Goal: Communication & Community: Answer question/provide support

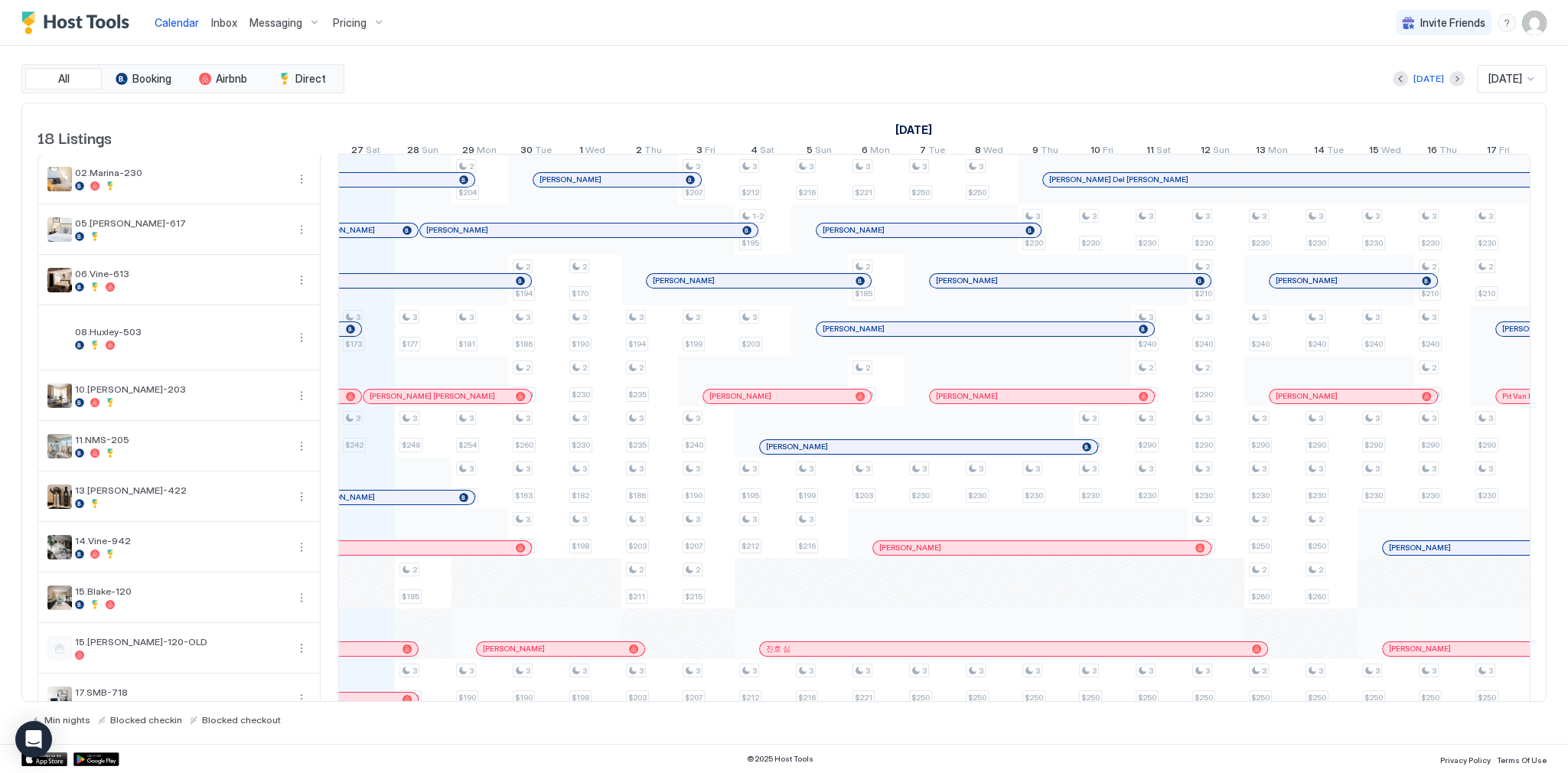
scroll to position [0, 850]
drag, startPoint x: 1121, startPoint y: 38, endPoint x: 1522, endPoint y: 78, distance: 403.0
click at [1132, 46] on div "Calendar Inbox Messaging Pricing Invite Friends SG All Booking Airbnb Direct To…" at bounding box center [784, 386] width 1568 height 773
click at [558, 103] on div "September 2025 October 2025 November 2025 12 Fri 13 Sat 14 Sun 15 Mon 16 Tue 17…" at bounding box center [84, 133] width 1193 height 59
click at [668, 80] on div "[DATE] [DATE]" at bounding box center [947, 79] width 1200 height 28
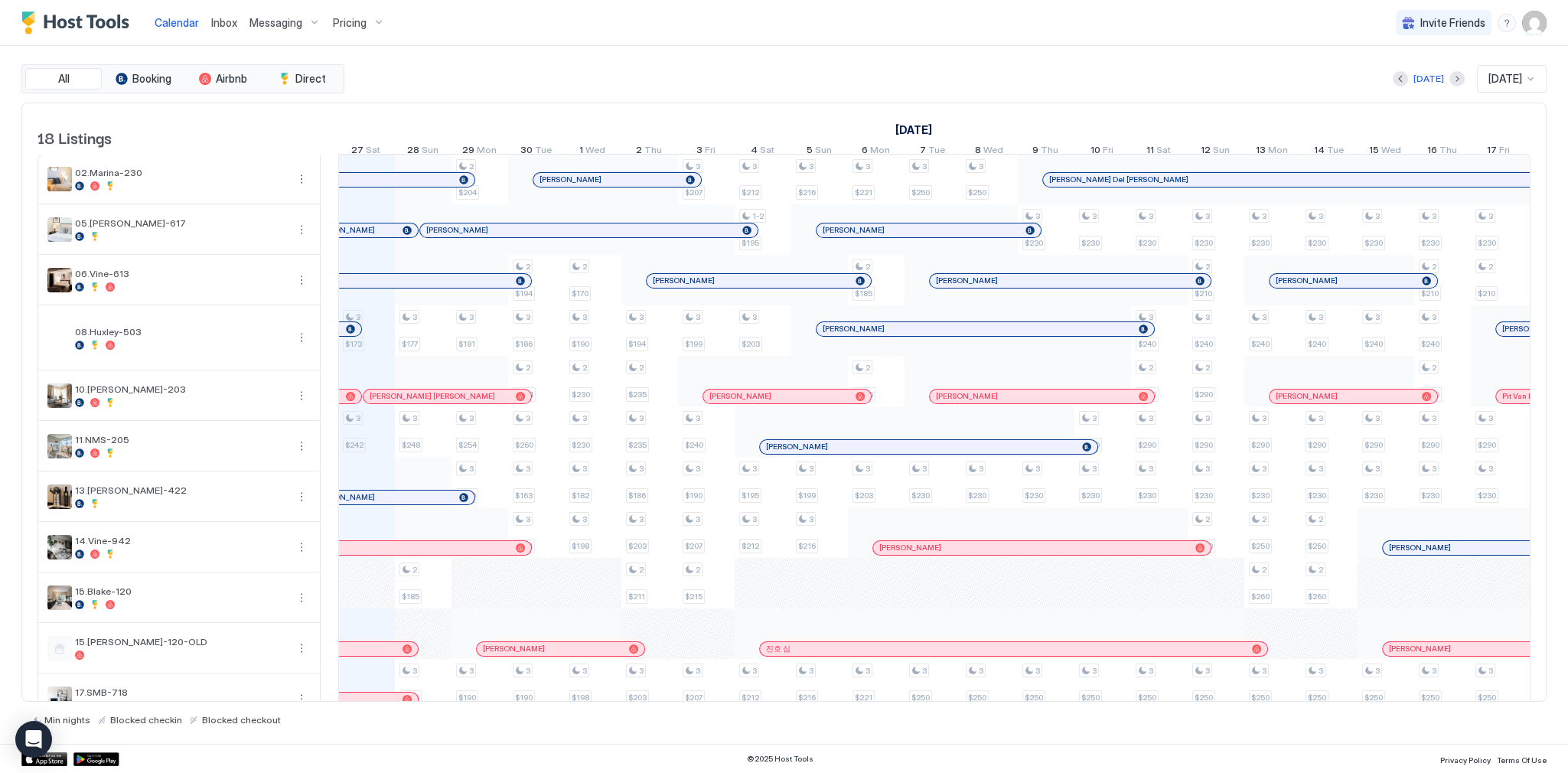
click at [708, 66] on div "[DATE] [DATE]" at bounding box center [947, 79] width 1200 height 28
click at [337, 34] on div "Pricing" at bounding box center [358, 23] width 64 height 26
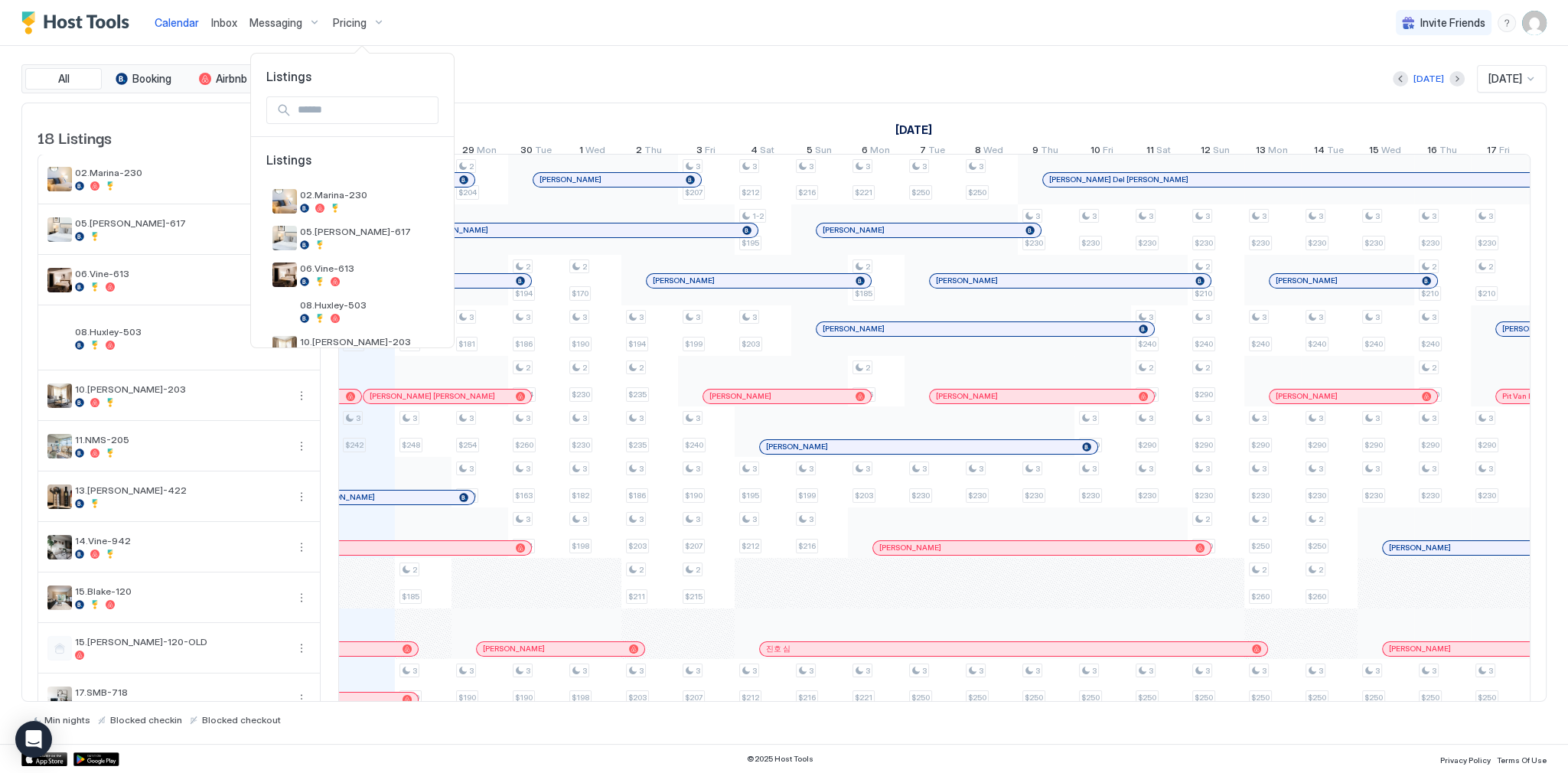
click at [208, 25] on div at bounding box center [784, 386] width 1568 height 773
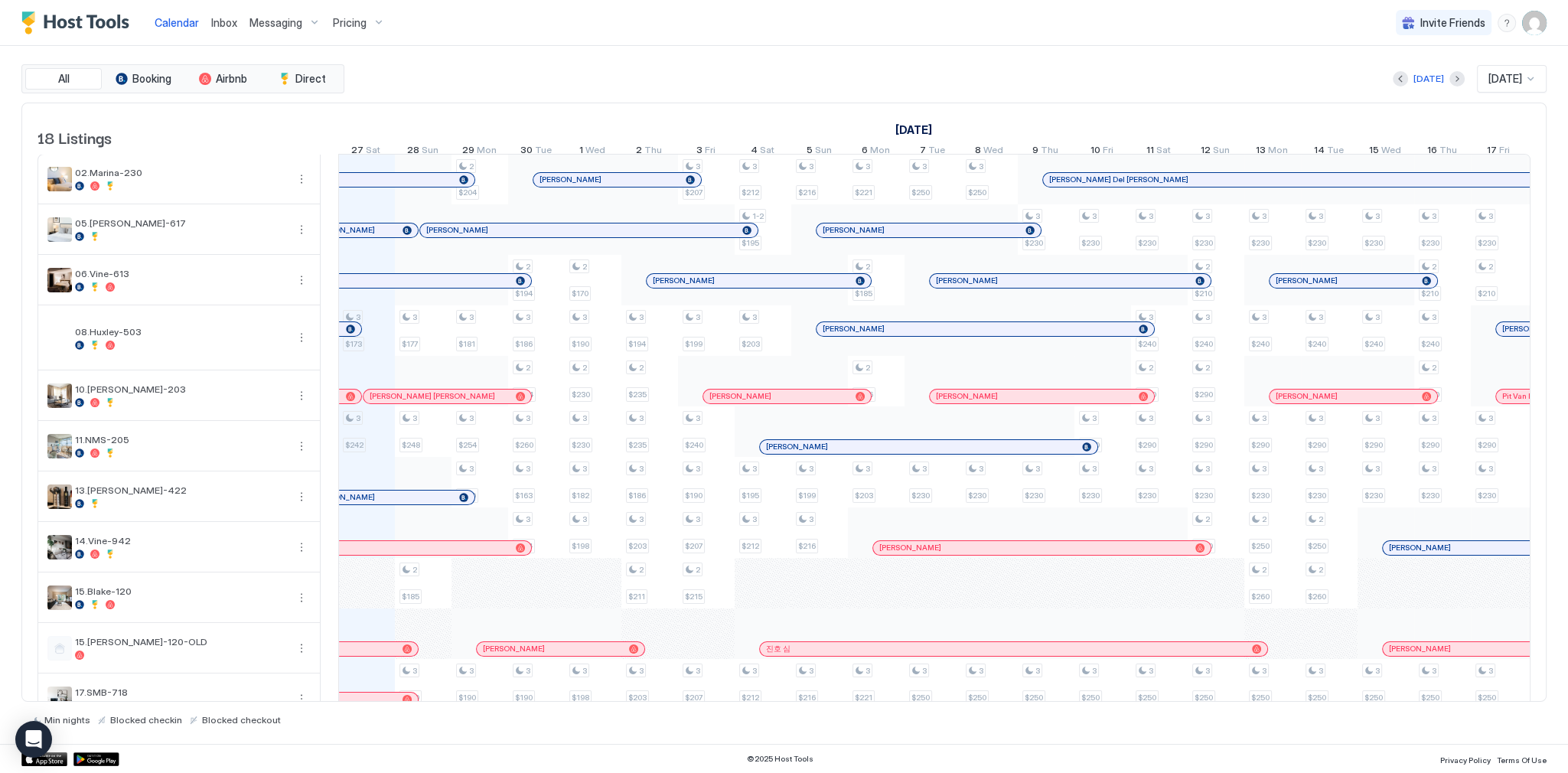
click at [212, 25] on div "Inbox" at bounding box center [225, 22] width 39 height 29
click at [212, 25] on span "Inbox" at bounding box center [224, 22] width 26 height 13
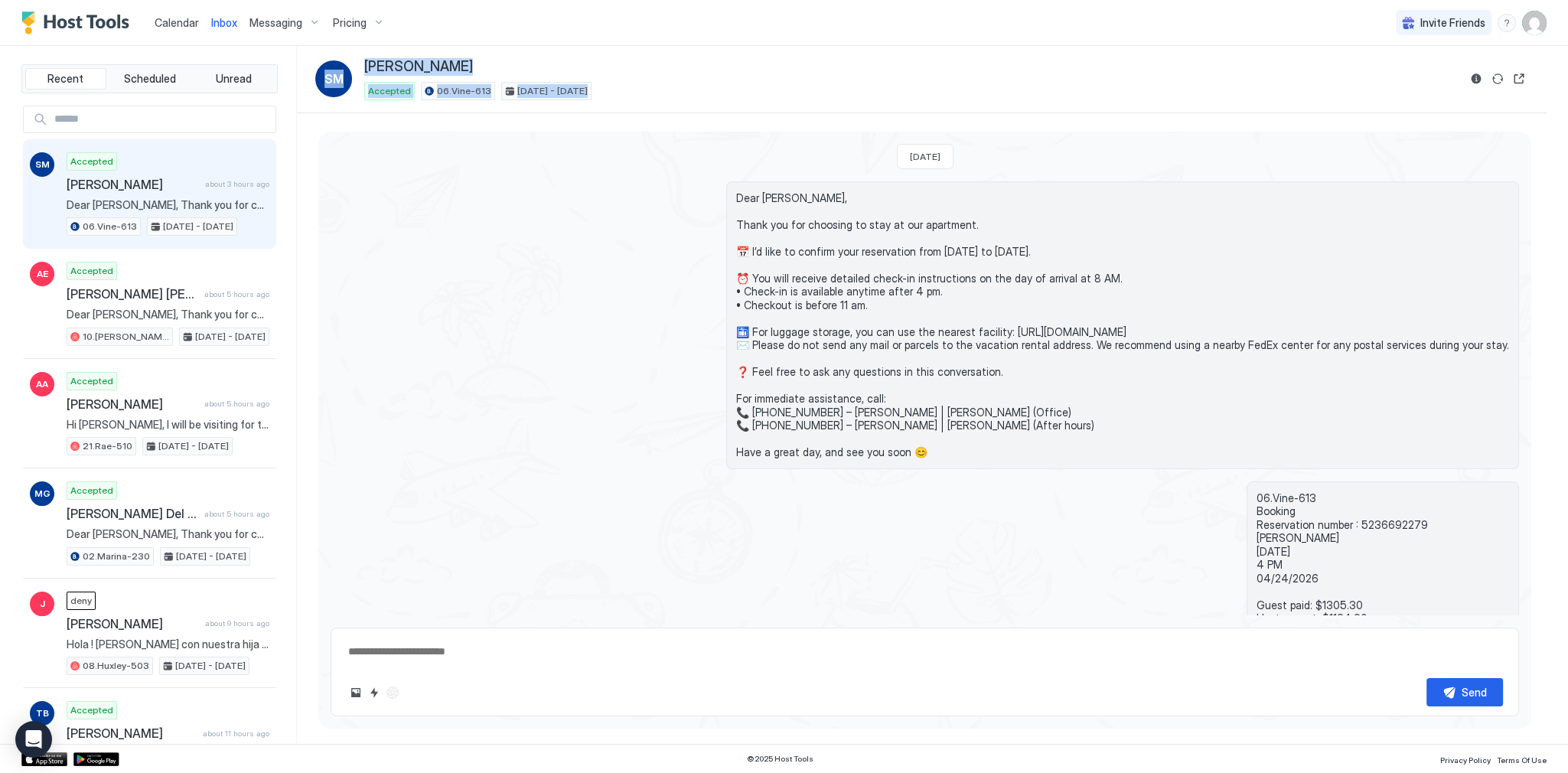
scroll to position [114, 0]
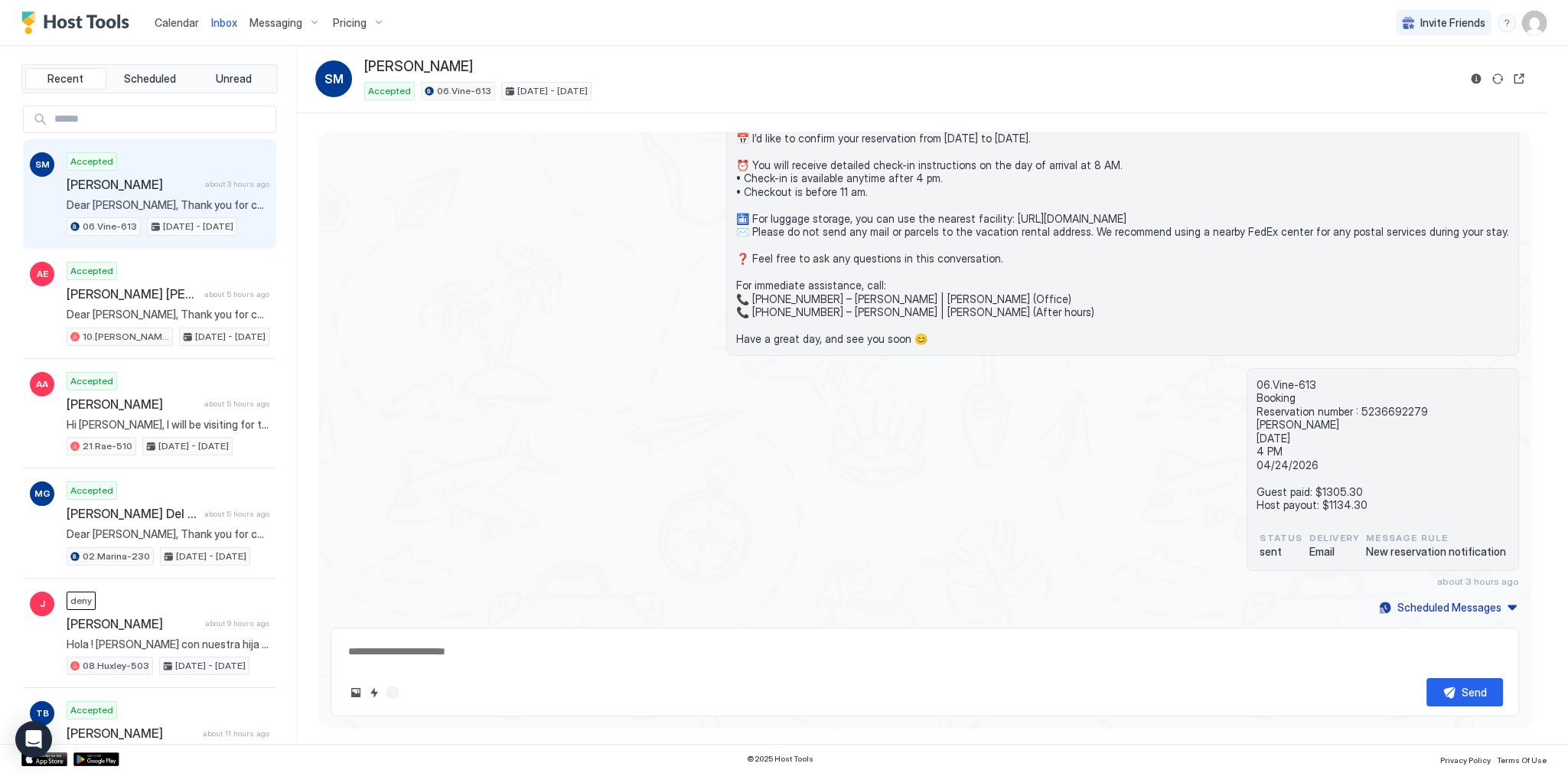
click at [473, 196] on div "Dear Sophie, Thank you for choosing to stay at our apartment. 📅 I’d like to con…" at bounding box center [925, 212] width 1189 height 288
click at [588, 52] on div "Inbox SM Sophie Michalik Accepted 06.Vine-613 Apr 20 - 24, 2026" at bounding box center [921, 79] width 1250 height 67
click at [1342, 385] on span "06.Vine-613 Booking Reservation number : 5236692279 Sophie Michalik 04/20/2026 …" at bounding box center [1383, 444] width 253 height 134
click at [664, 413] on div "06.Vine-613 Booking Reservation number : 5236692279 Sophie Michalik 04/20/2026 …" at bounding box center [925, 478] width 1189 height 219
click at [588, 302] on div "Dear Sophie, Thank you for choosing to stay at our apartment. 📅 I’d like to con…" at bounding box center [925, 212] width 1189 height 288
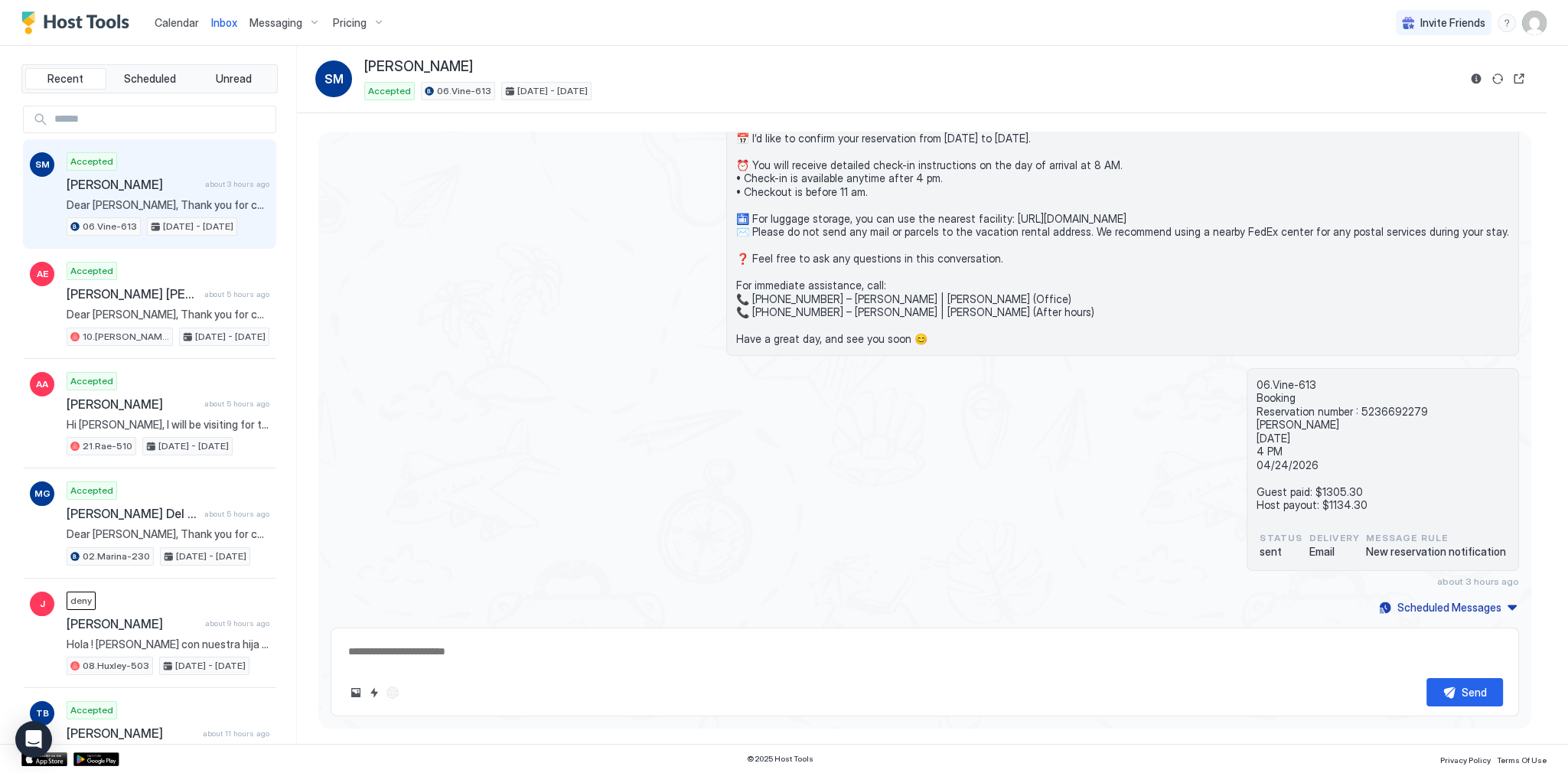
click at [433, 133] on div "Dear Sophie, Thank you for choosing to stay at our apartment. 📅 I’d like to con…" at bounding box center [925, 212] width 1189 height 288
click at [212, 27] on span "Inbox" at bounding box center [224, 22] width 26 height 13
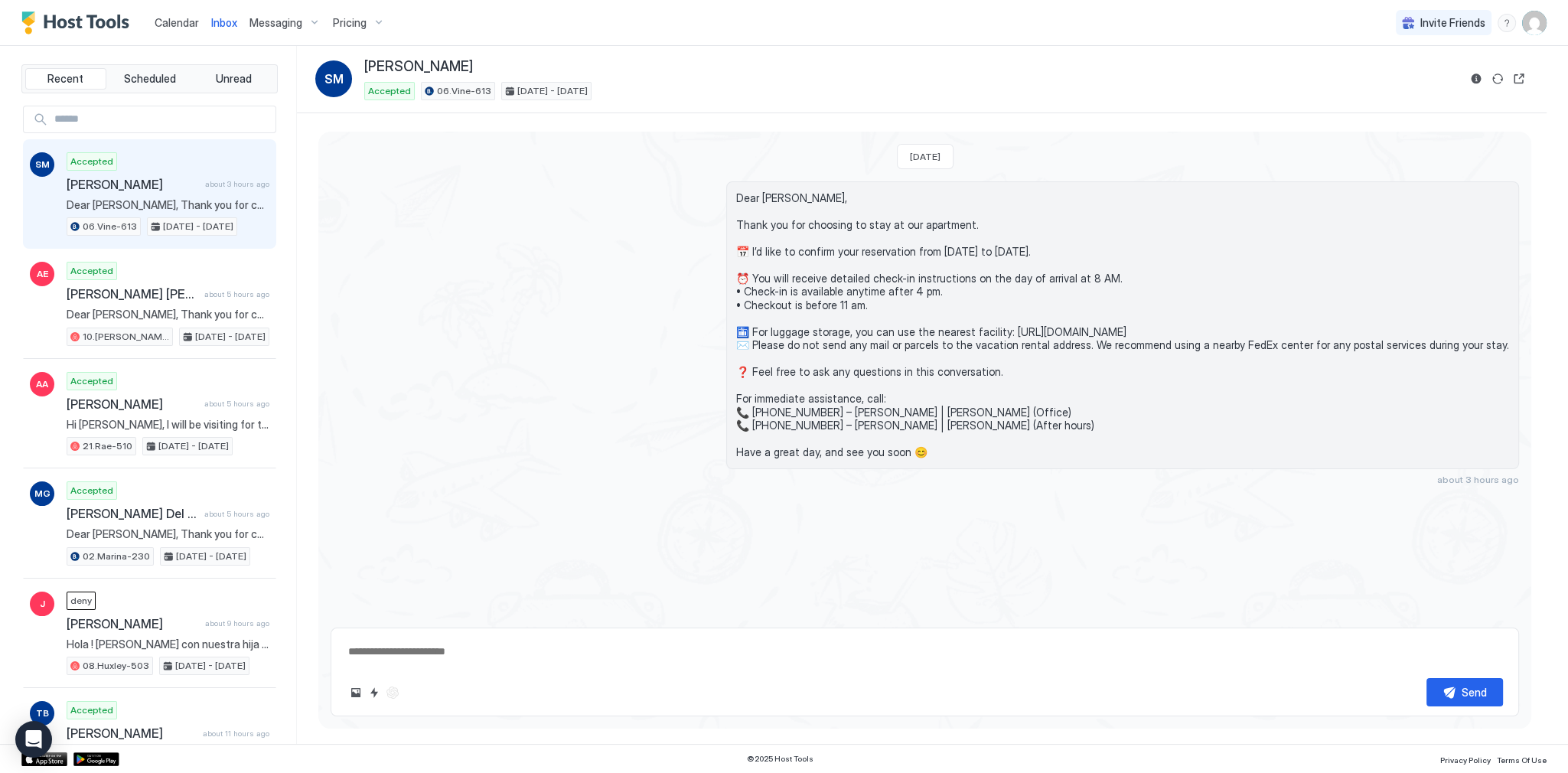
click at [212, 27] on span "Inbox" at bounding box center [224, 22] width 26 height 13
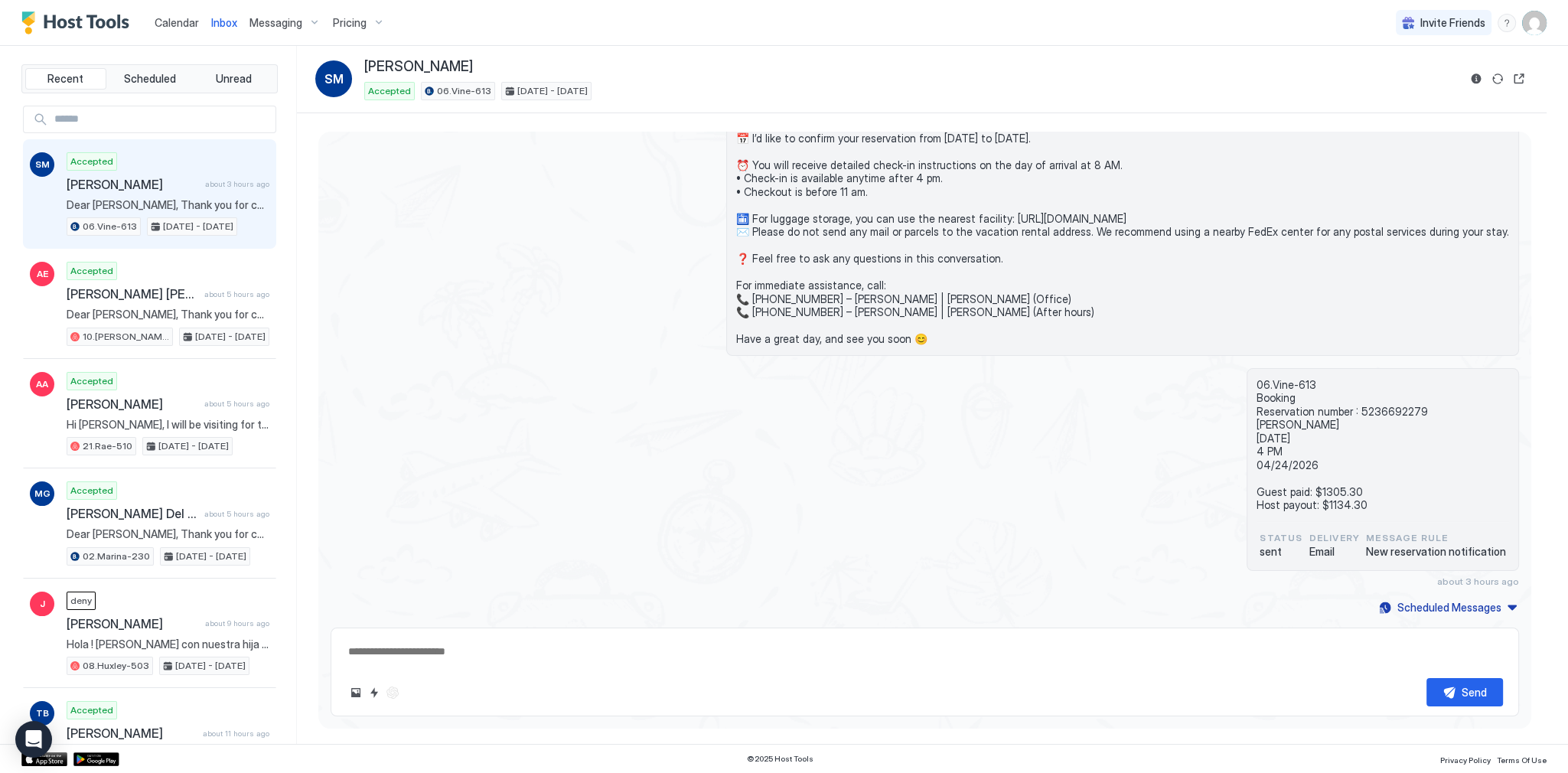
click at [532, 281] on div "Dear Sophie, Thank you for choosing to stay at our apartment. 📅 I’d like to con…" at bounding box center [925, 212] width 1189 height 288
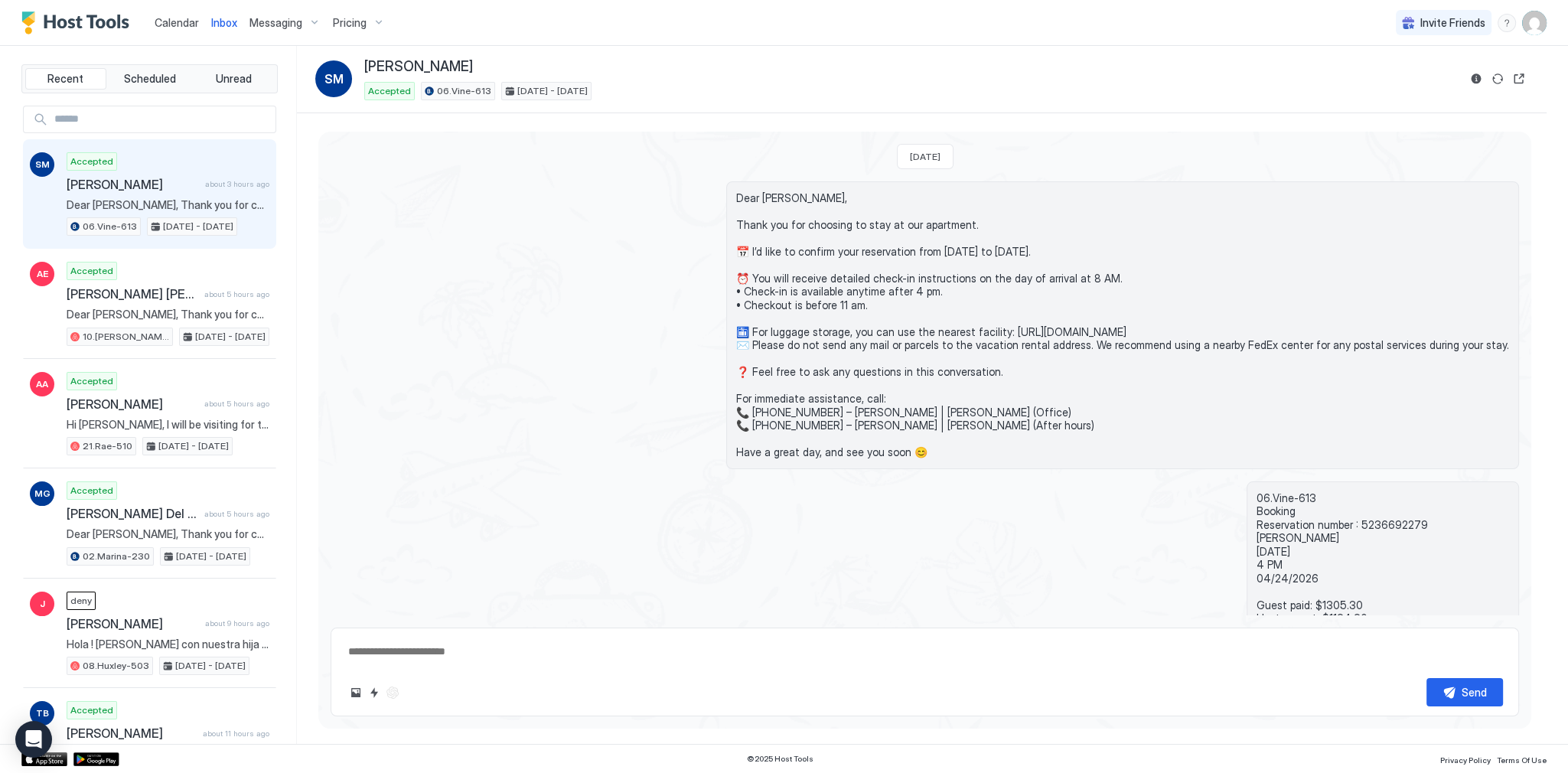
scroll to position [114, 0]
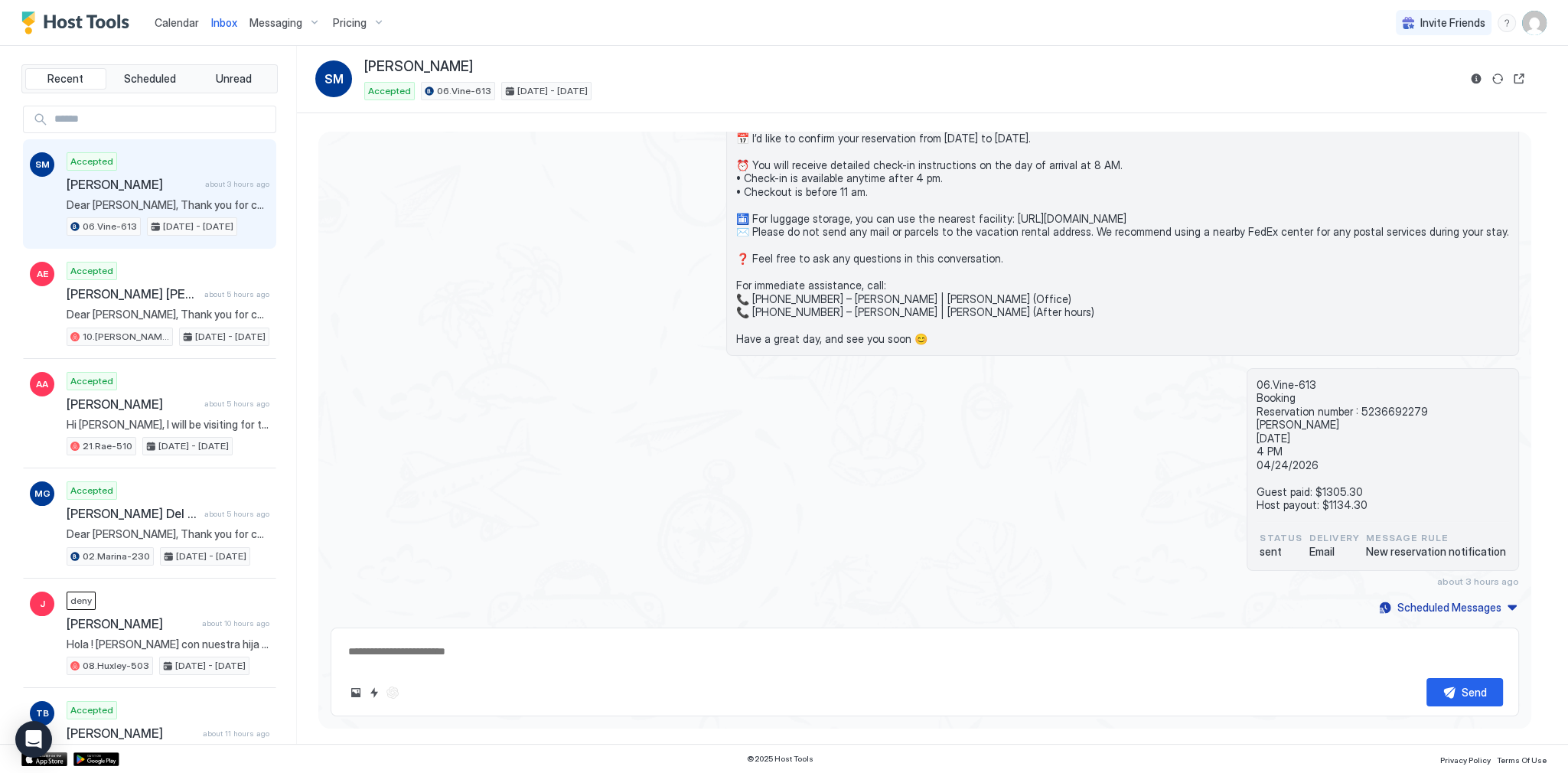
type textarea "*"
click at [657, 161] on div "Dear [PERSON_NAME], Thank you for choosing to stay at our apartment. 📅 I’d like…" at bounding box center [925, 212] width 1189 height 288
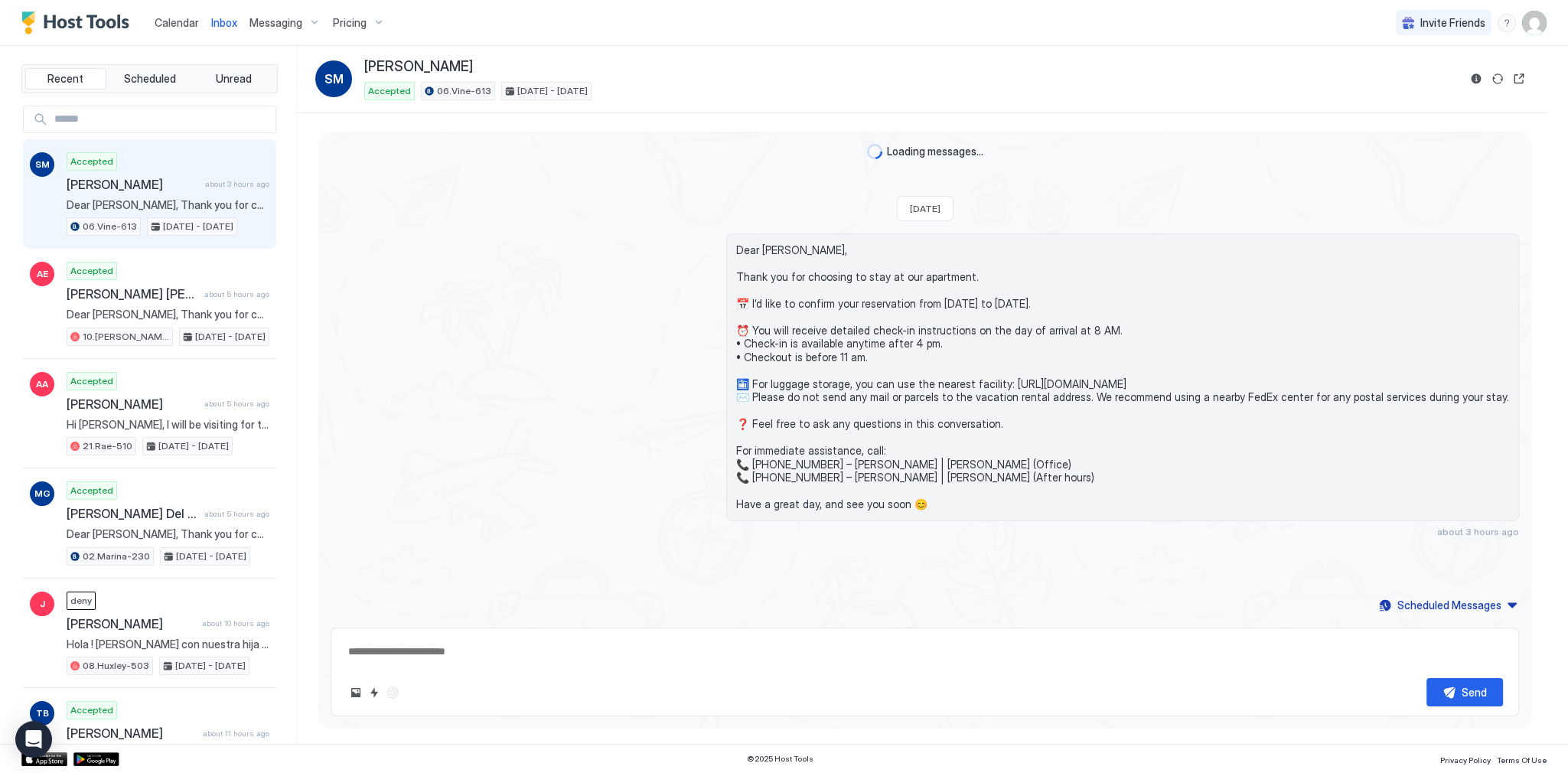
type textarea "*"
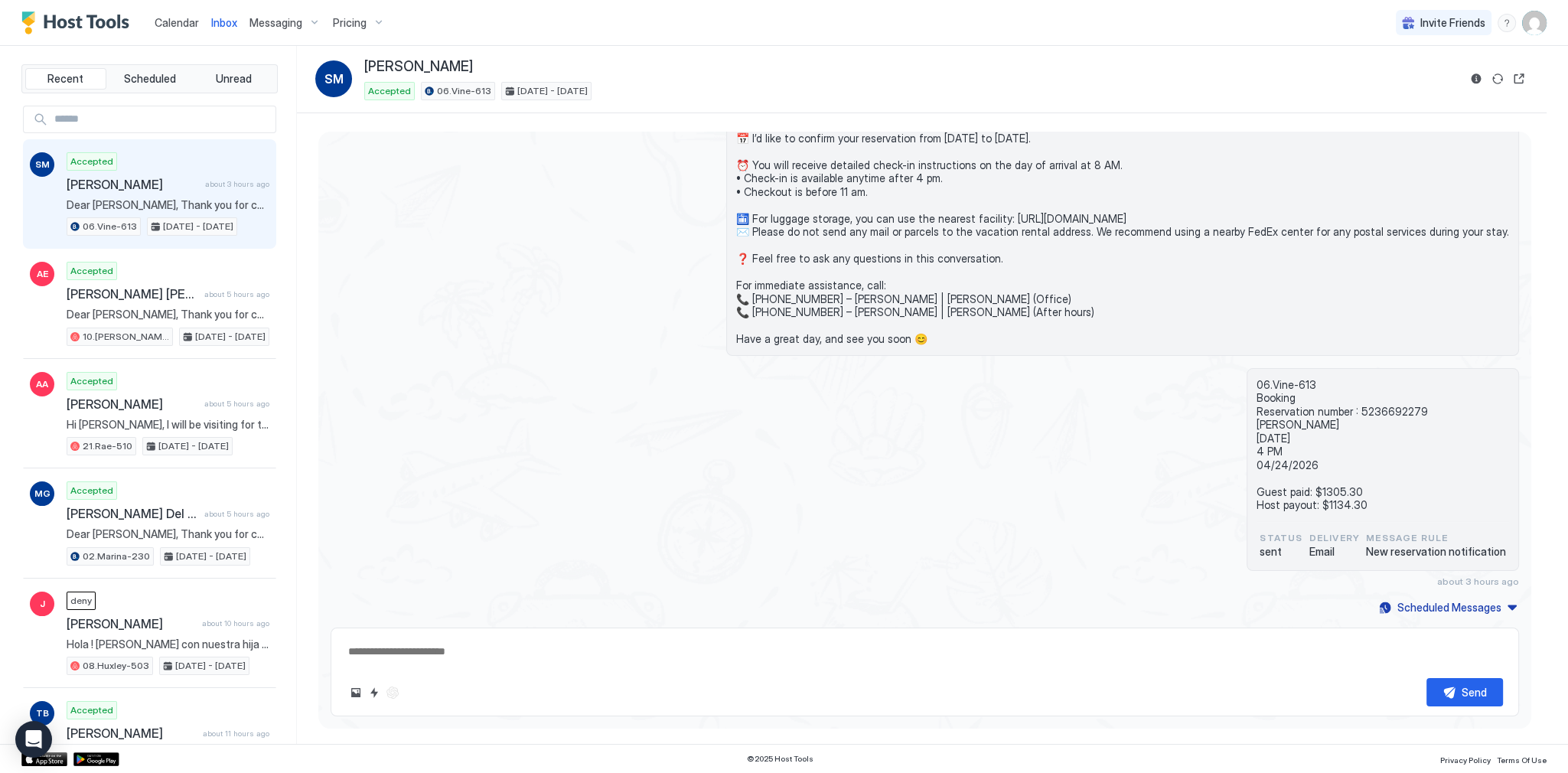
click at [182, 29] on link "Calendar" at bounding box center [176, 22] width 44 height 16
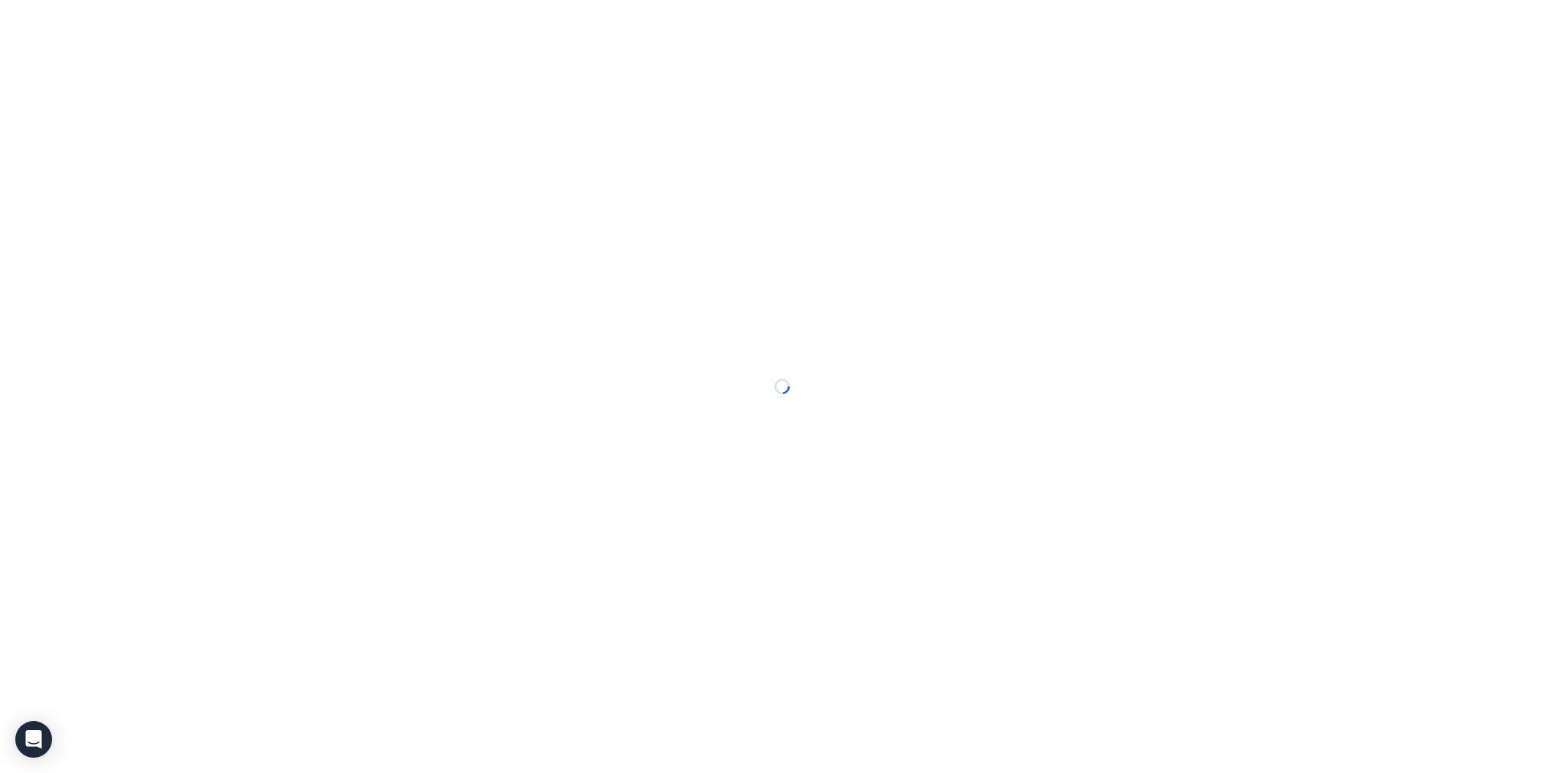
click at [182, 29] on div at bounding box center [784, 386] width 1568 height 773
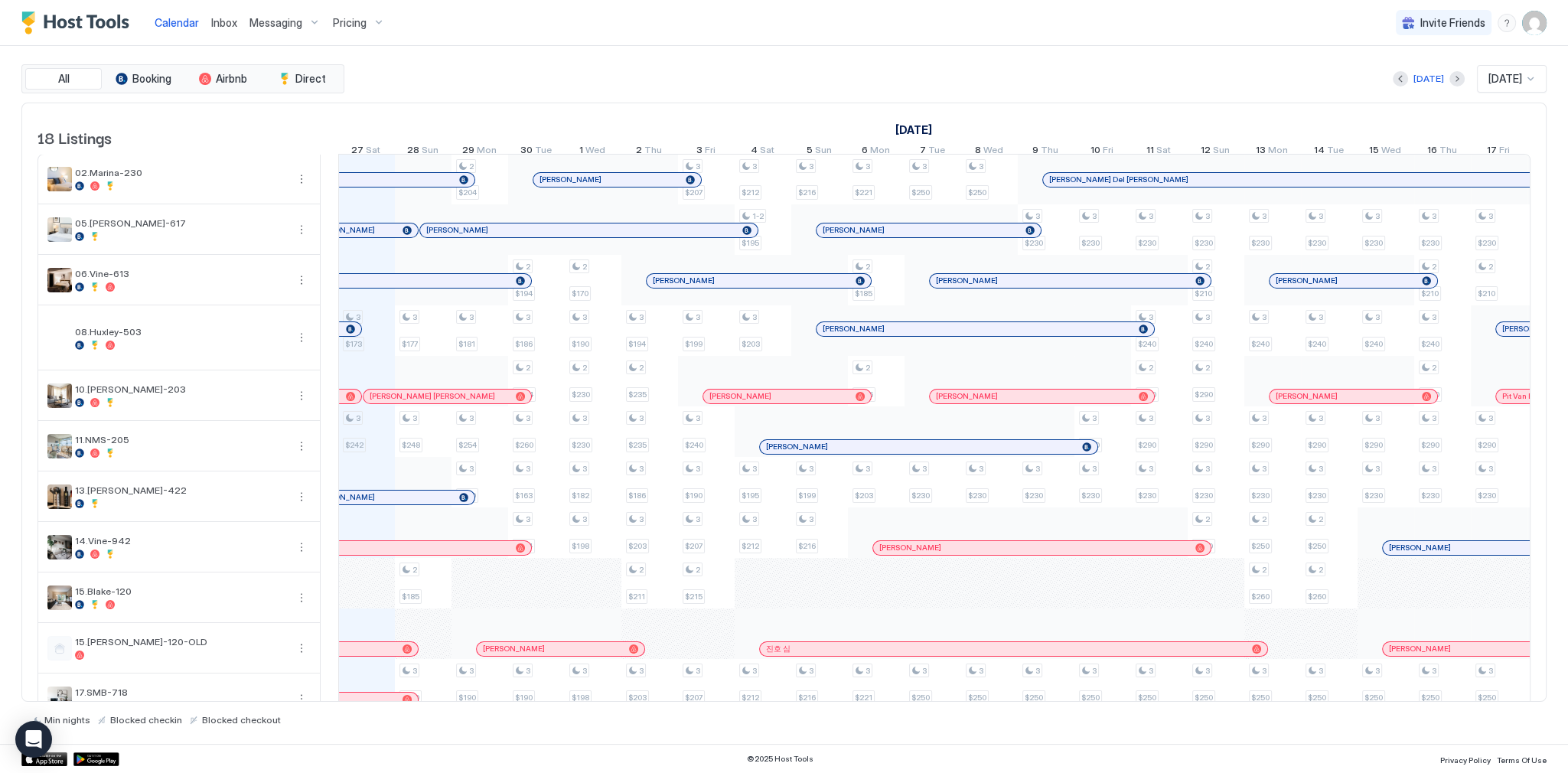
scroll to position [0, 850]
click at [474, 90] on div "Today Sep 2025" at bounding box center [947, 79] width 1200 height 28
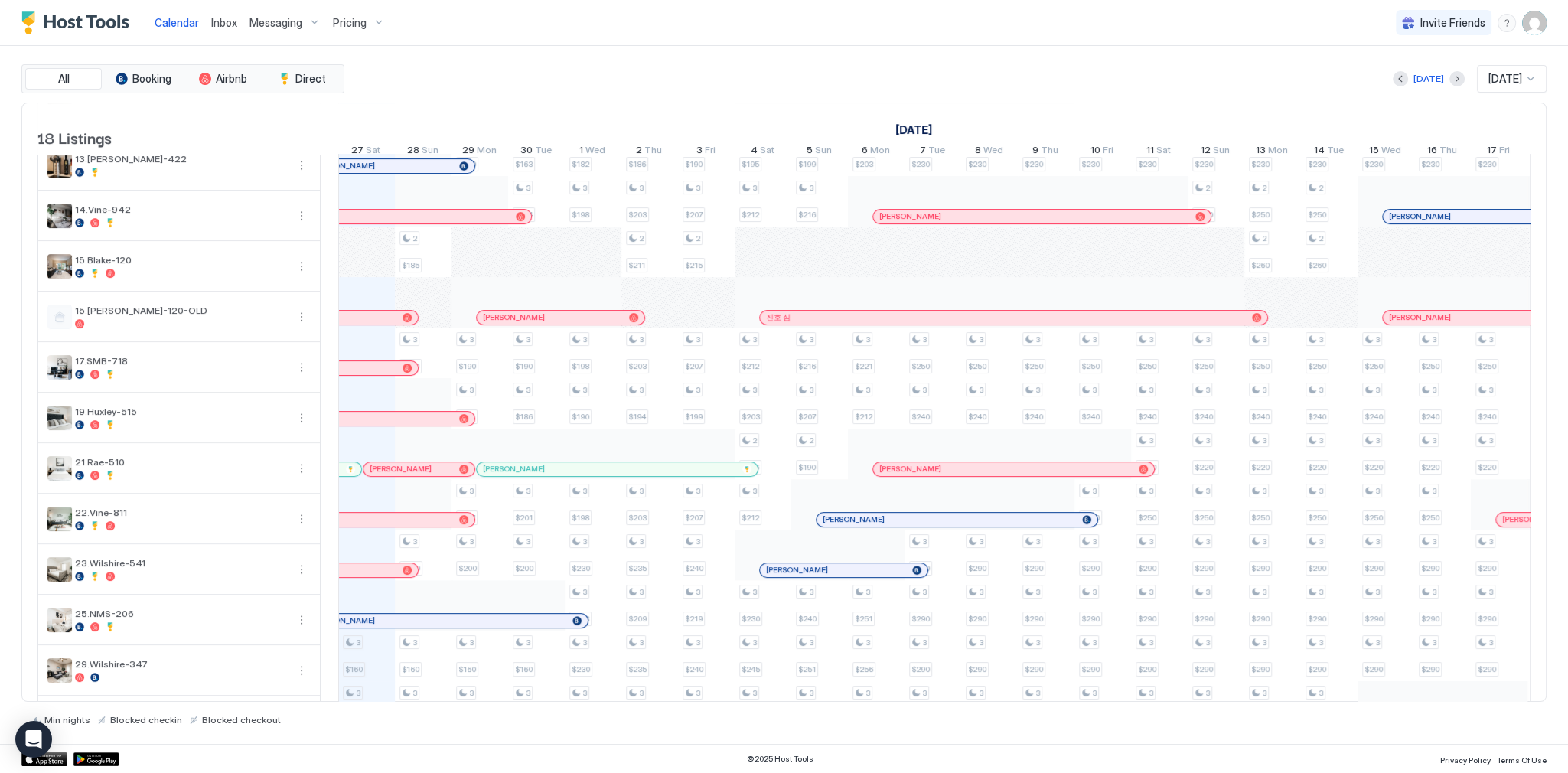
scroll to position [330, 0]
click at [1530, 13] on img "User profile" at bounding box center [1535, 23] width 25 height 25
click at [1444, 87] on div "Settings" at bounding box center [1449, 86] width 195 height 27
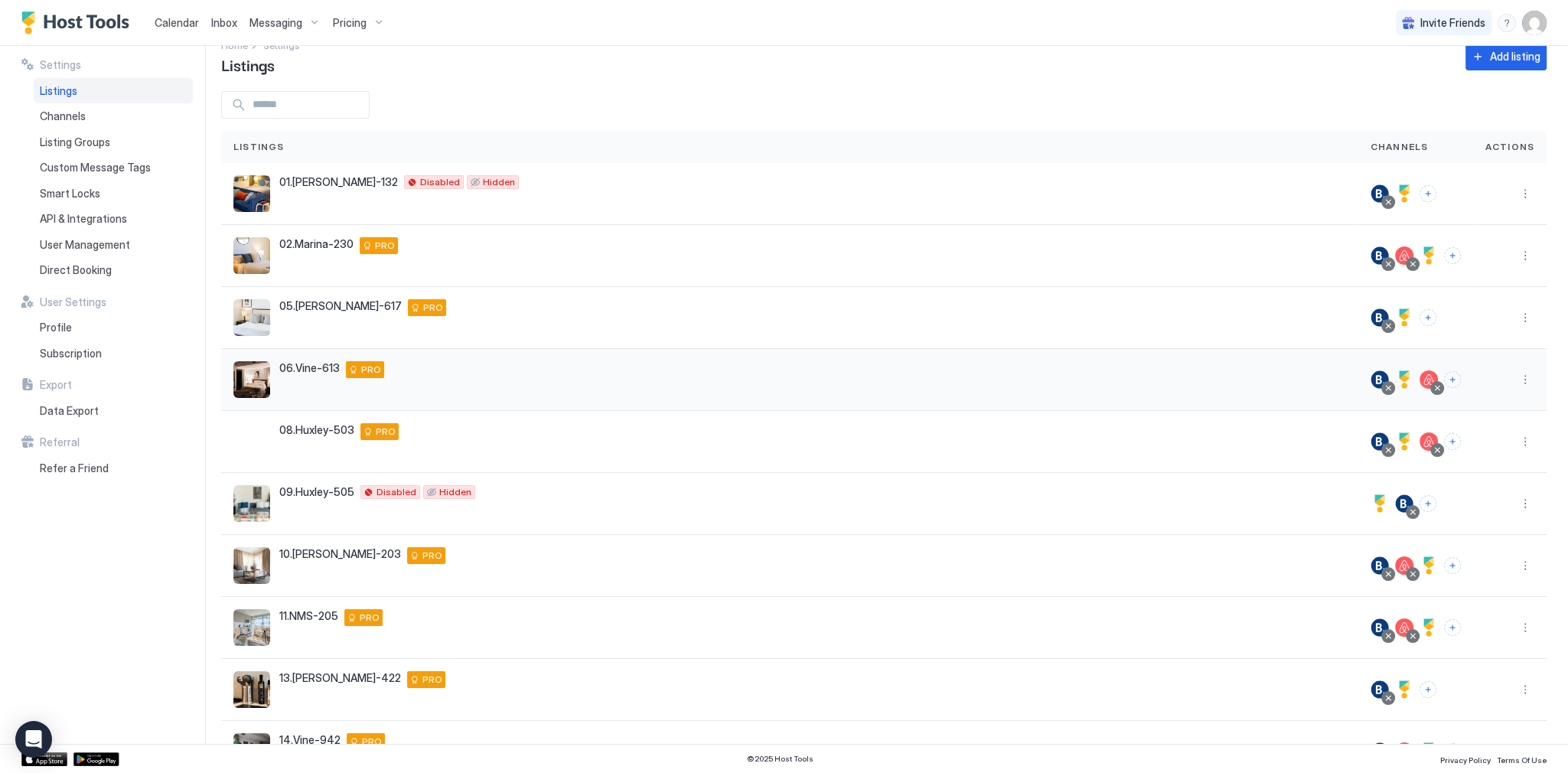
scroll to position [120, 0]
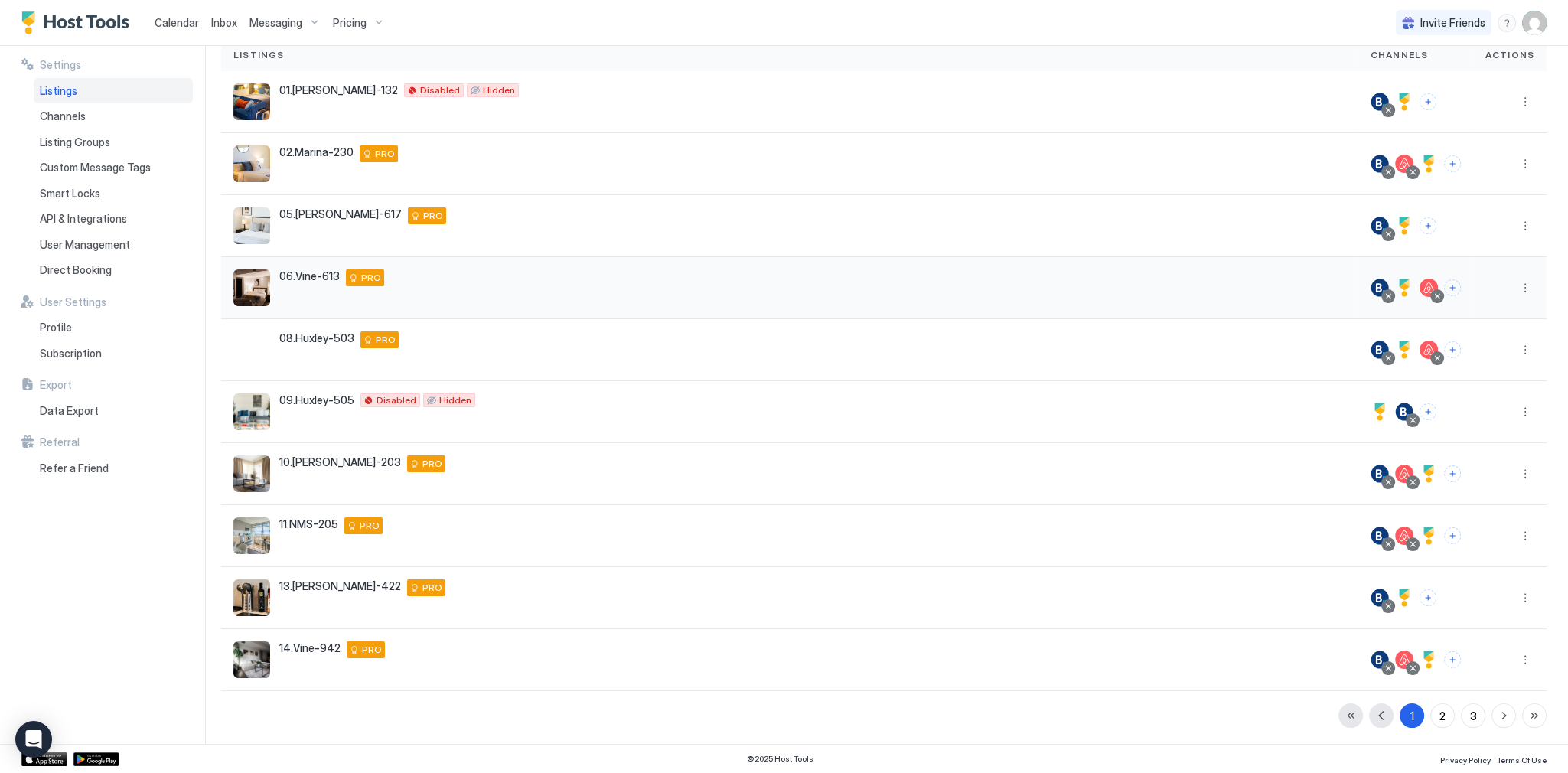
click at [1522, 288] on button "More options" at bounding box center [1526, 288] width 19 height 19
click at [1472, 354] on span "Listing Settings" at bounding box center [1481, 357] width 68 height 12
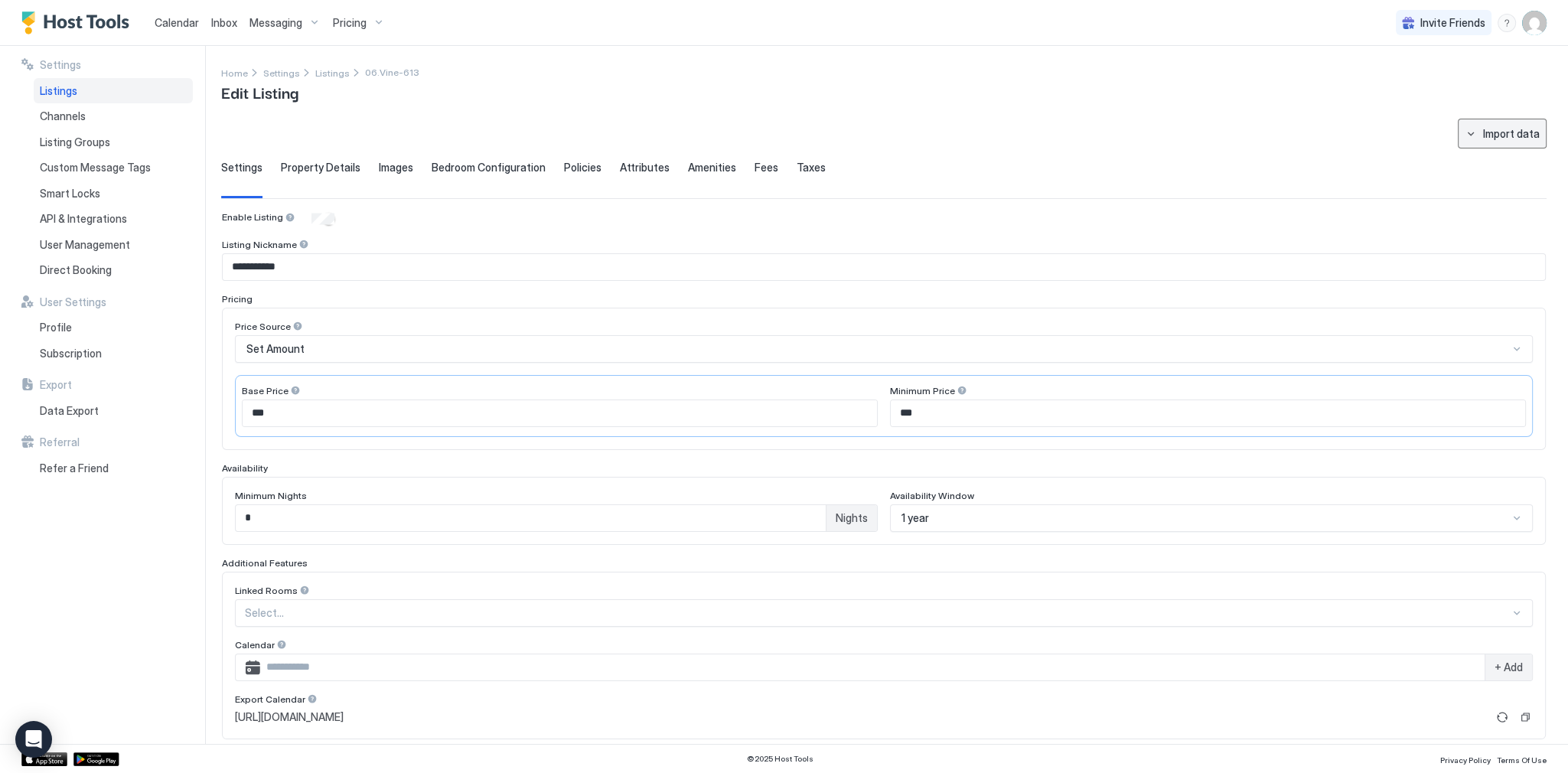
click at [1505, 144] on button "Import data" at bounding box center [1502, 134] width 89 height 30
click at [1491, 181] on div "Airbnb" at bounding box center [1499, 188] width 46 height 14
type input "**********"
type input "***"
type textarea "**********"
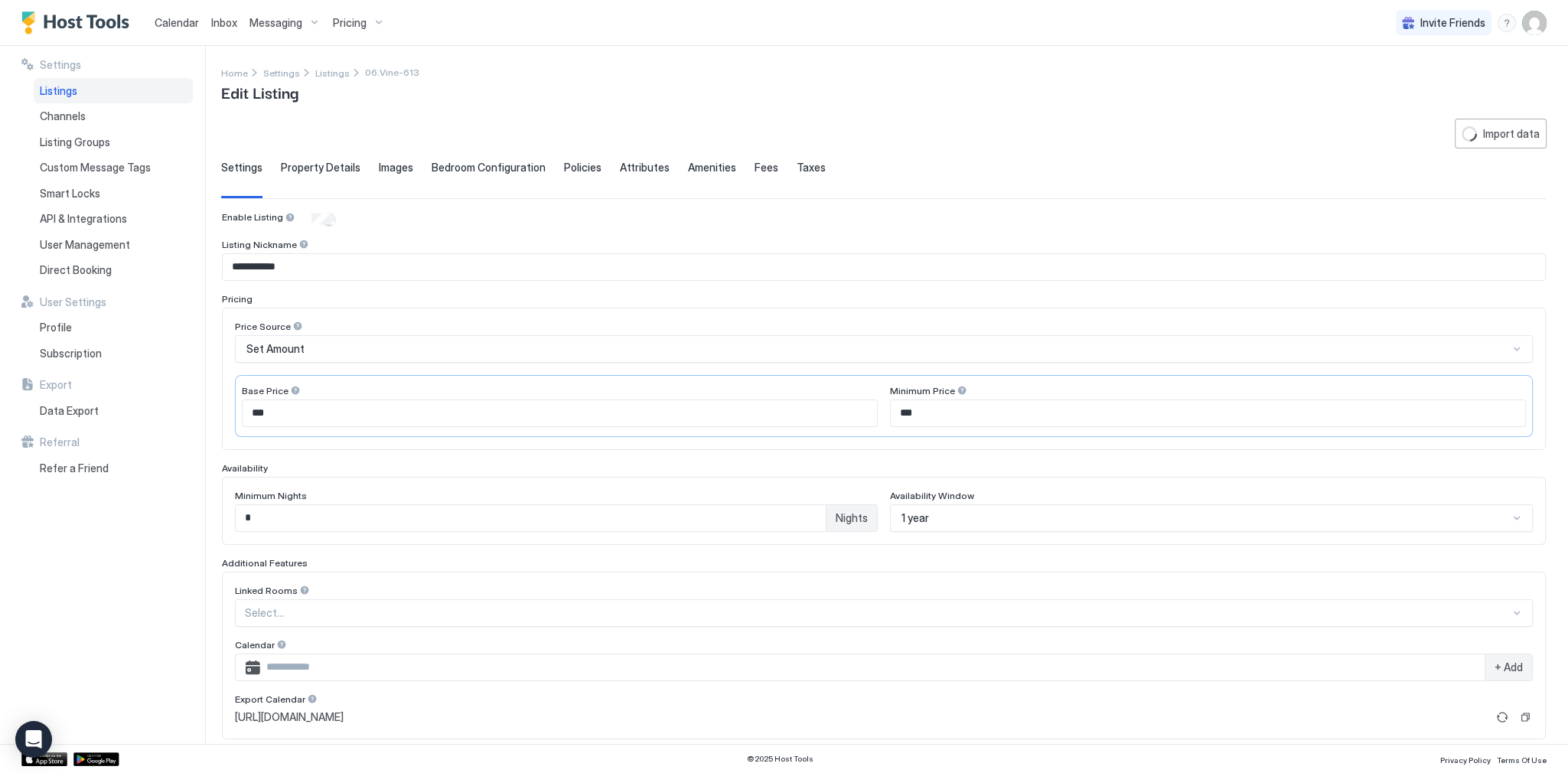
type textarea "**********"
type input "**********"
type input "*****"
type input "**********"
type textarea "**********"
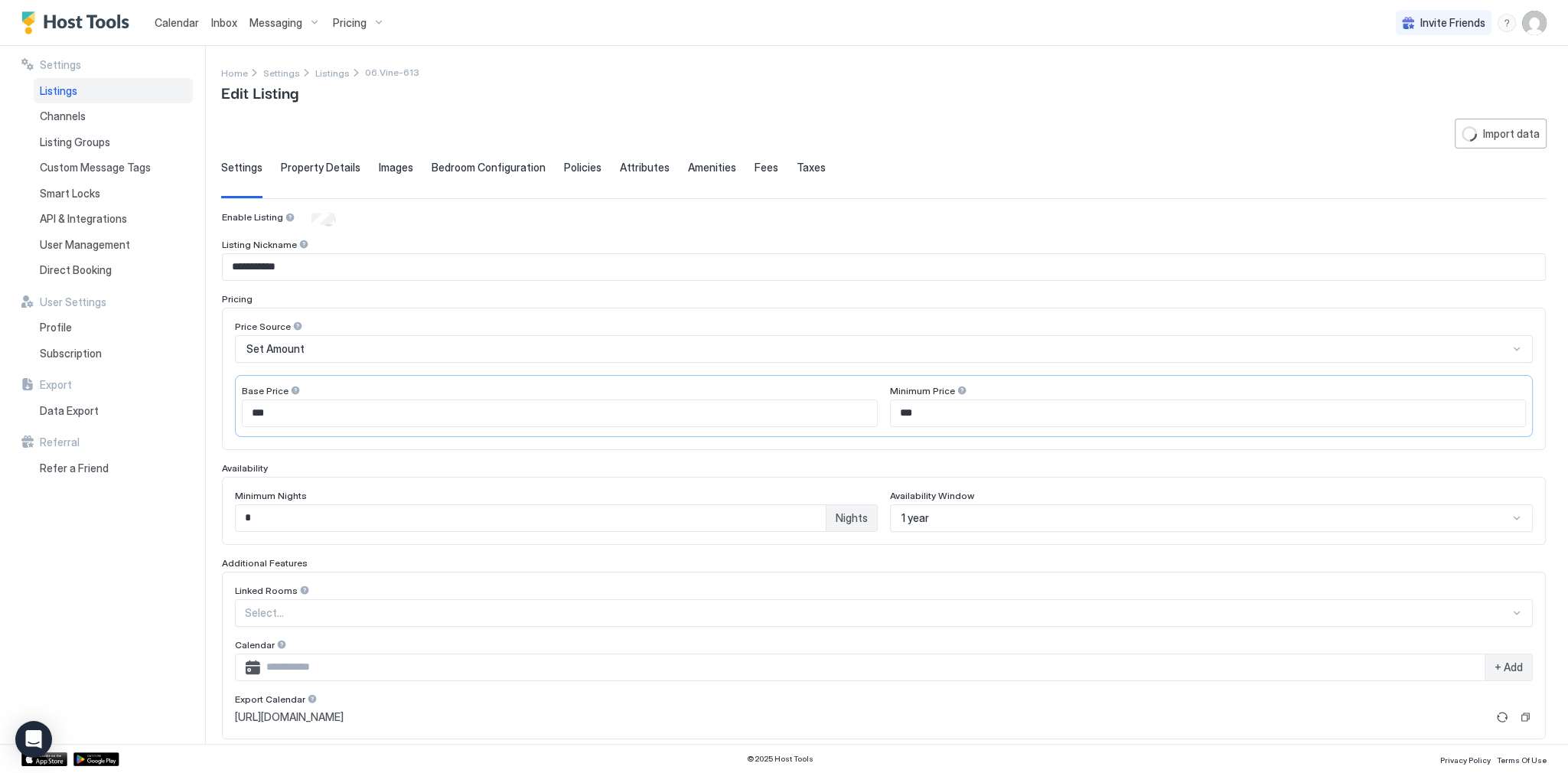
type input "*********"
click at [380, 171] on span "Images" at bounding box center [395, 168] width 35 height 14
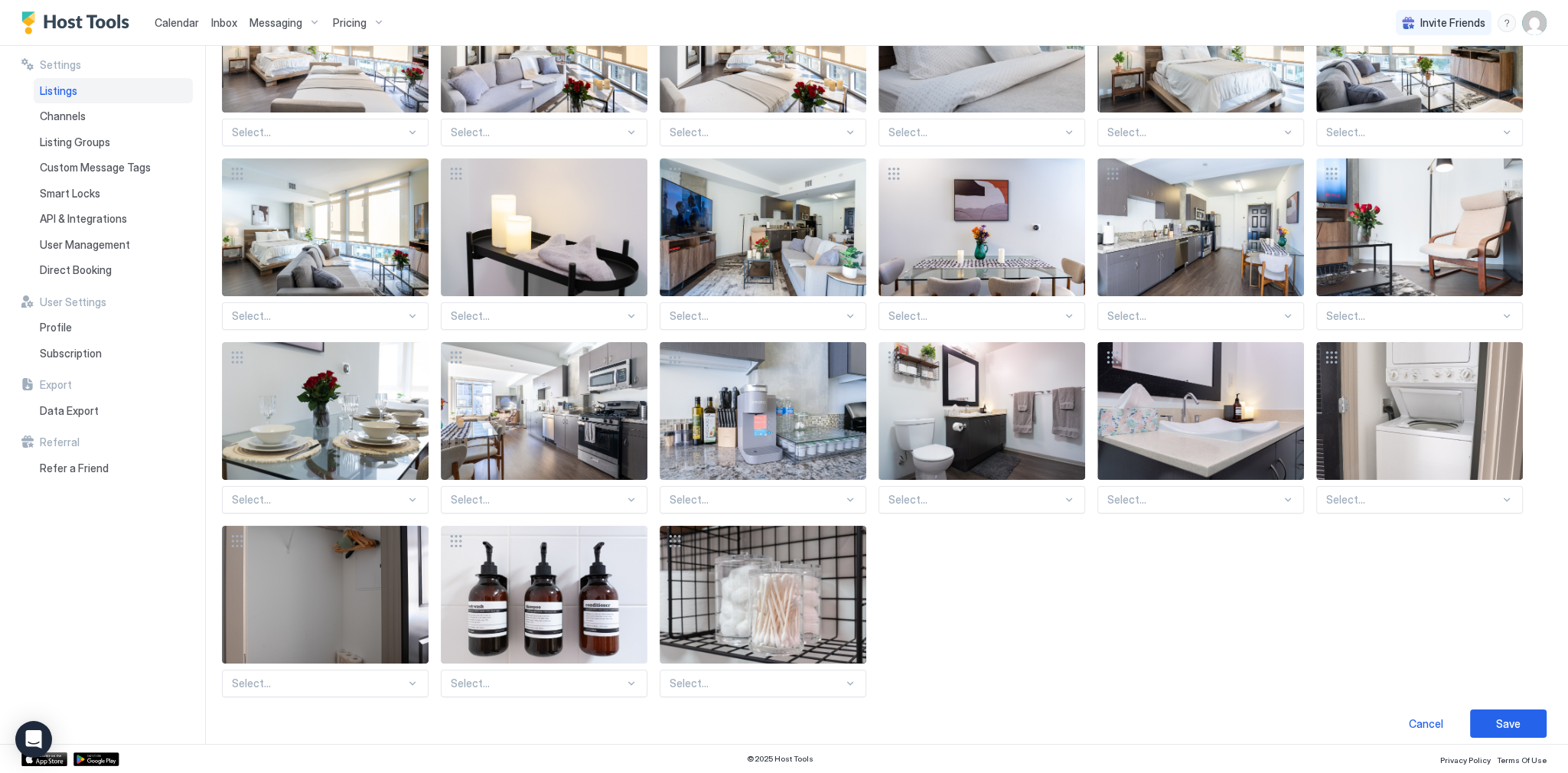
scroll to position [260, 0]
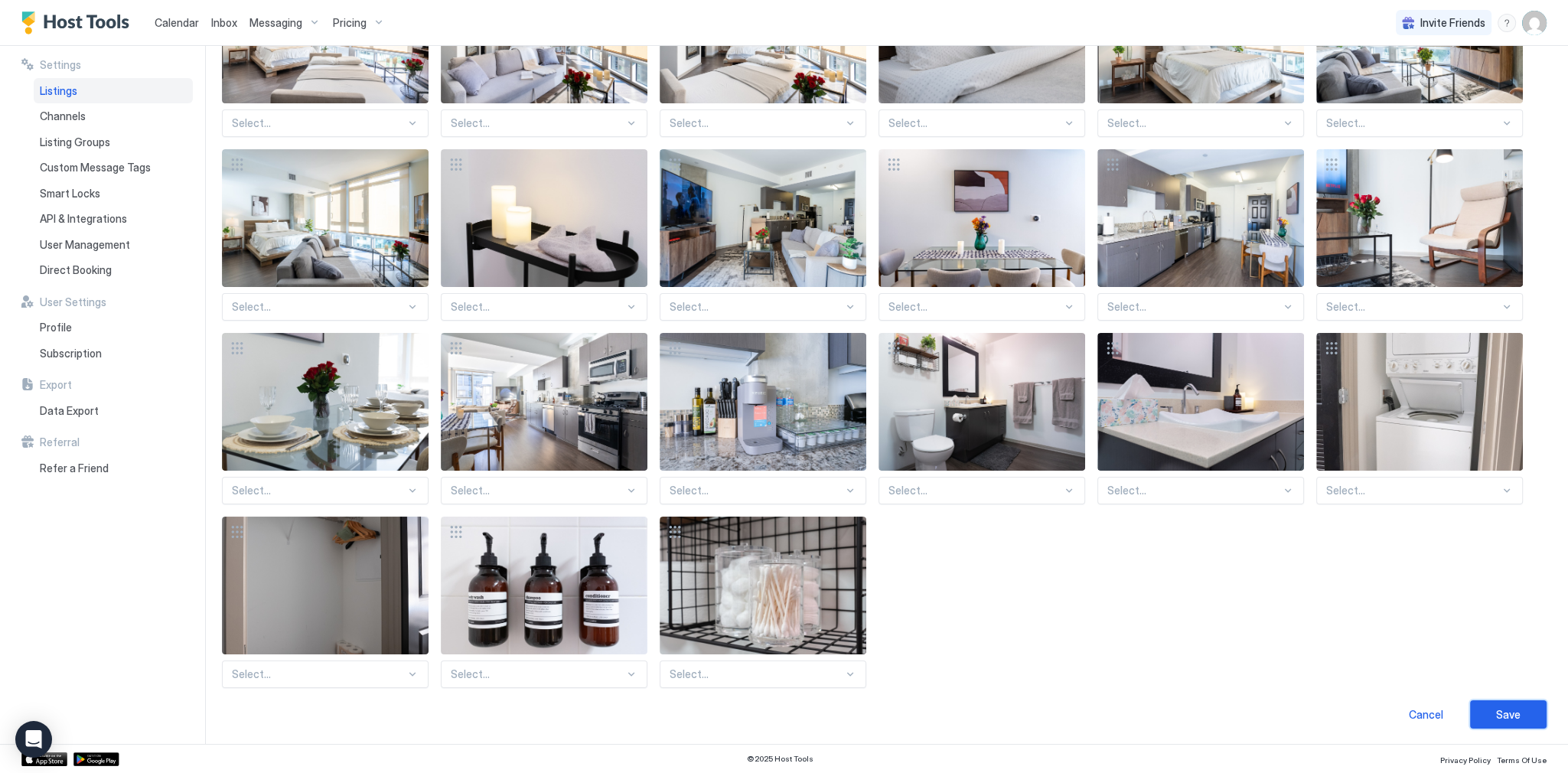
click at [1486, 706] on button "Save" at bounding box center [1508, 714] width 76 height 29
click at [1482, 705] on button "Save" at bounding box center [1508, 714] width 76 height 29
click at [1501, 713] on div "Save" at bounding box center [1509, 714] width 25 height 16
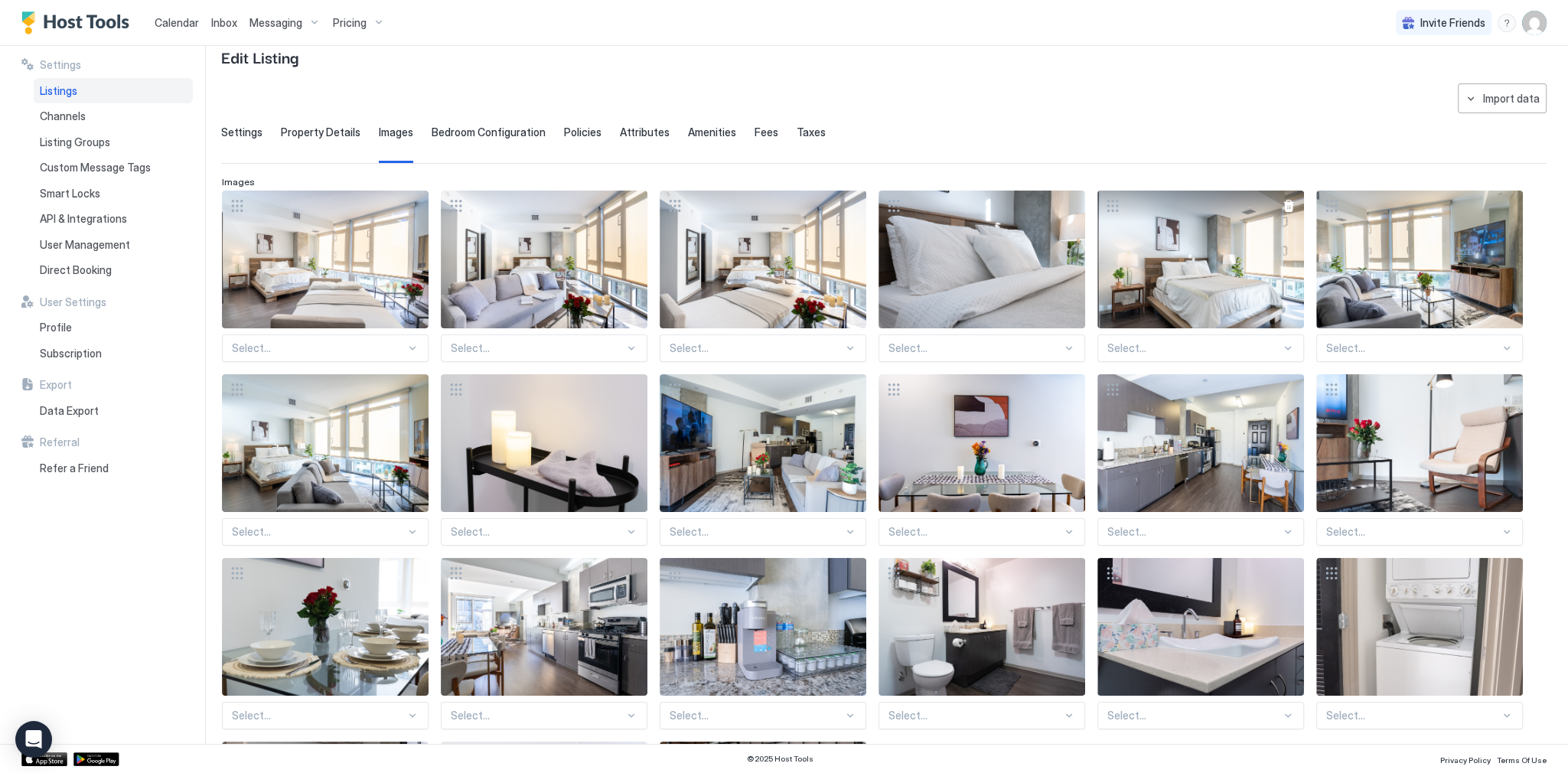
scroll to position [0, 0]
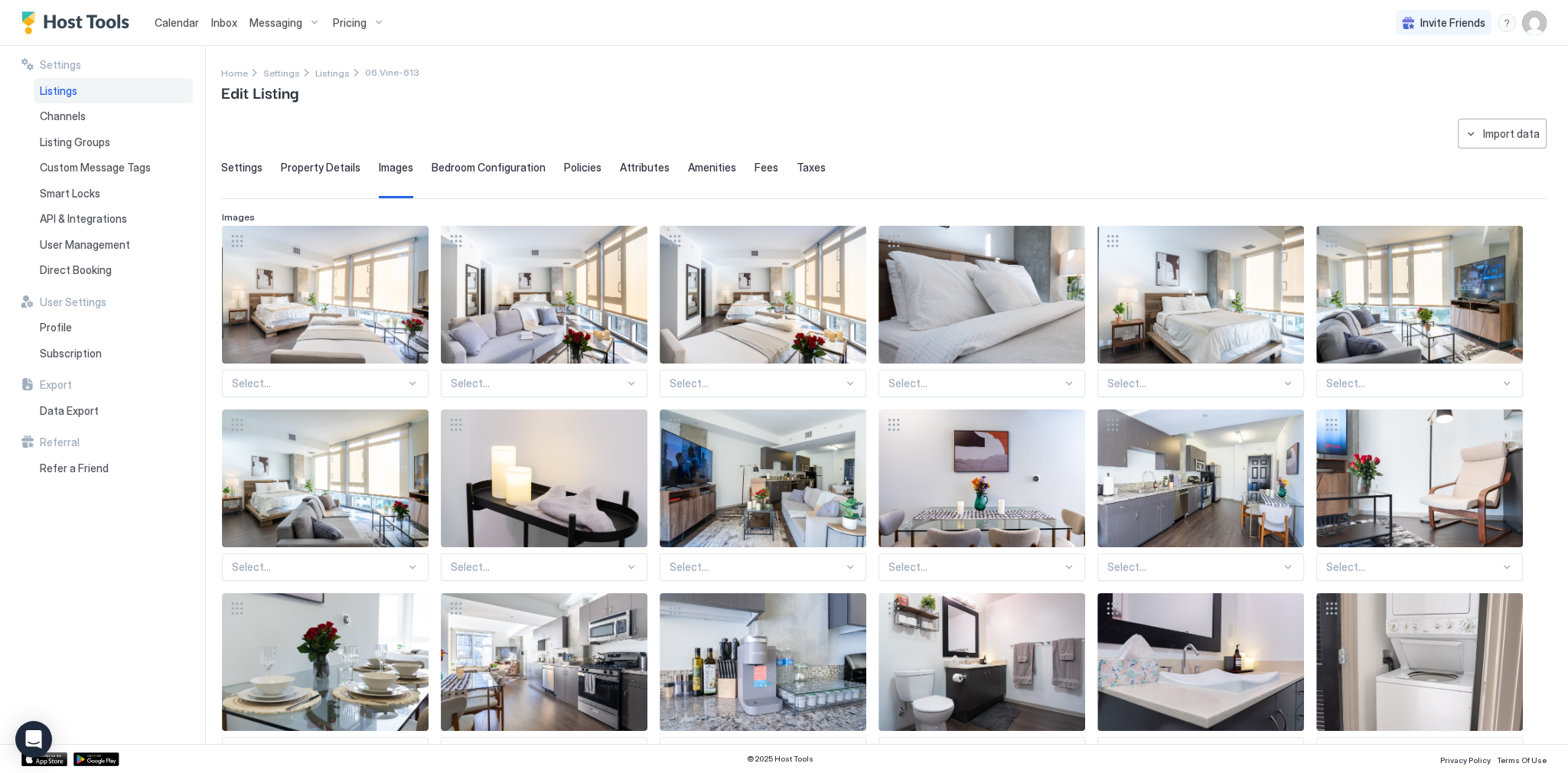
click at [155, 19] on span "Calendar" at bounding box center [176, 22] width 44 height 13
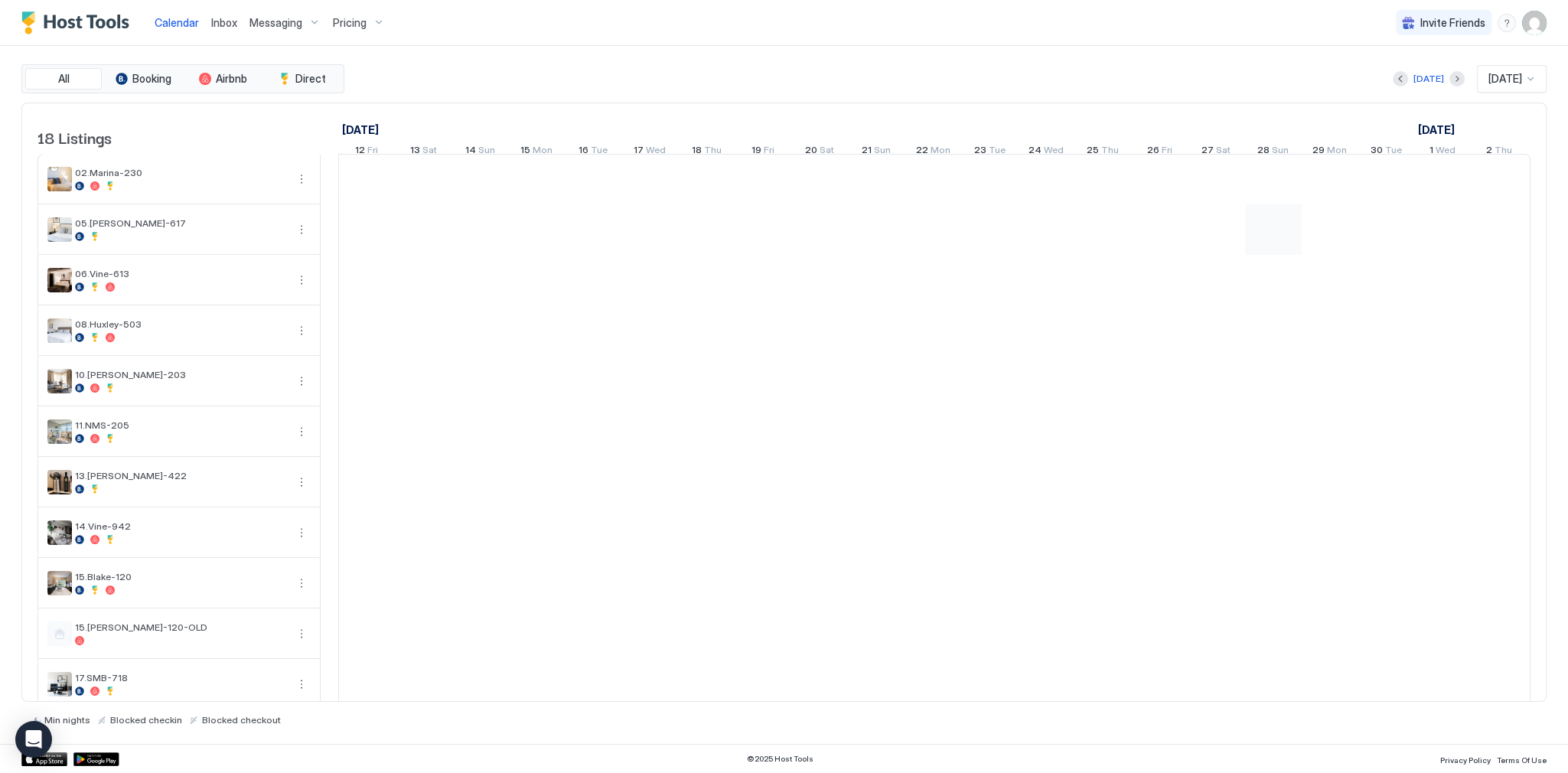
scroll to position [0, 850]
click at [61, 340] on div "listing image" at bounding box center [59, 331] width 25 height 25
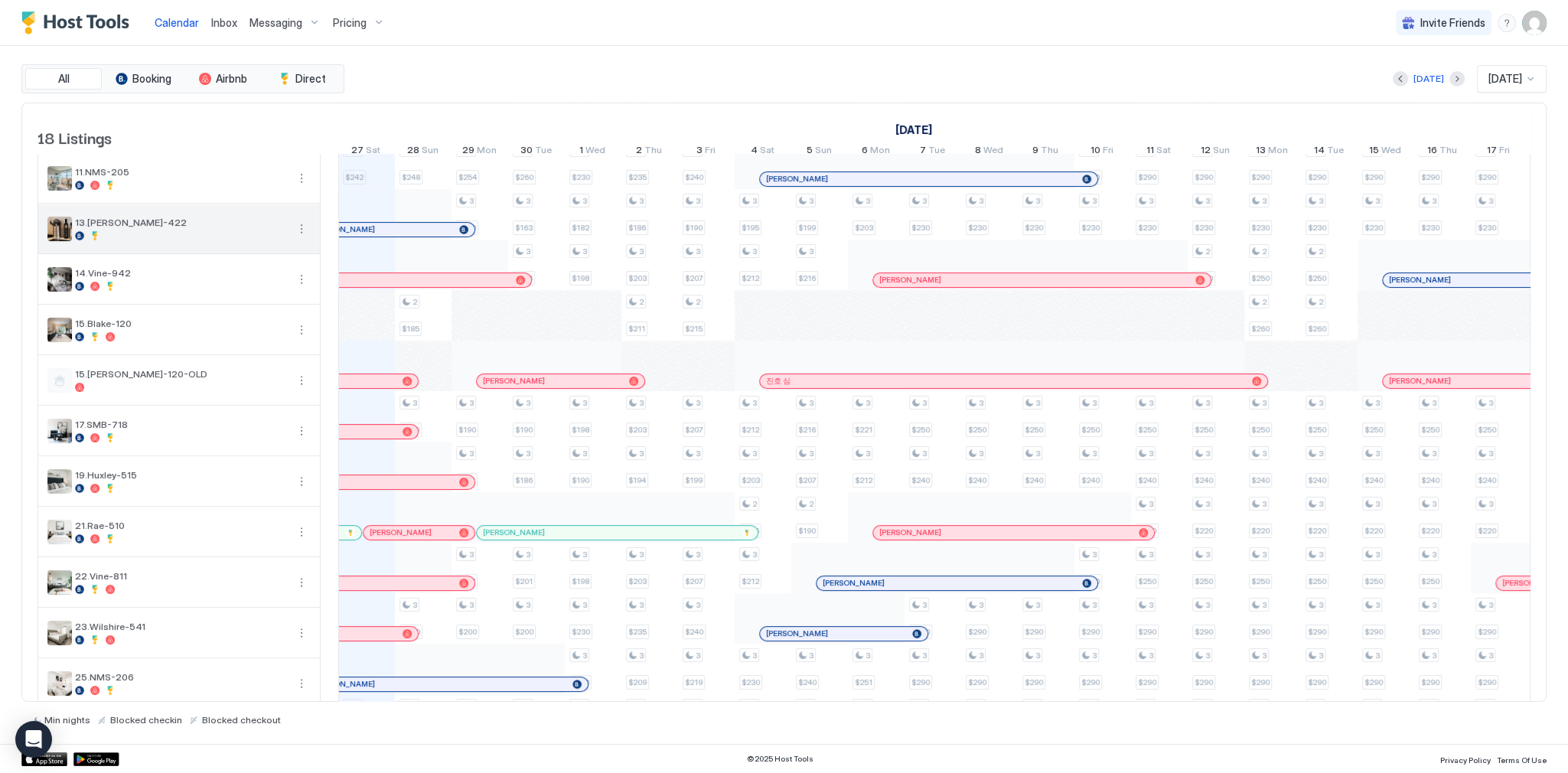
scroll to position [306, 0]
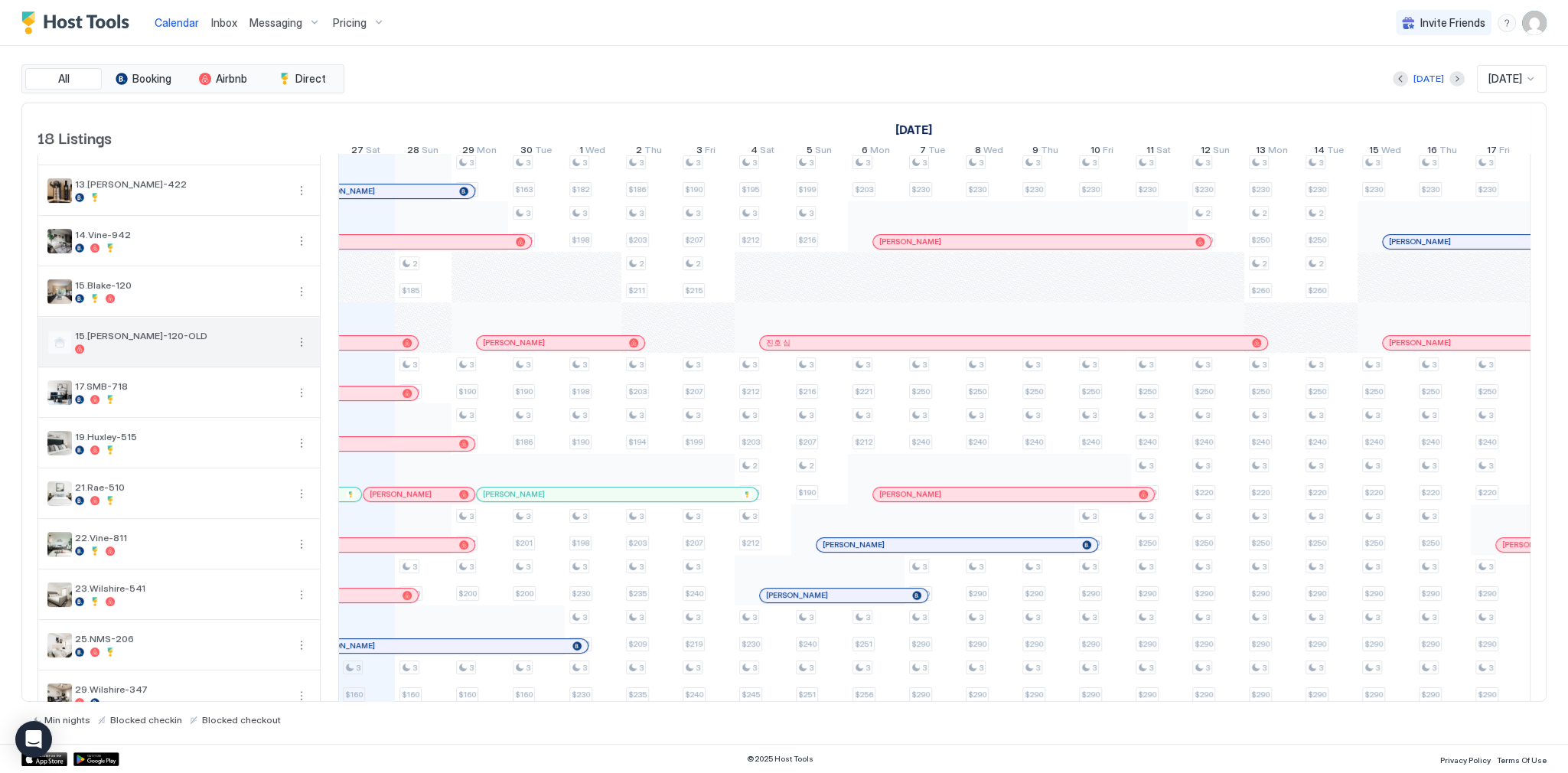
click at [303, 351] on button "More options" at bounding box center [301, 342] width 19 height 19
click at [296, 417] on span "Listing Settings" at bounding box center [275, 419] width 68 height 12
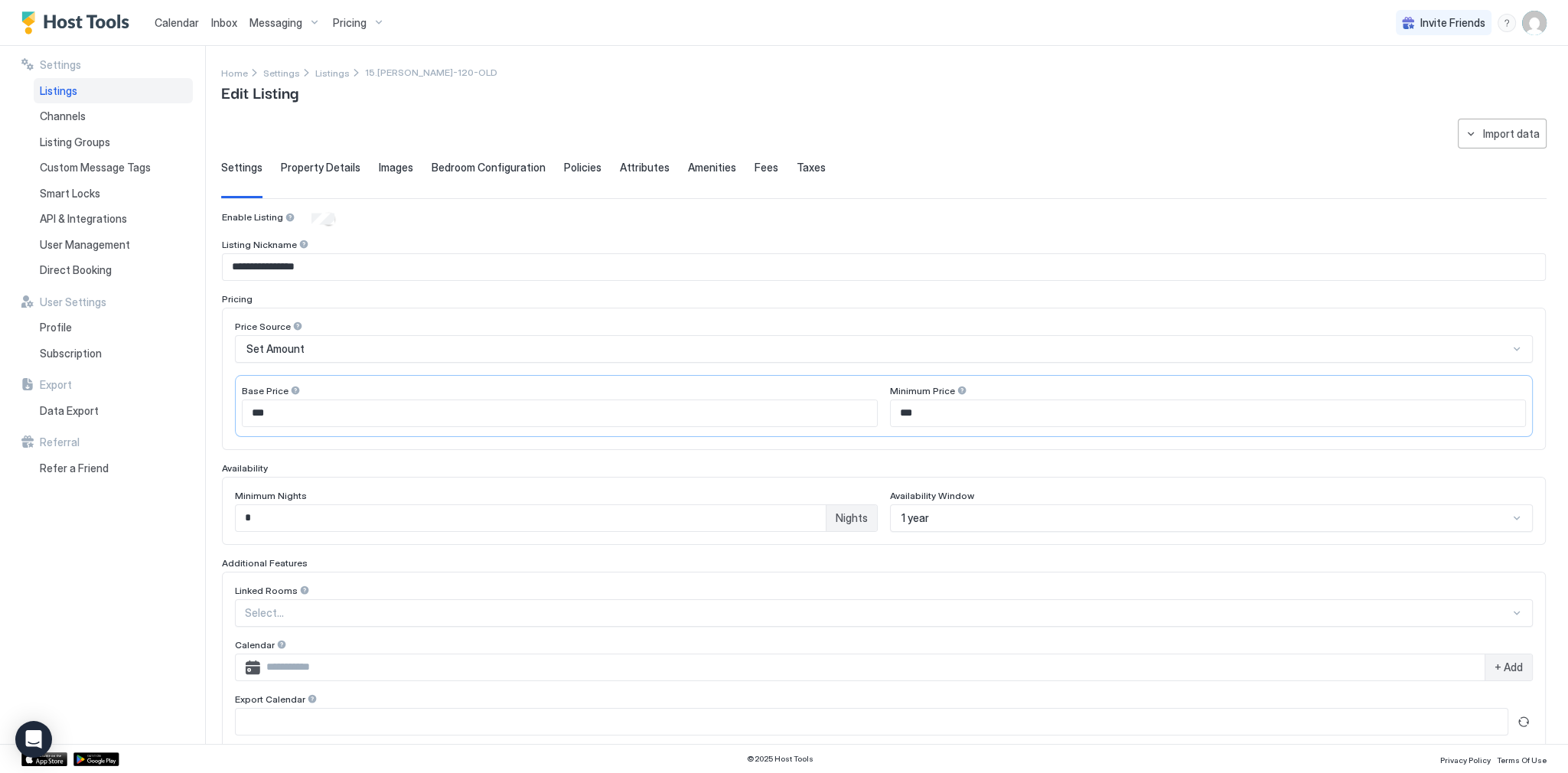
click at [400, 171] on span "Images" at bounding box center [395, 168] width 35 height 14
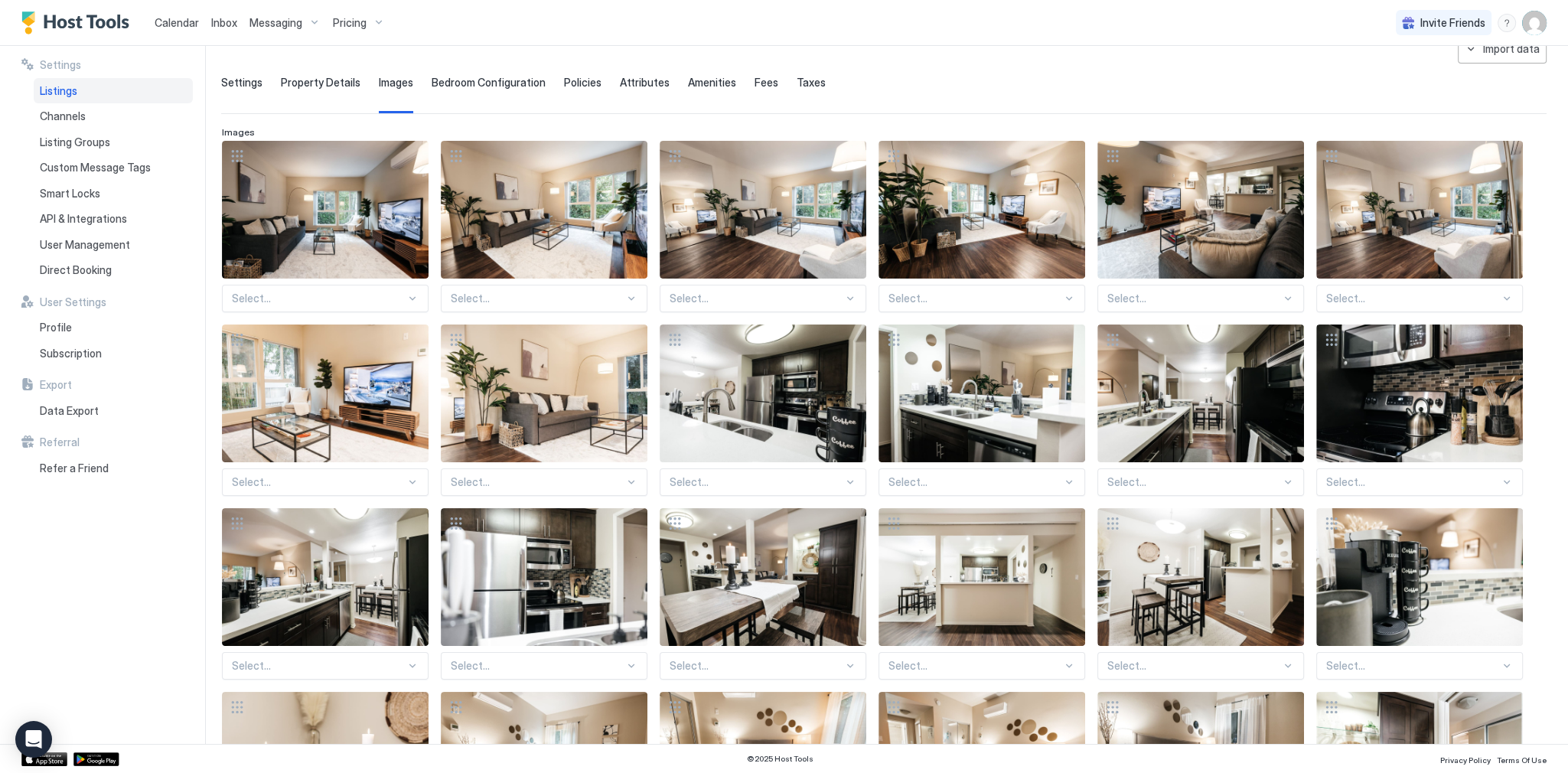
scroll to position [76, 0]
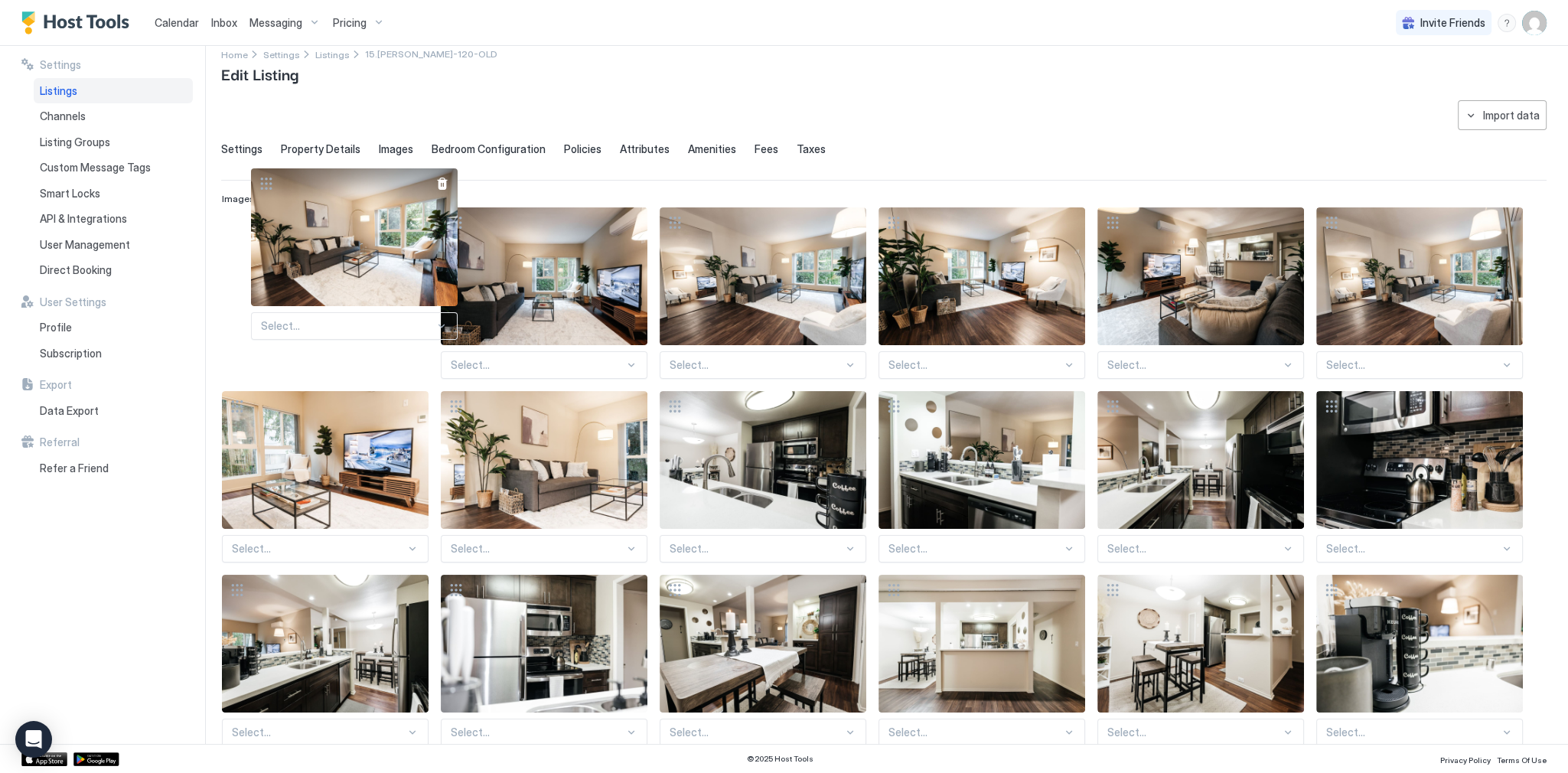
drag, startPoint x: 462, startPoint y: 163, endPoint x: 273, endPoint y: 182, distance: 190.0
click at [273, 182] on div at bounding box center [266, 184] width 31 height 31
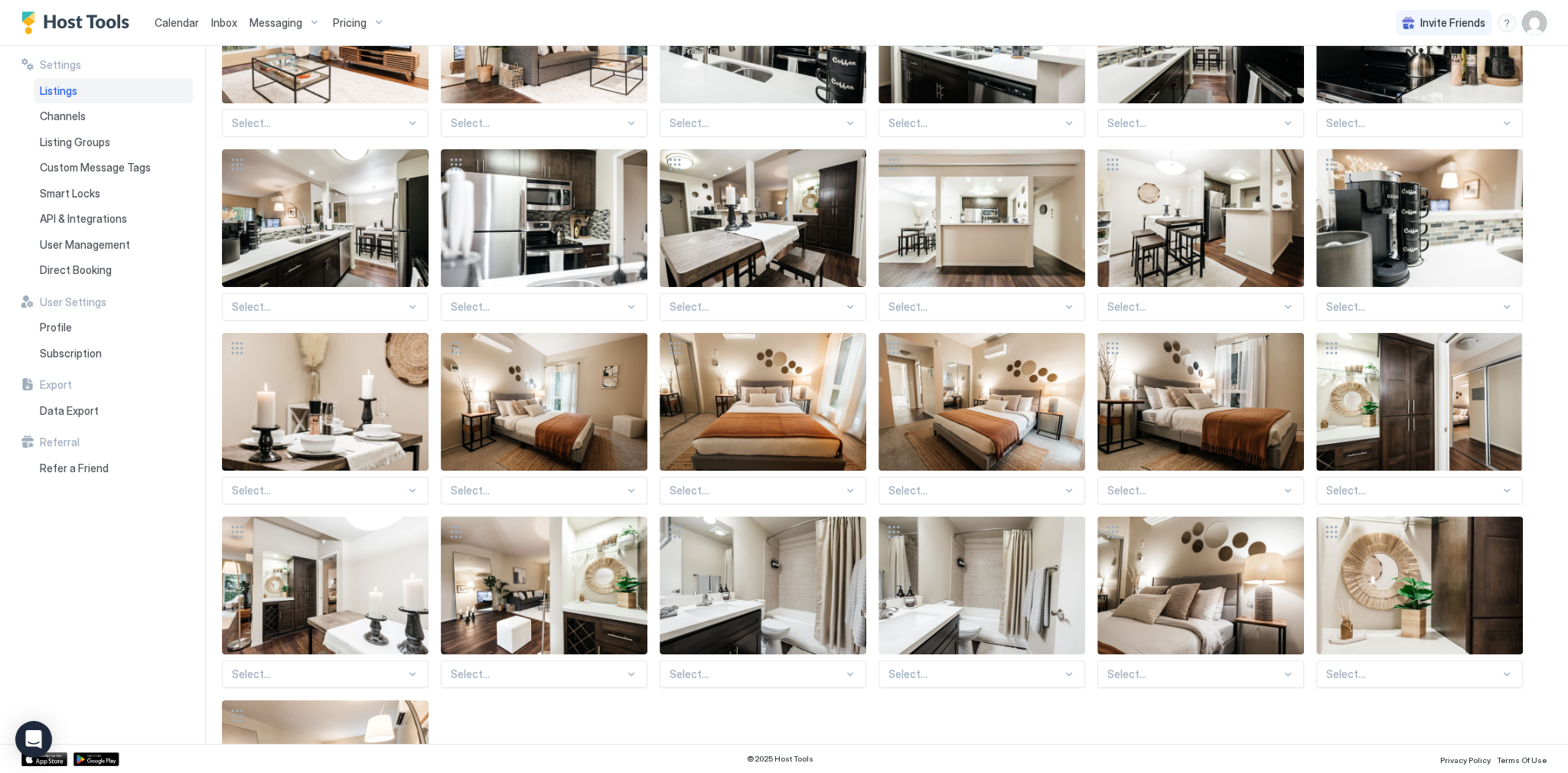
scroll to position [627, 0]
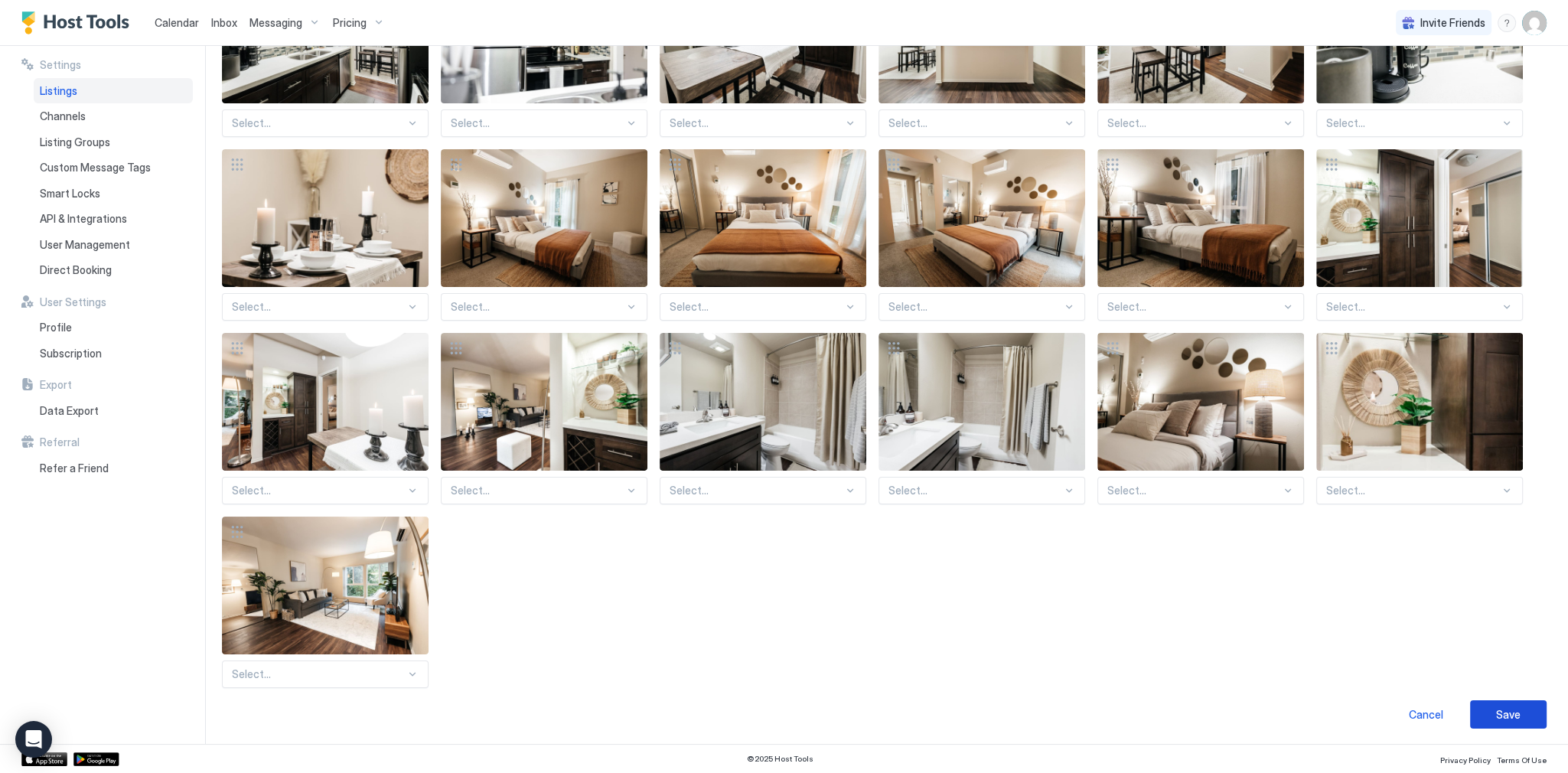
click at [1499, 714] on div "Save" at bounding box center [1509, 714] width 25 height 16
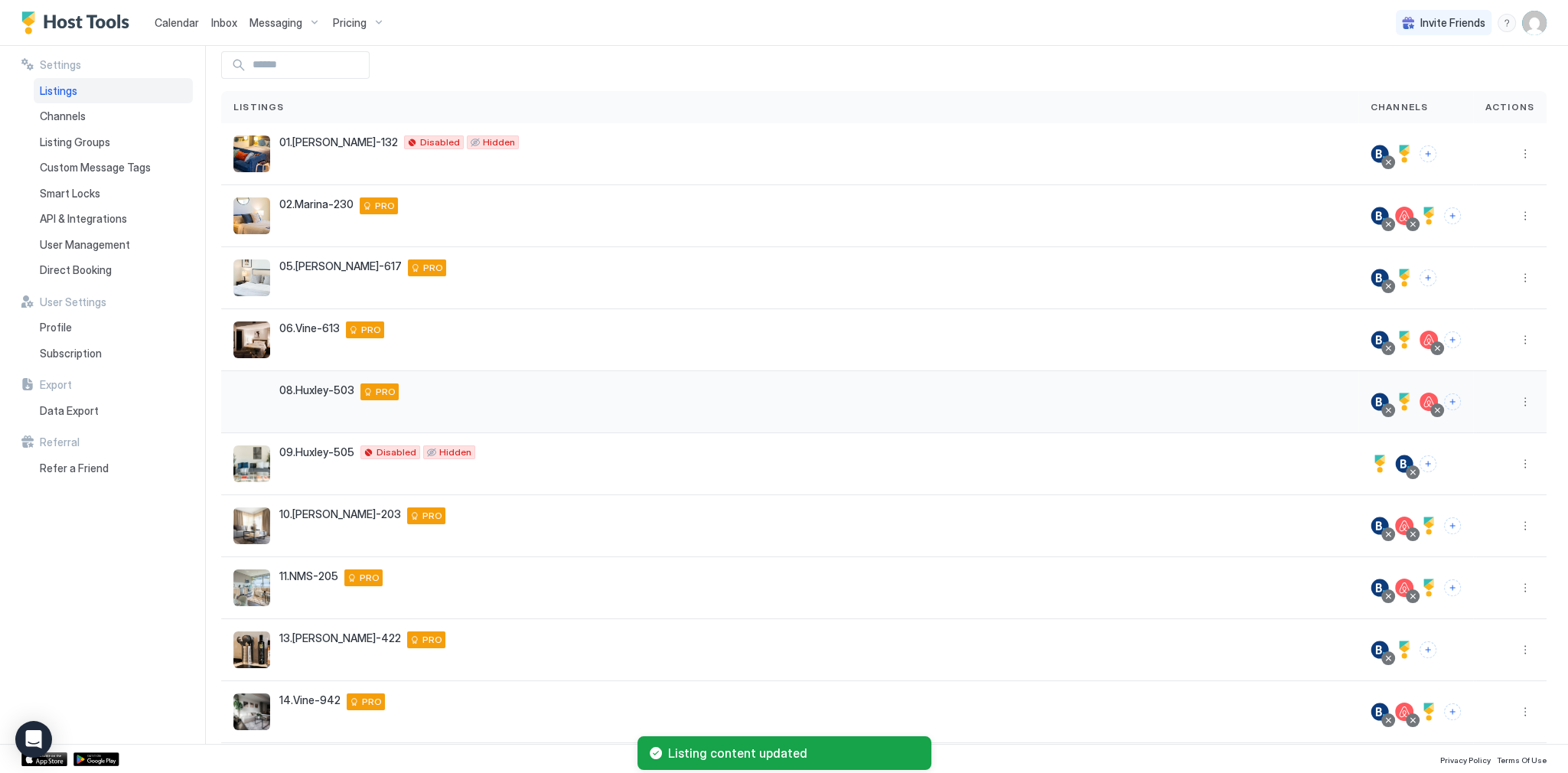
scroll to position [58, 0]
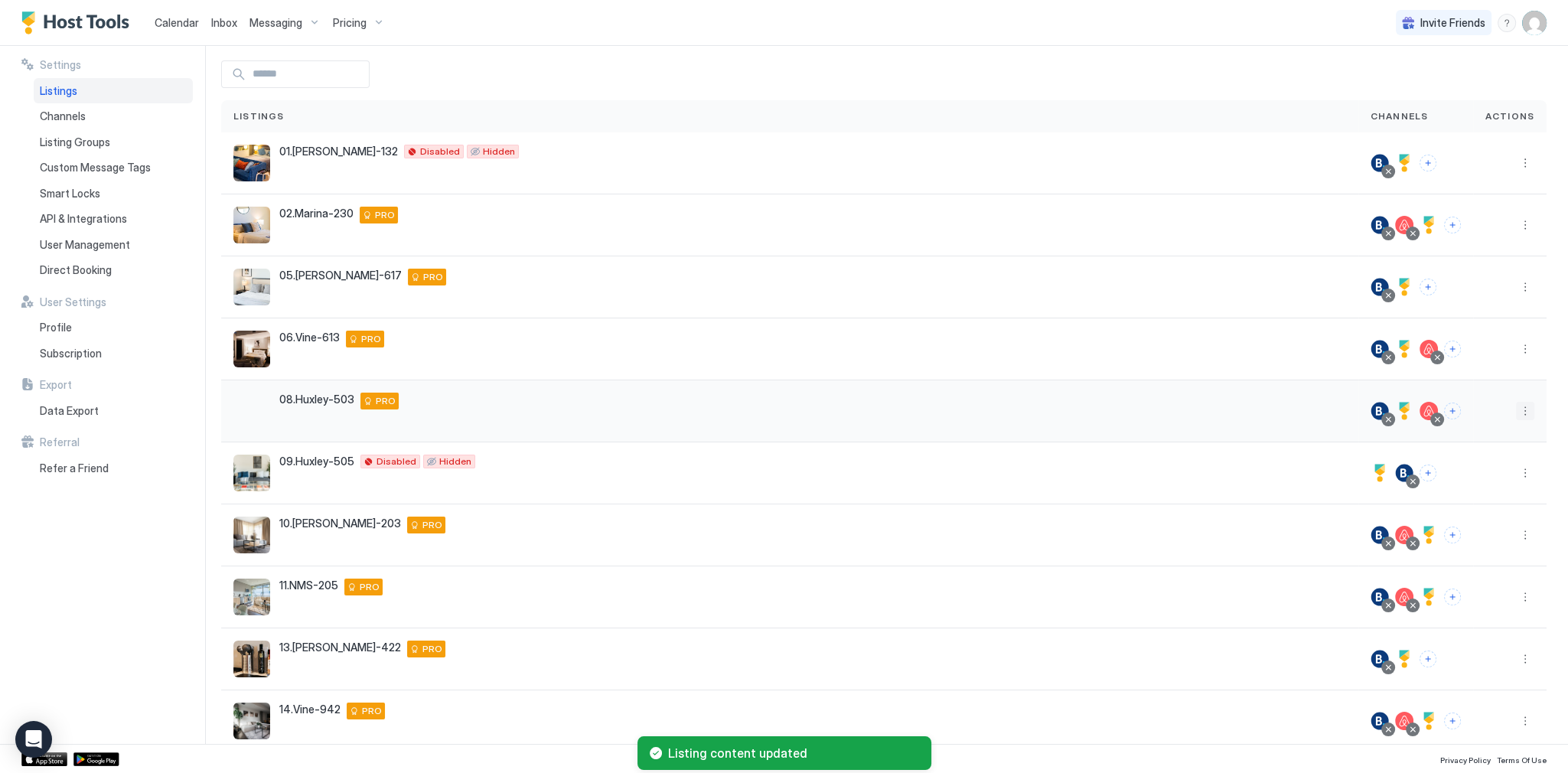
click at [1524, 406] on button "More options" at bounding box center [1526, 411] width 19 height 19
click at [1492, 484] on span "Listing Settings" at bounding box center [1481, 480] width 68 height 12
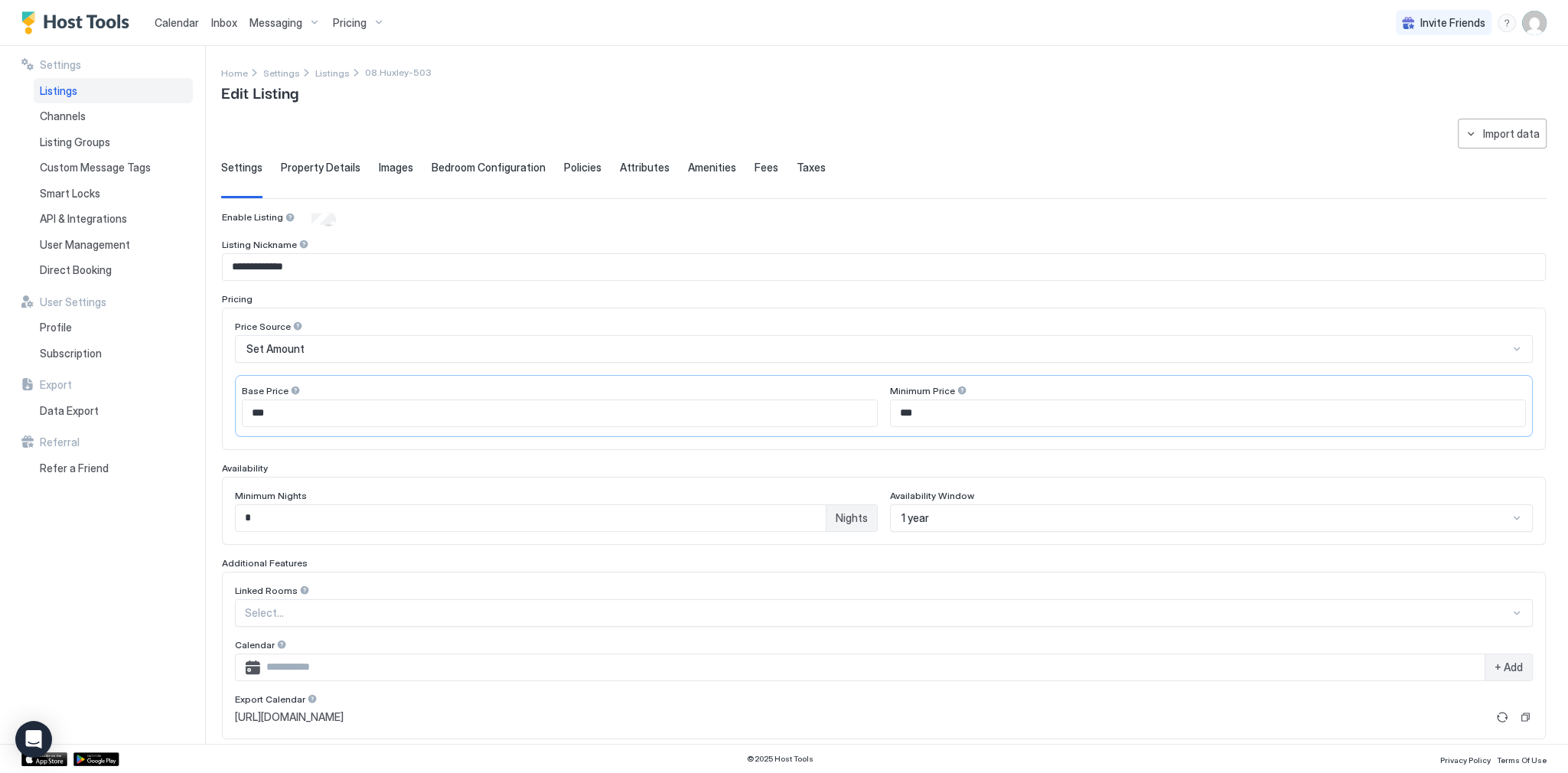
click at [404, 170] on span "Images" at bounding box center [395, 168] width 35 height 14
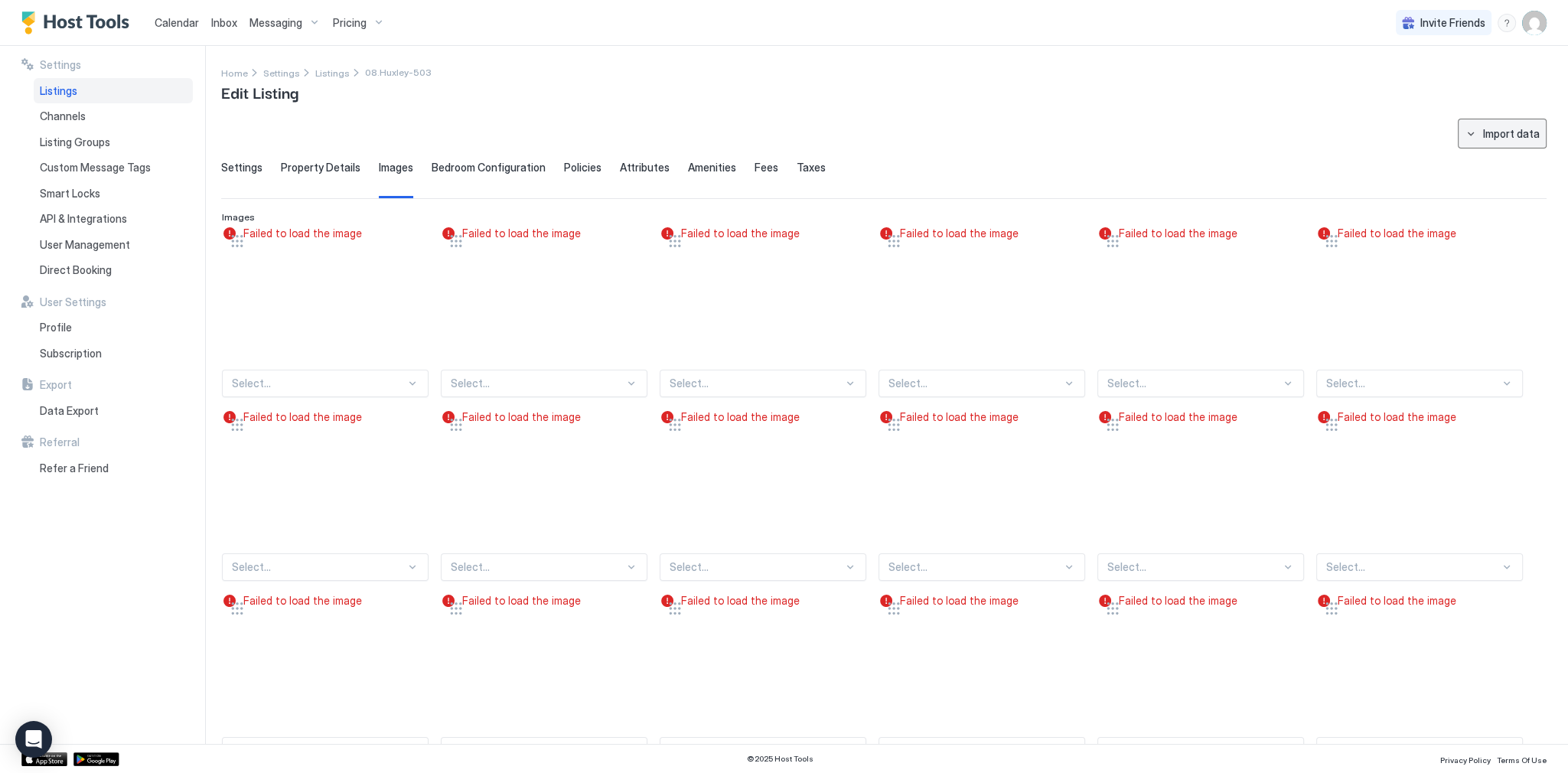
click at [1468, 125] on button "Import data" at bounding box center [1502, 134] width 89 height 30
click at [1472, 185] on div "Airbnb" at bounding box center [1503, 188] width 66 height 27
type input "**********"
type input "*"
type textarea "**********"
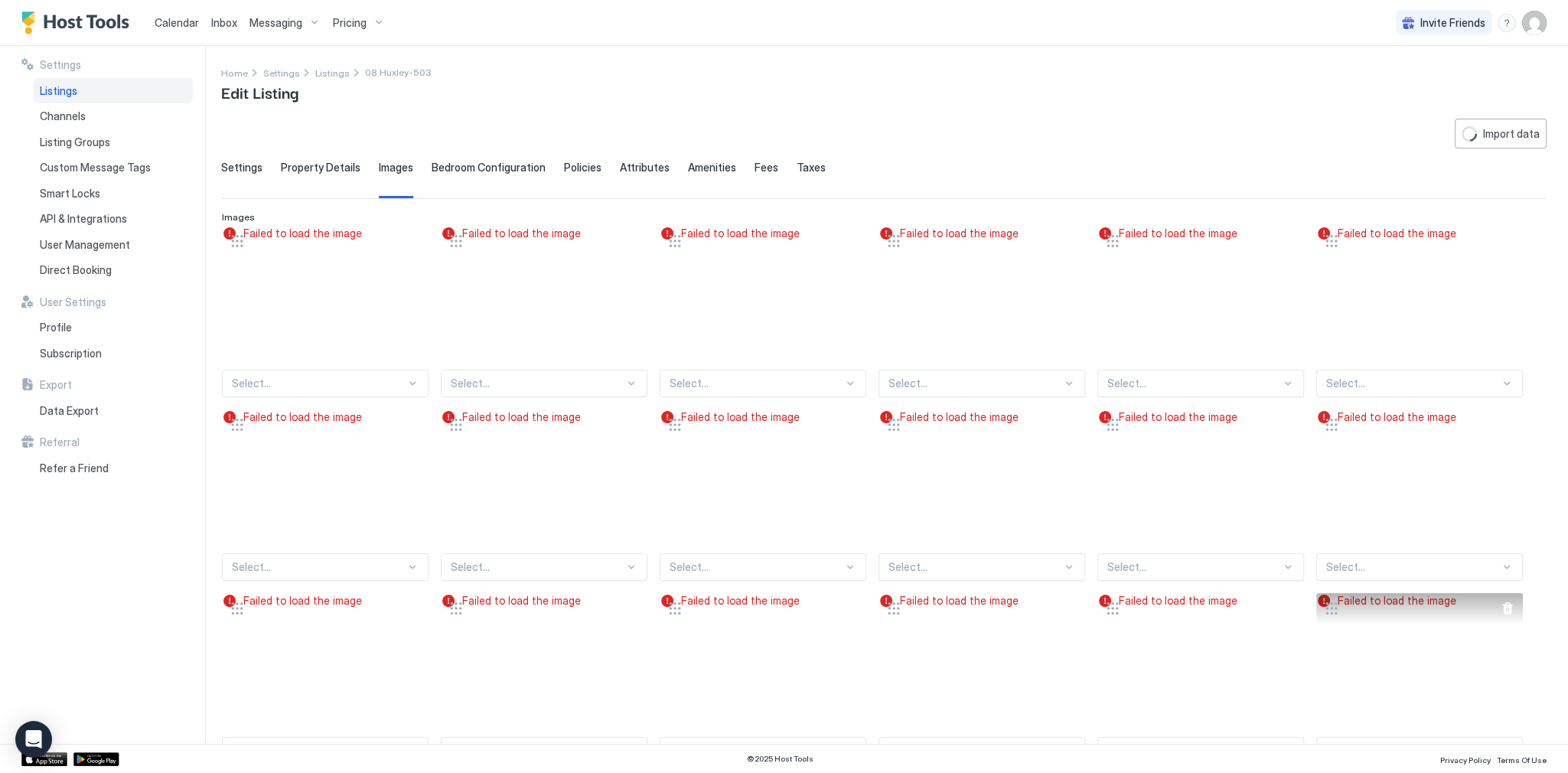
type textarea "**********"
type input "*****"
type input "**********"
type textarea "**********"
type input "*********"
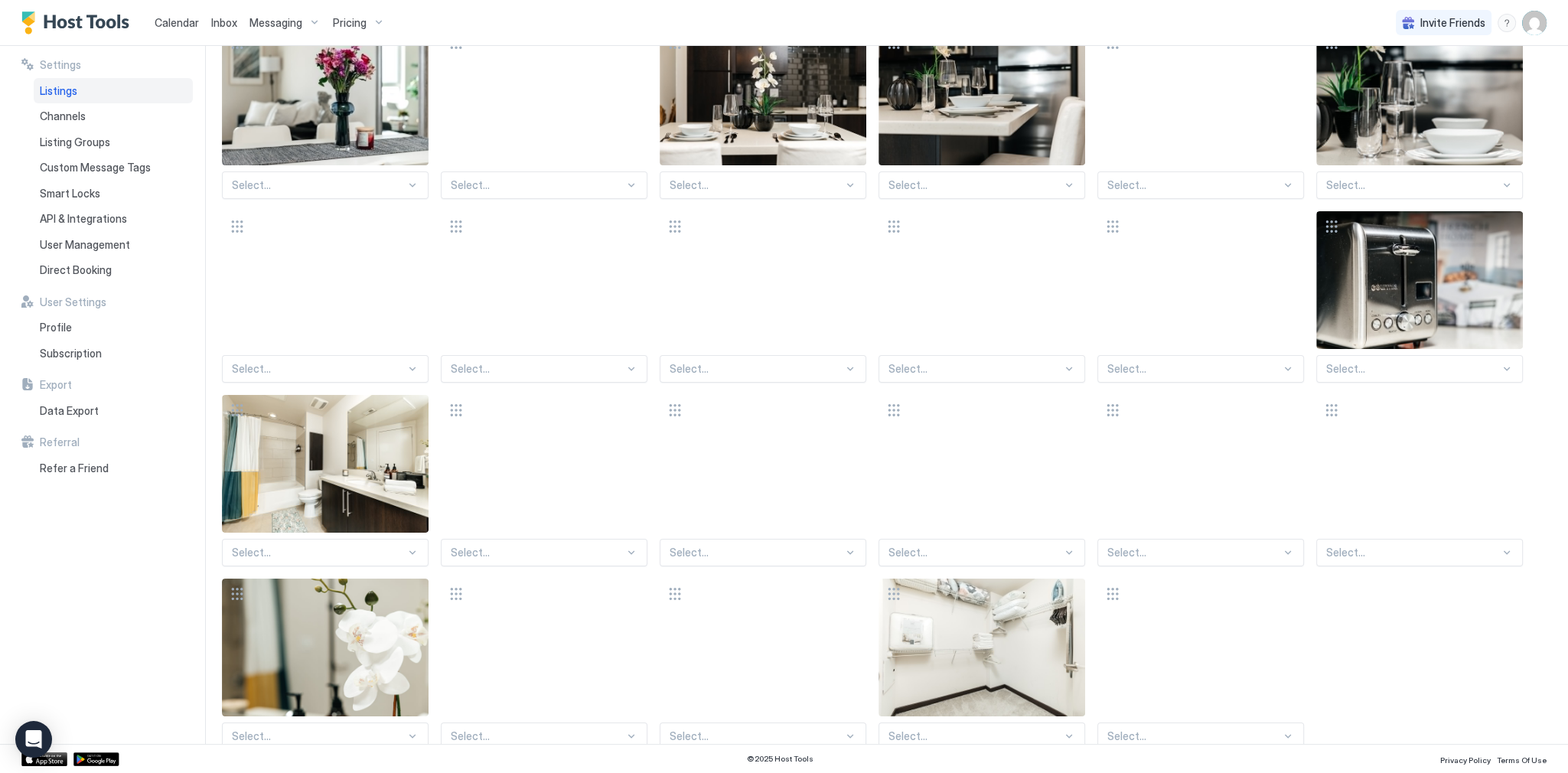
scroll to position [994, 0]
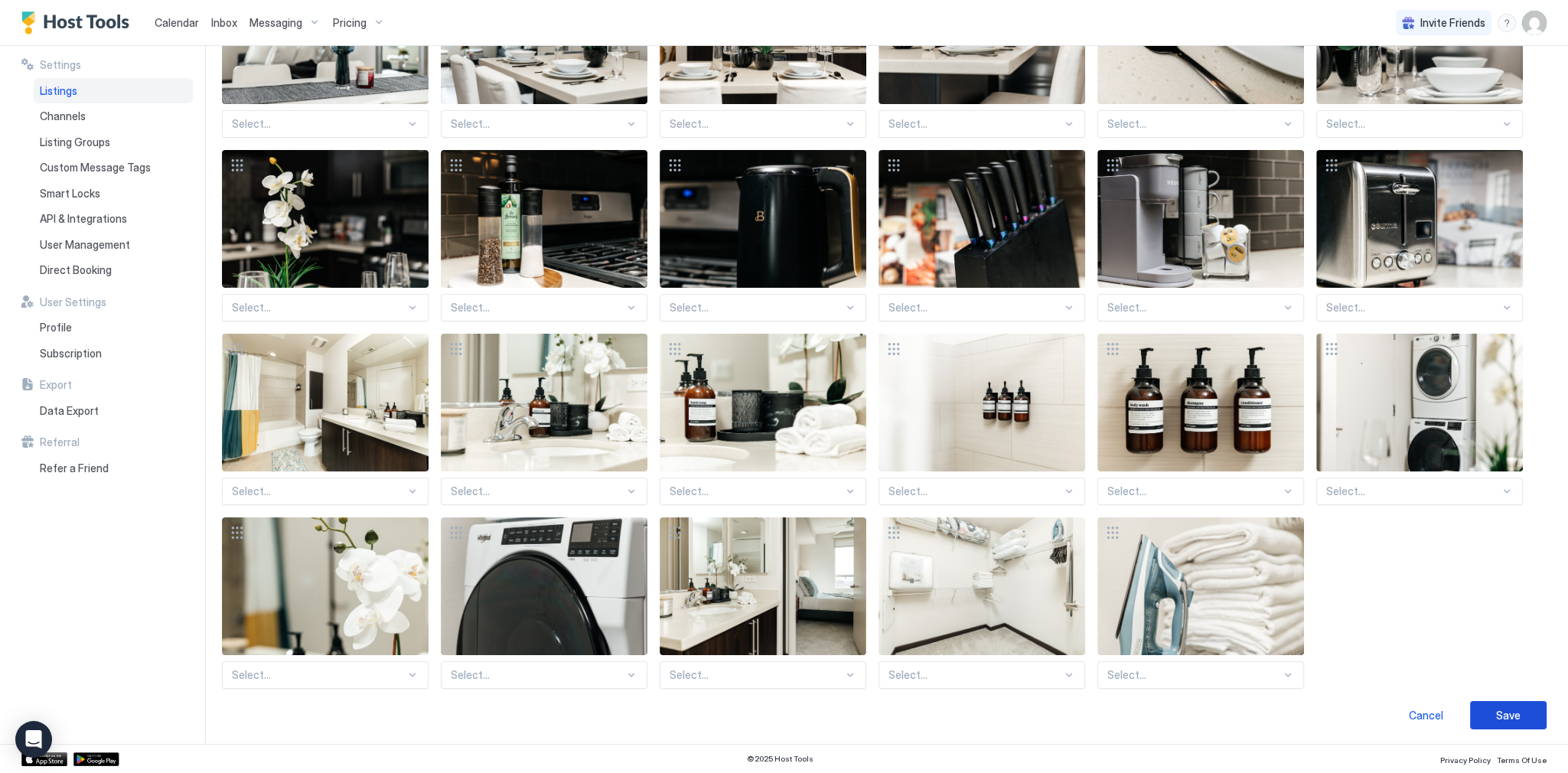
click at [1498, 713] on div "Save" at bounding box center [1509, 715] width 25 height 16
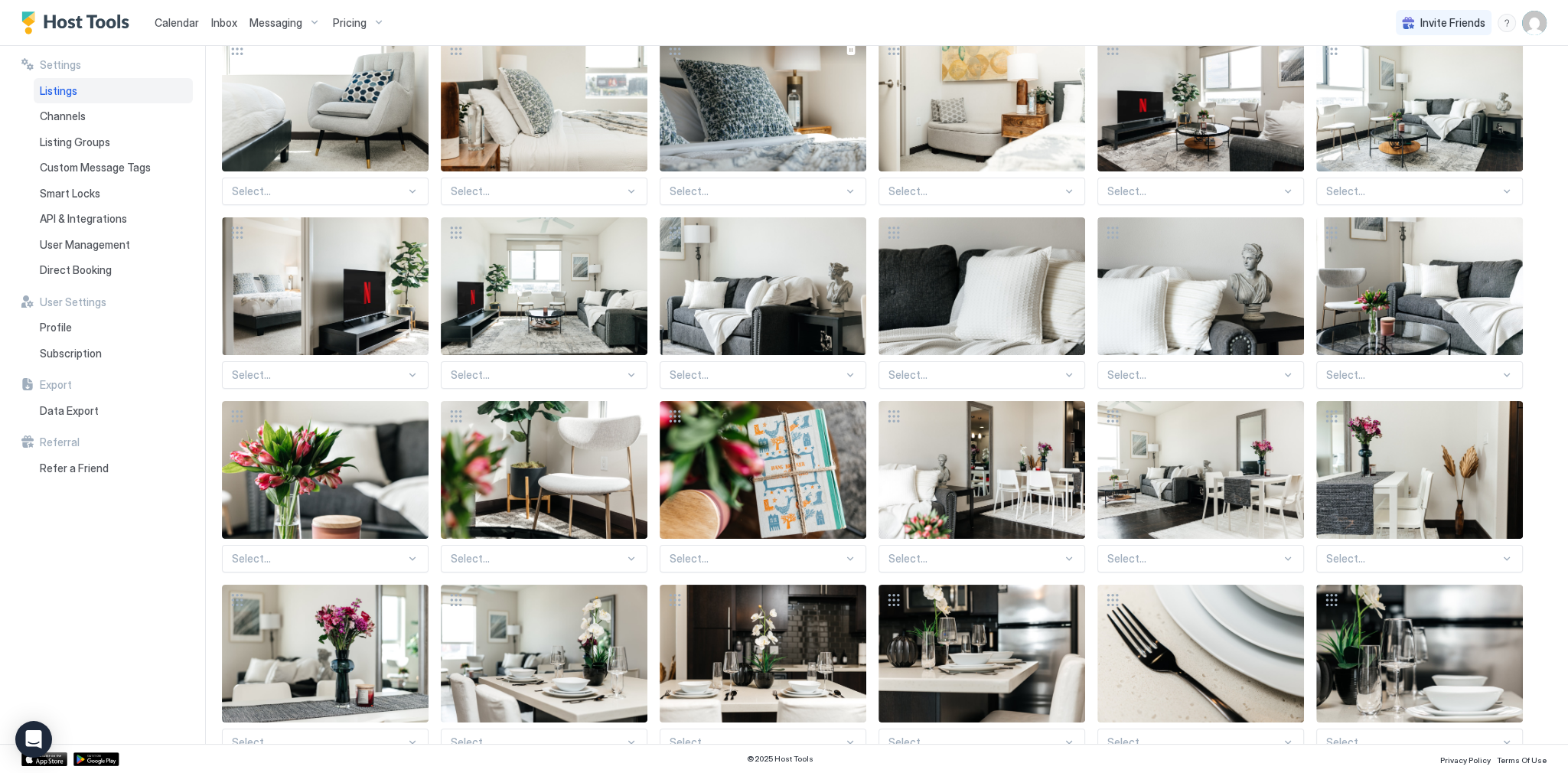
scroll to position [0, 0]
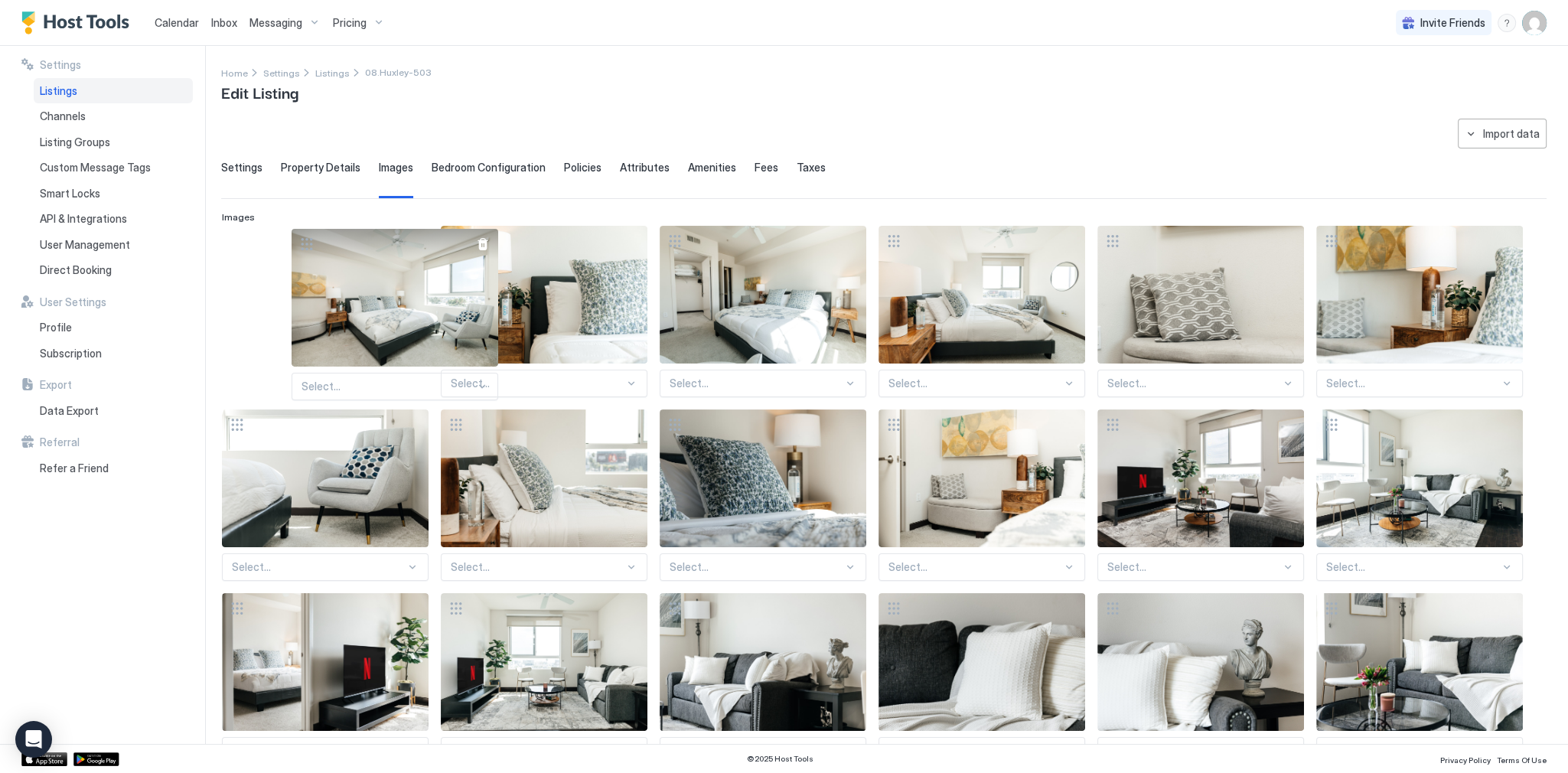
drag, startPoint x: 455, startPoint y: 236, endPoint x: 283, endPoint y: 239, distance: 172.0
click at [292, 239] on div at bounding box center [307, 244] width 31 height 31
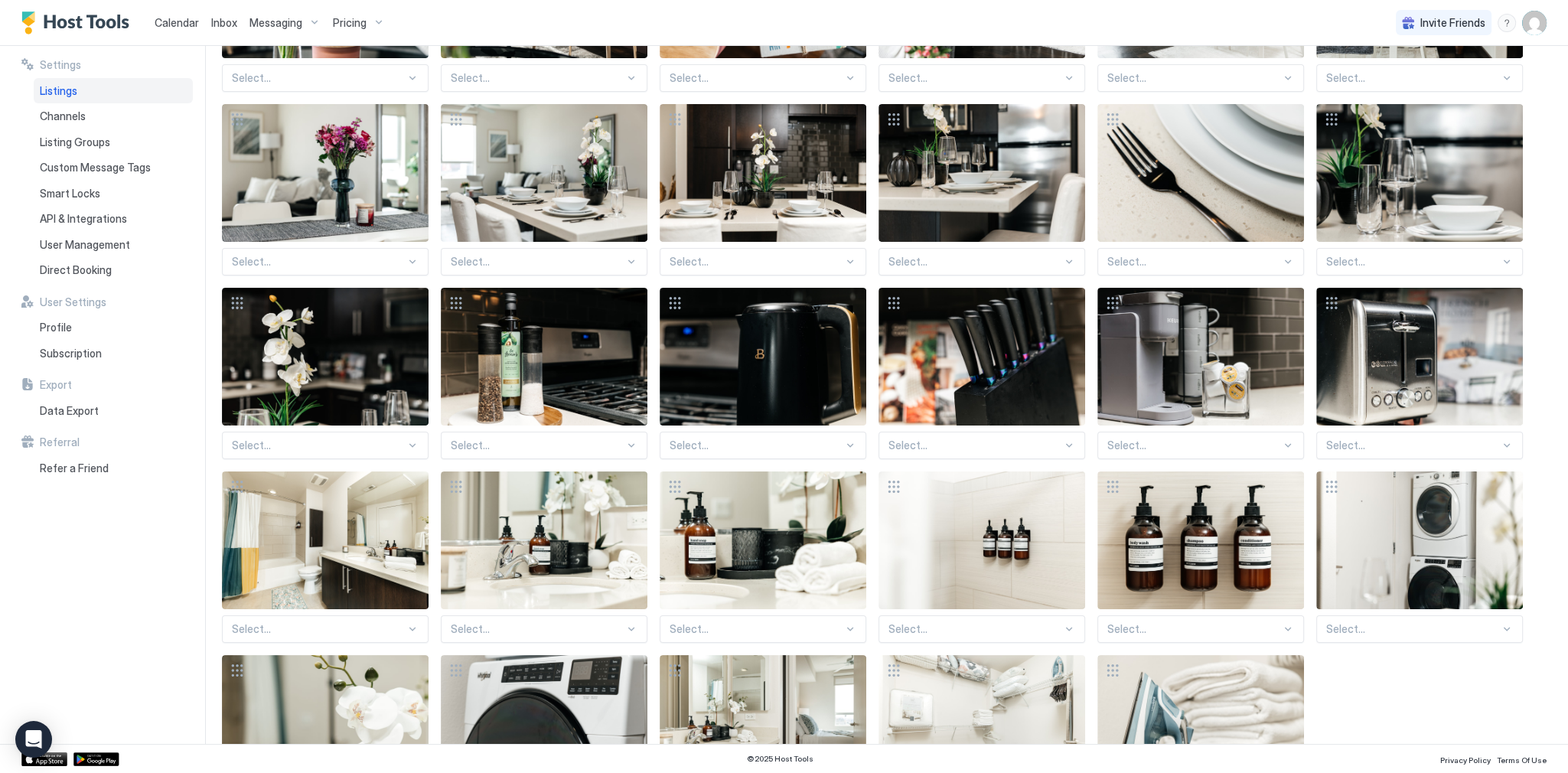
scroll to position [994, 0]
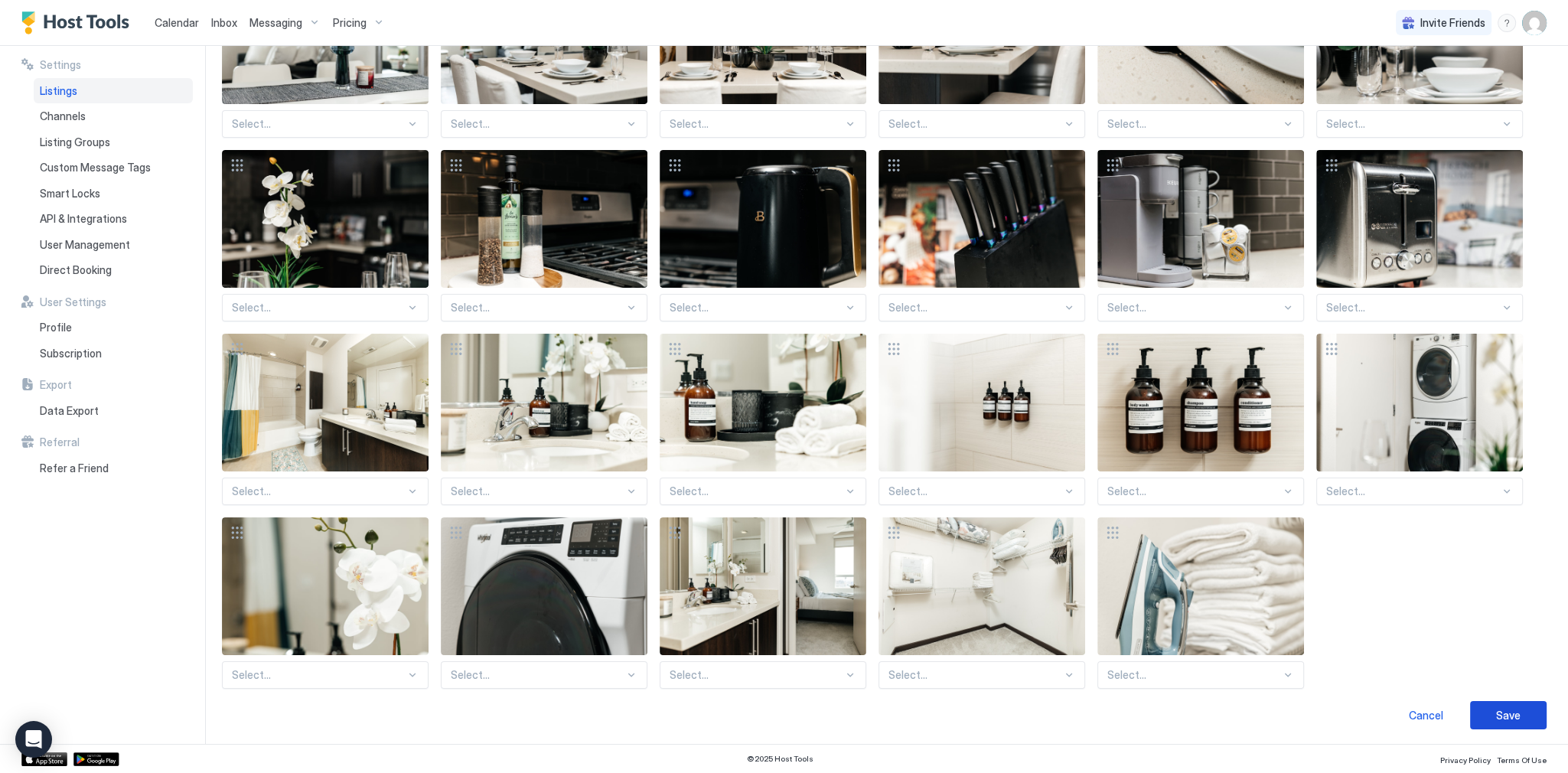
click at [1497, 708] on div "Save" at bounding box center [1509, 715] width 25 height 16
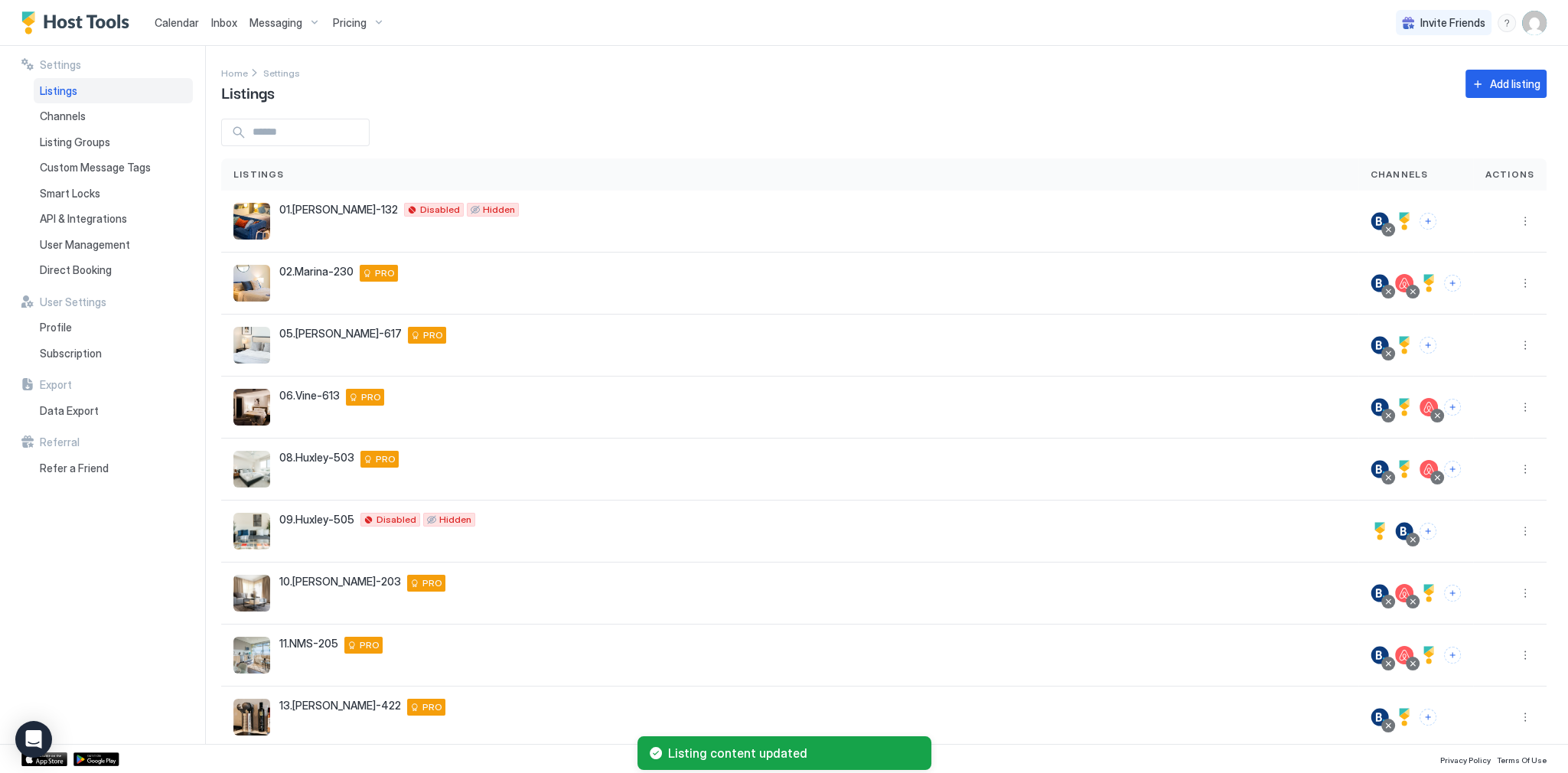
click at [188, 24] on span "Calendar" at bounding box center [176, 22] width 44 height 13
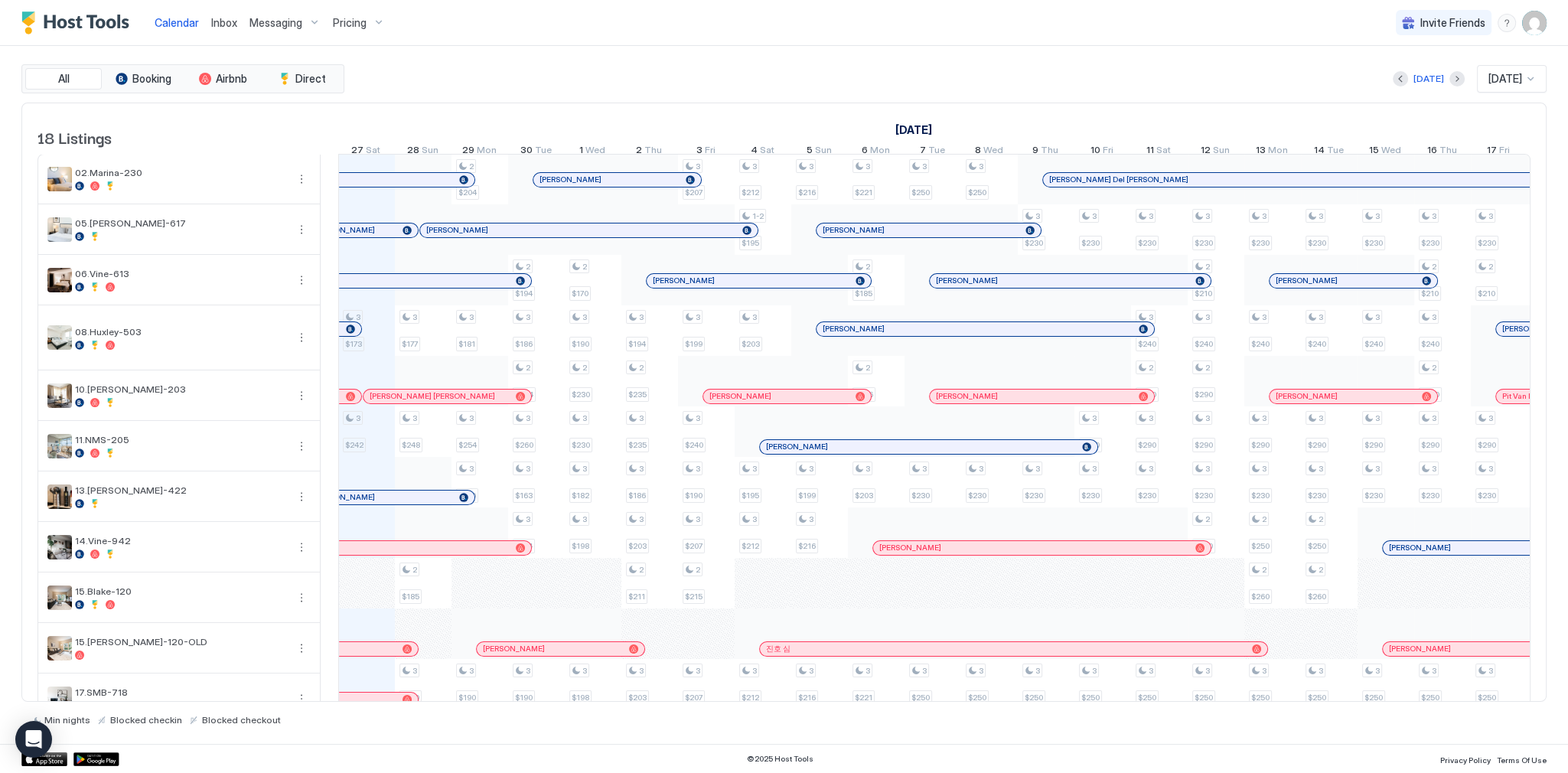
click at [572, 66] on div "Today Sep 2025" at bounding box center [947, 79] width 1200 height 28
click at [459, 76] on div "Today Sep 2025" at bounding box center [947, 79] width 1200 height 28
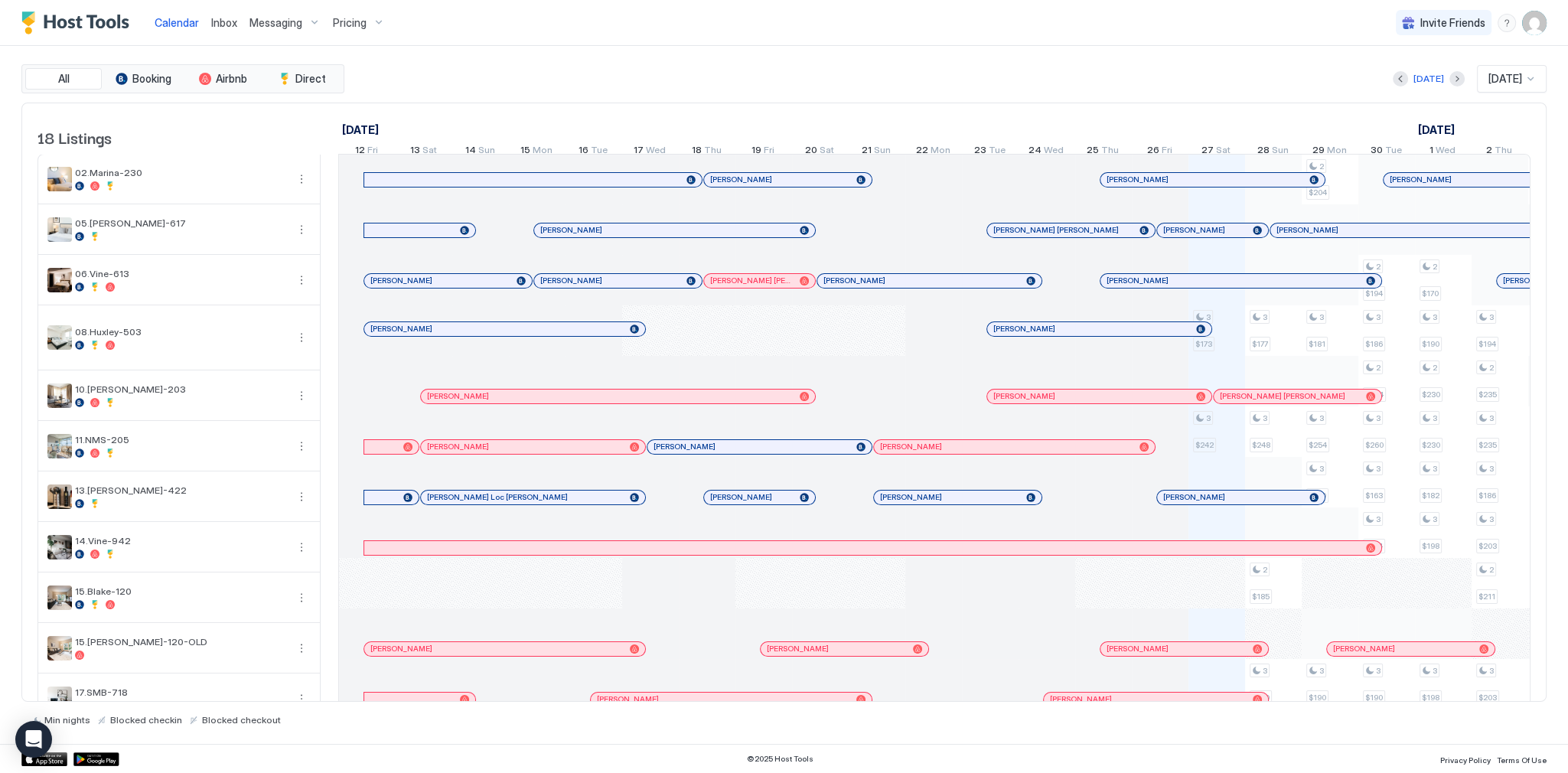
scroll to position [0, 850]
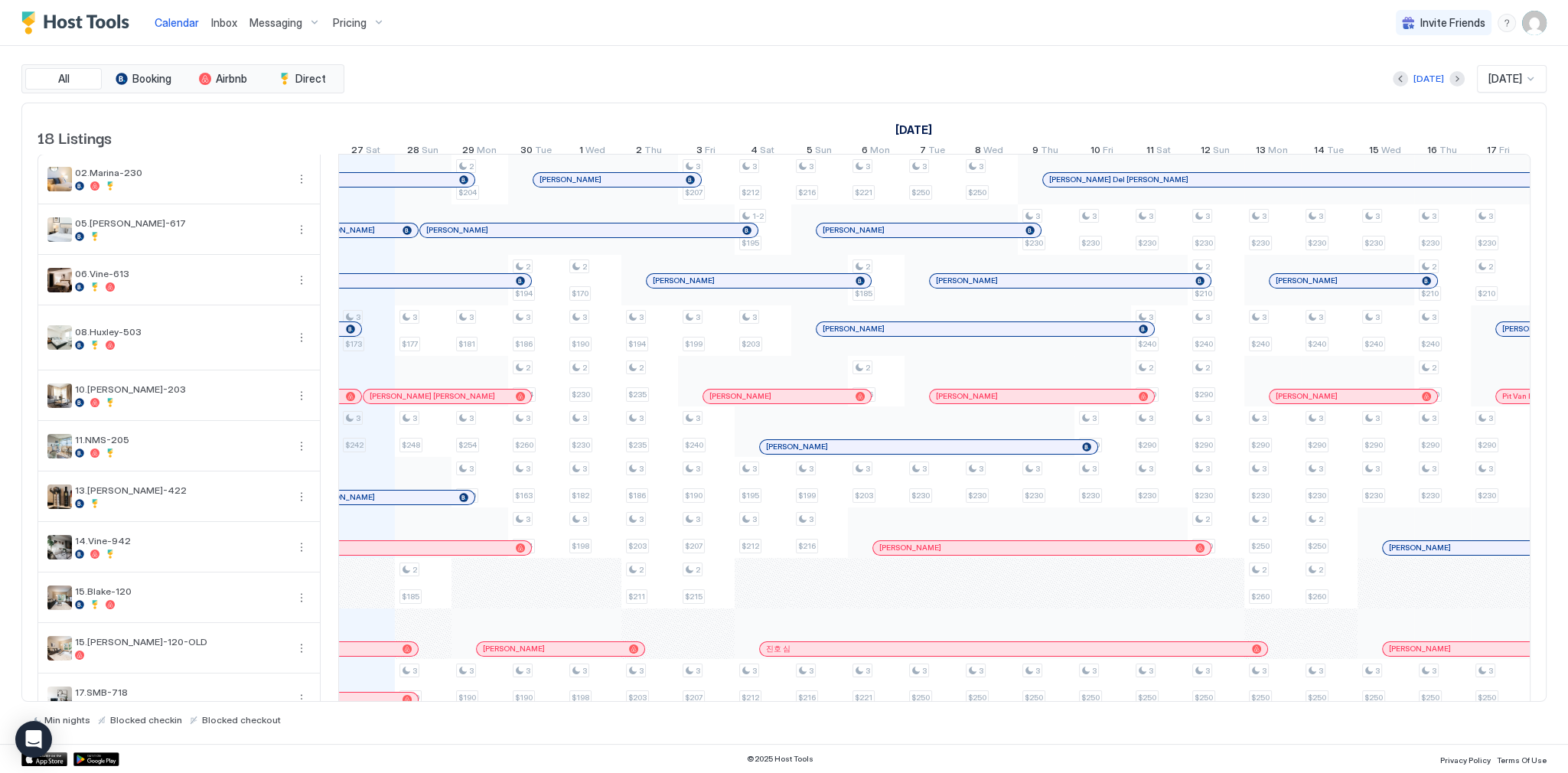
click at [769, 37] on div "Calendar Inbox Messaging Pricing Invite Friends SG" at bounding box center [784, 22] width 1568 height 46
click at [781, 62] on div "All Booking Airbnb Direct Today Sep 2025 18 Listings September 2025 October 202…" at bounding box center [784, 395] width 1526 height 698
click at [96, 29] on img "Host Tools Logo" at bounding box center [79, 23] width 115 height 23
click at [754, 63] on div "All Booking Airbnb Direct Today Sep 2025 18 Listings September 2025 October 202…" at bounding box center [784, 395] width 1526 height 698
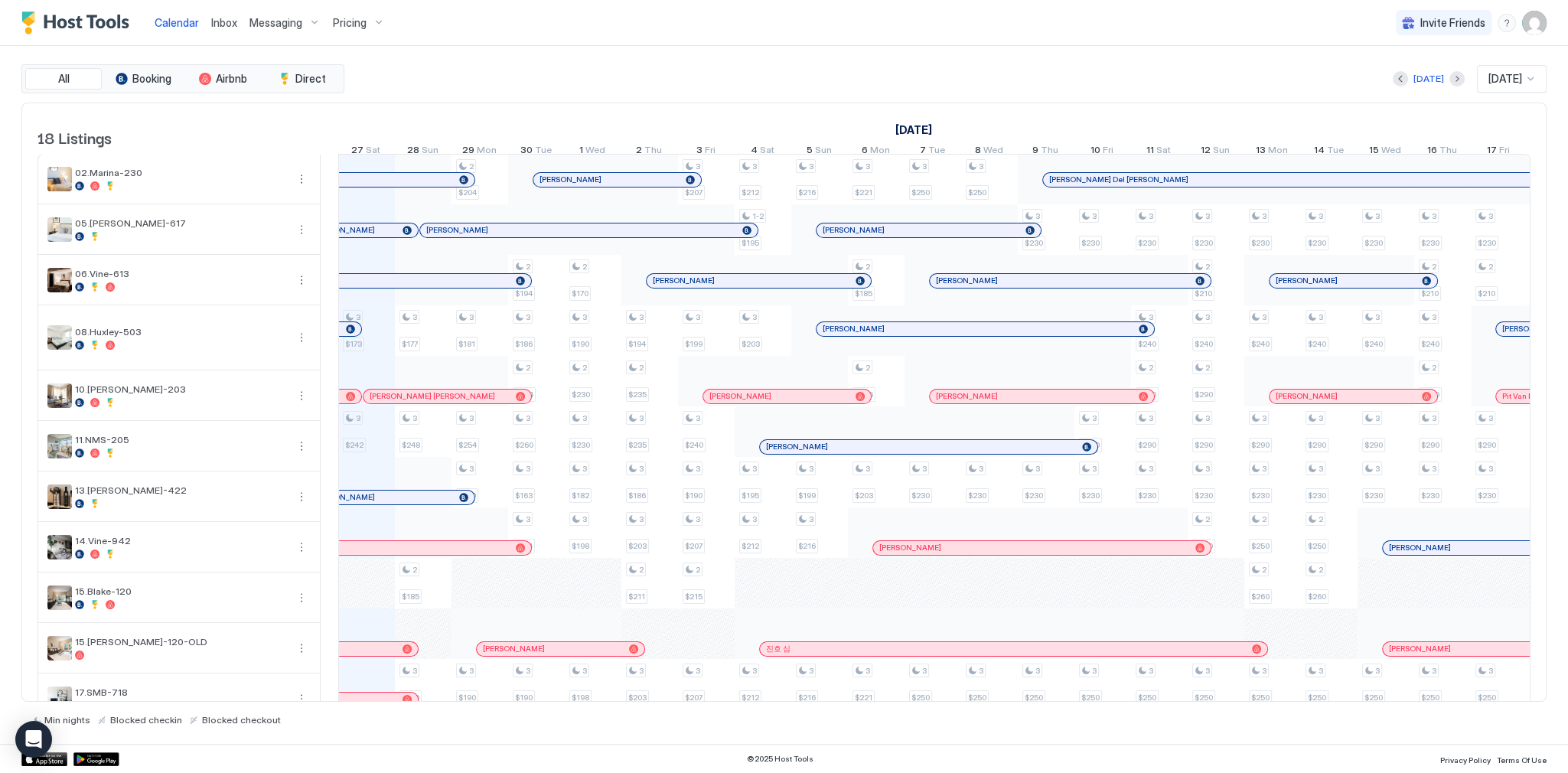
click at [846, 50] on div "All Booking Airbnb Direct Today Sep 2025 18 Listings September 2025 October 202…" at bounding box center [784, 395] width 1526 height 698
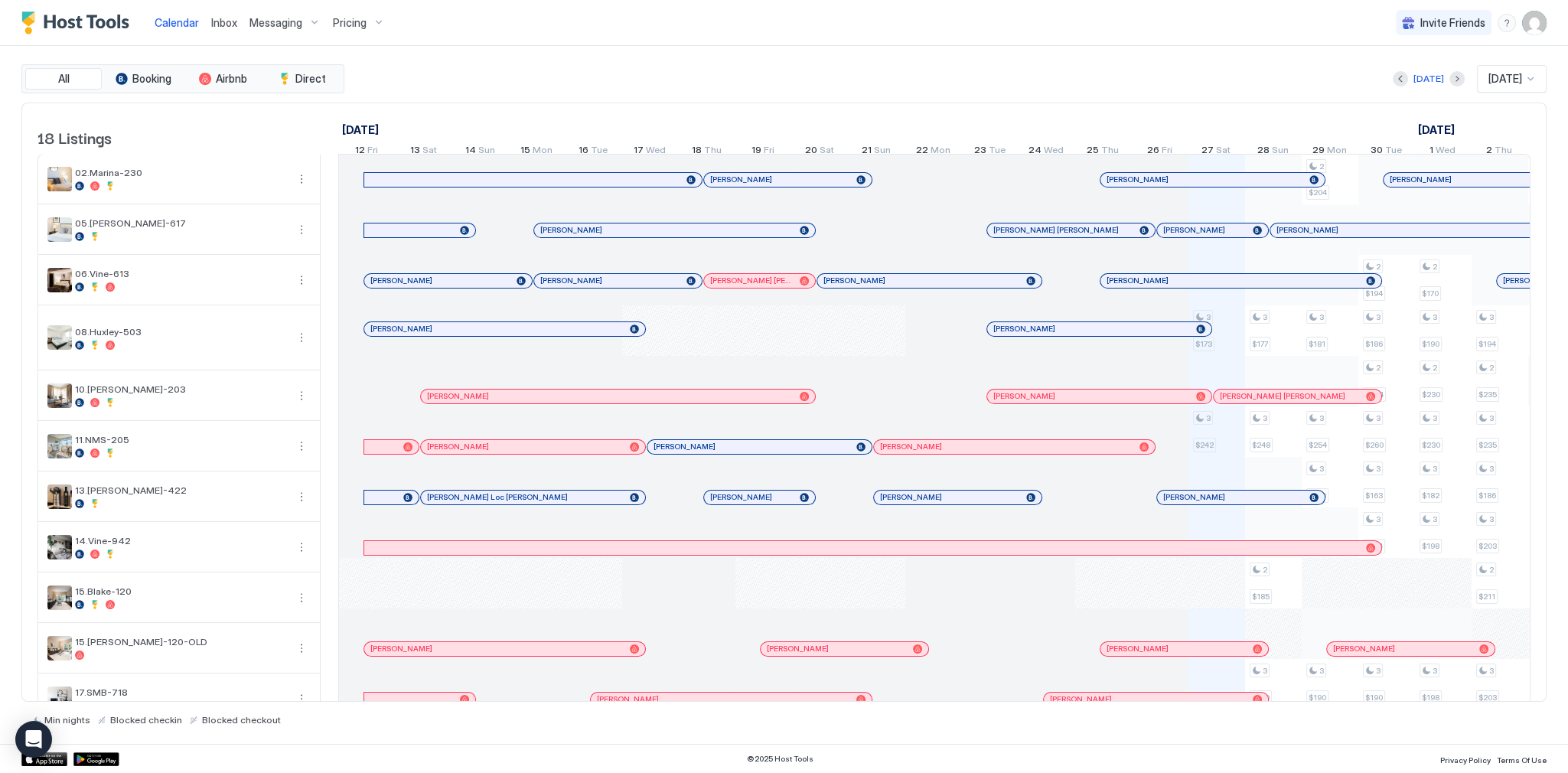
scroll to position [0, 850]
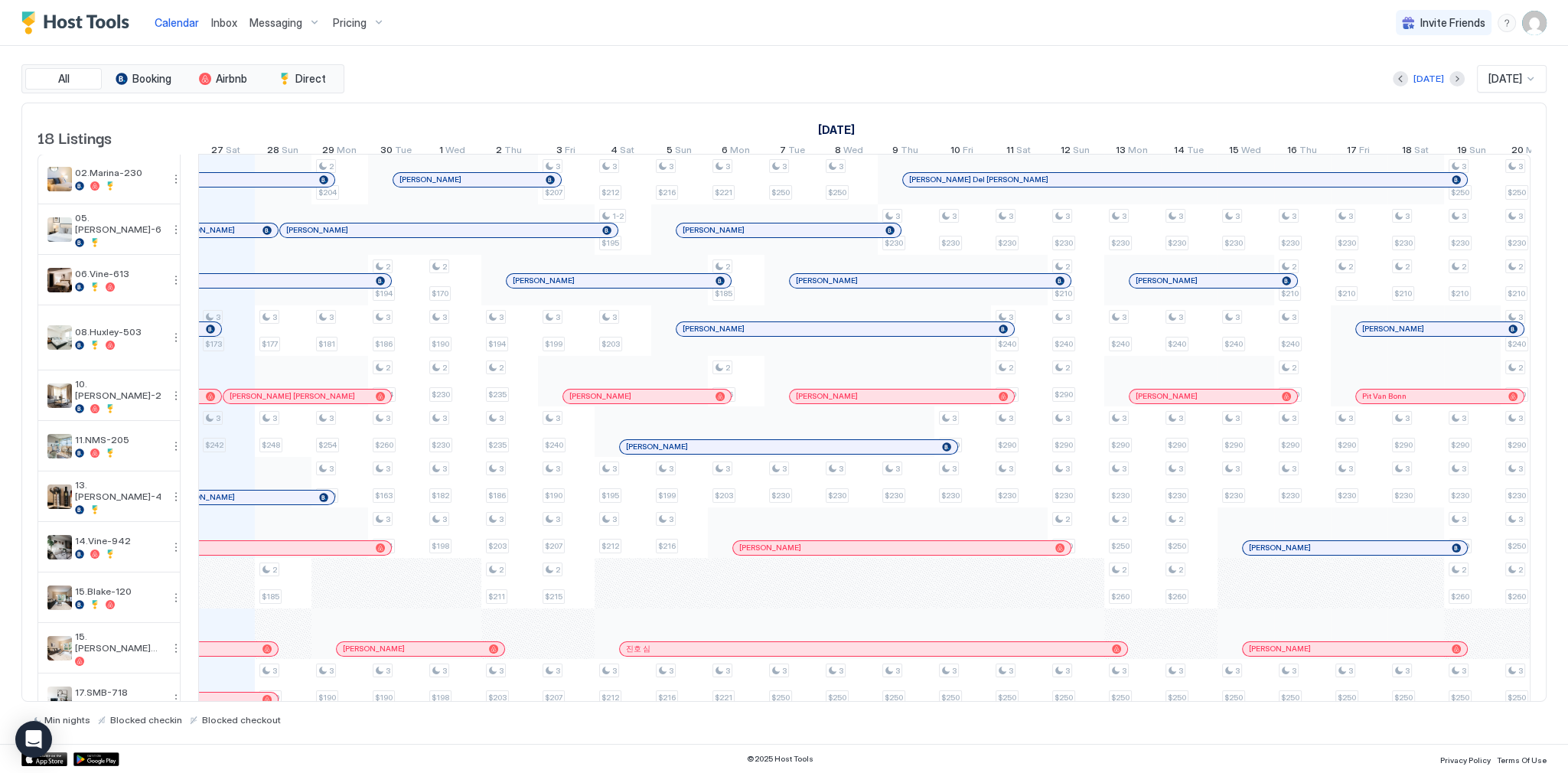
drag, startPoint x: 331, startPoint y: 319, endPoint x: 191, endPoint y: 343, distance: 142.0
click at [191, 343] on td at bounding box center [189, 615] width 18 height 924
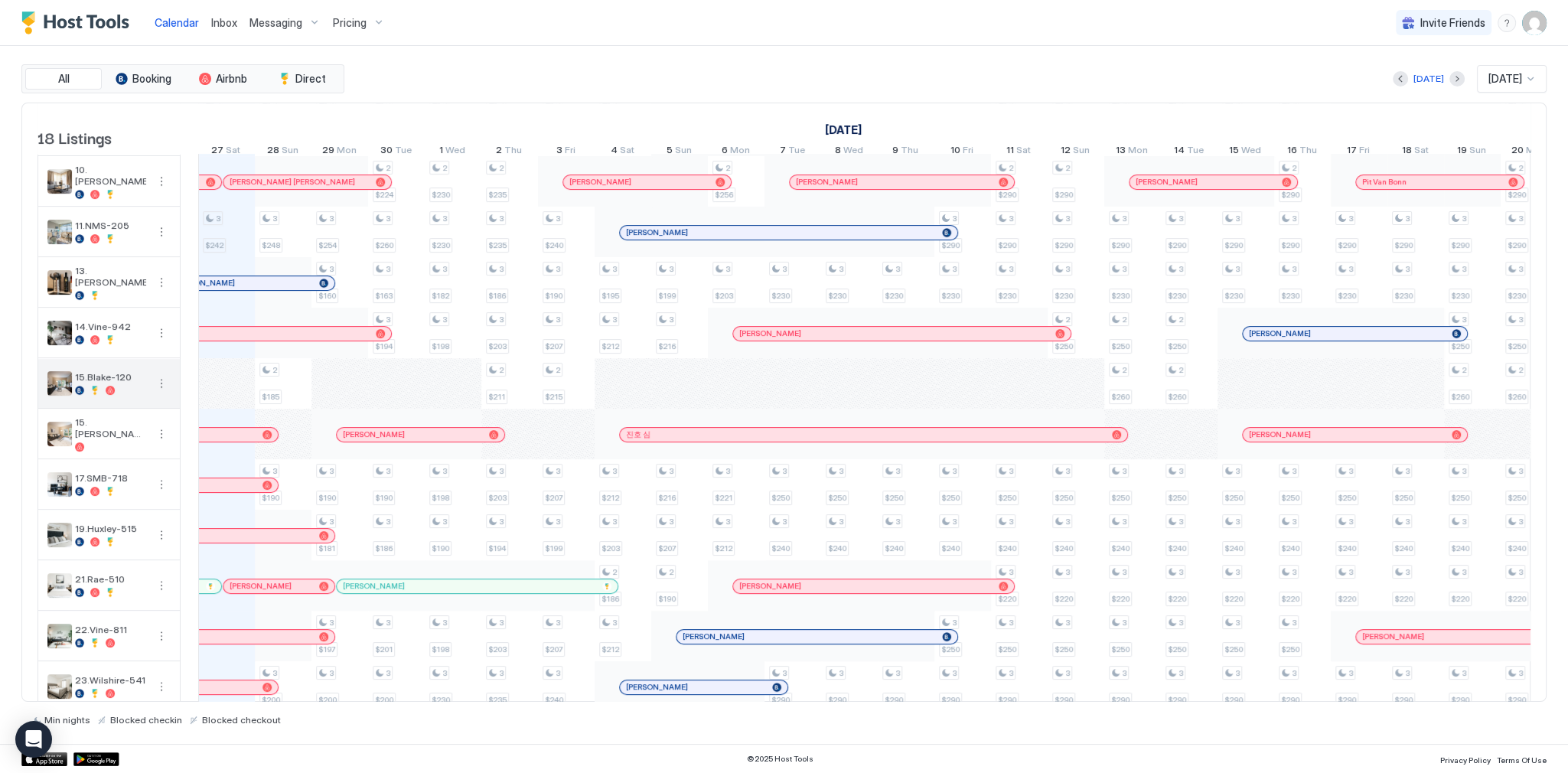
scroll to position [0, 0]
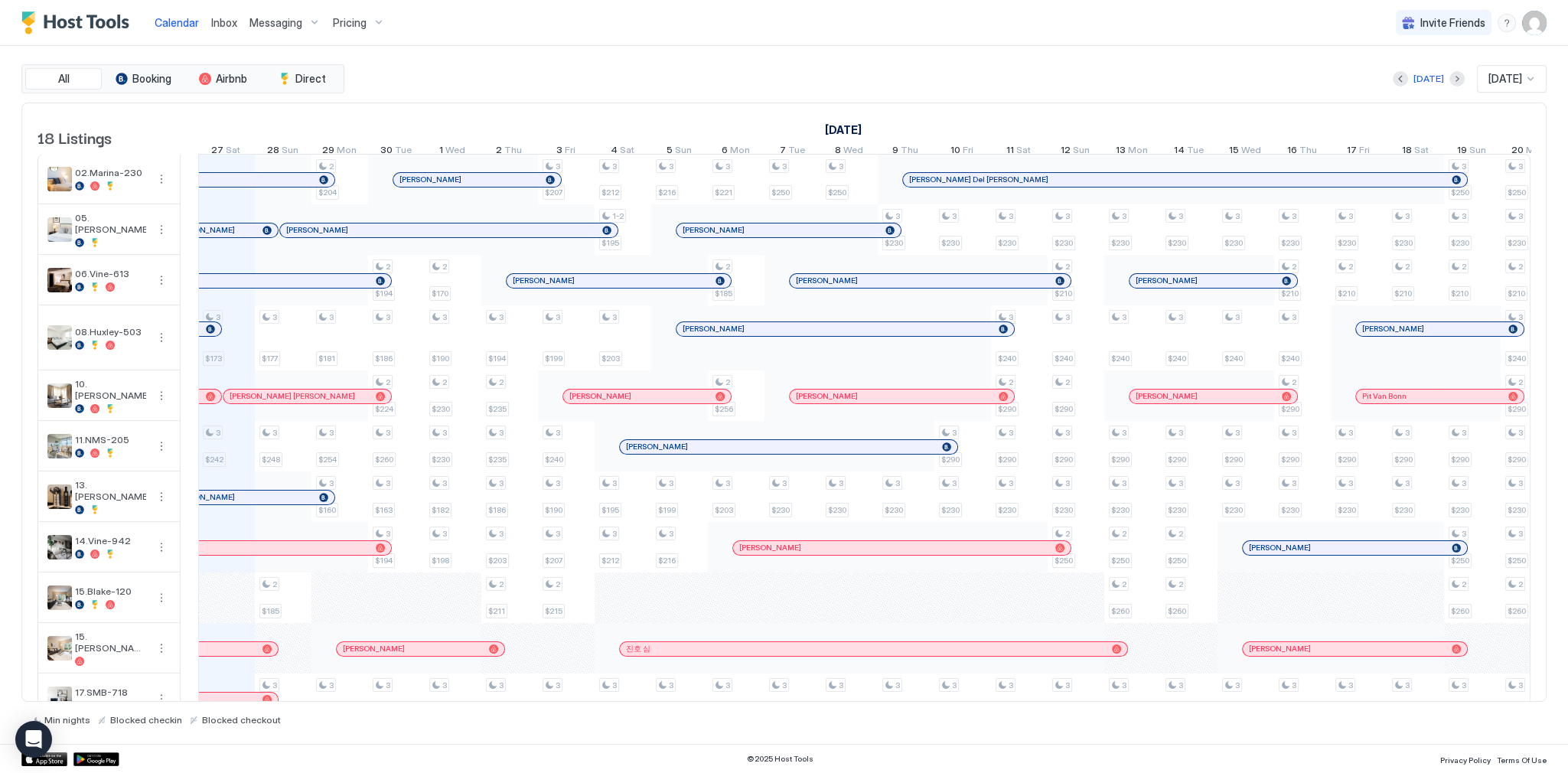
click at [536, 65] on div "[DATE] [DATE]" at bounding box center [947, 79] width 1200 height 28
click at [725, 65] on div "[DATE] [DATE]" at bounding box center [947, 79] width 1200 height 28
click at [747, 80] on div "[DATE] [DATE]" at bounding box center [947, 79] width 1200 height 28
click at [621, 68] on div "[DATE] [DATE]" at bounding box center [947, 79] width 1200 height 28
click at [690, 75] on div "[DATE] [DATE]" at bounding box center [947, 79] width 1200 height 28
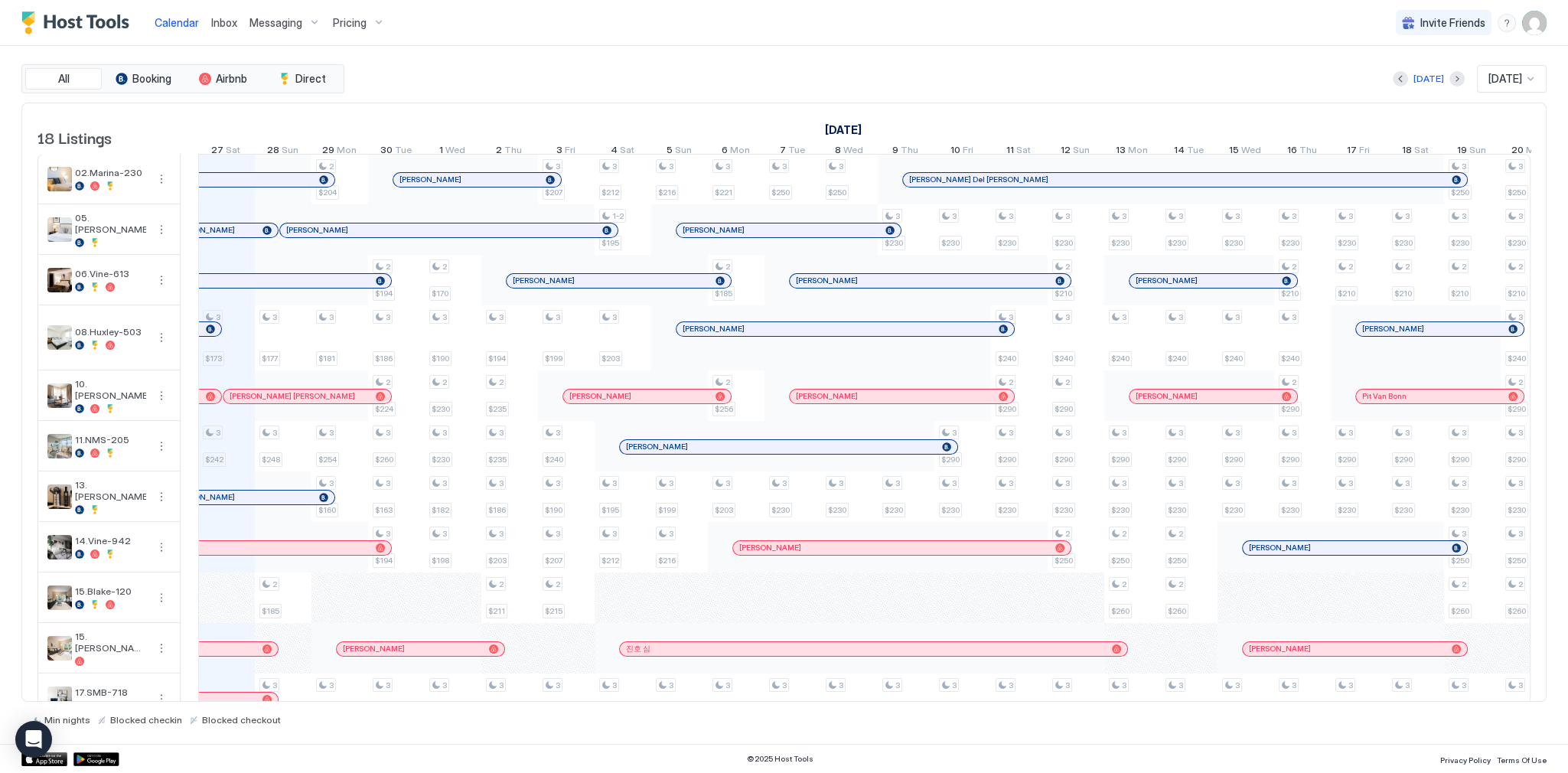
click at [606, 42] on div "Calendar Inbox Messaging Pricing Invite Friends SG" at bounding box center [784, 22] width 1568 height 46
click at [61, 22] on img "Host Tools Logo" at bounding box center [79, 23] width 115 height 23
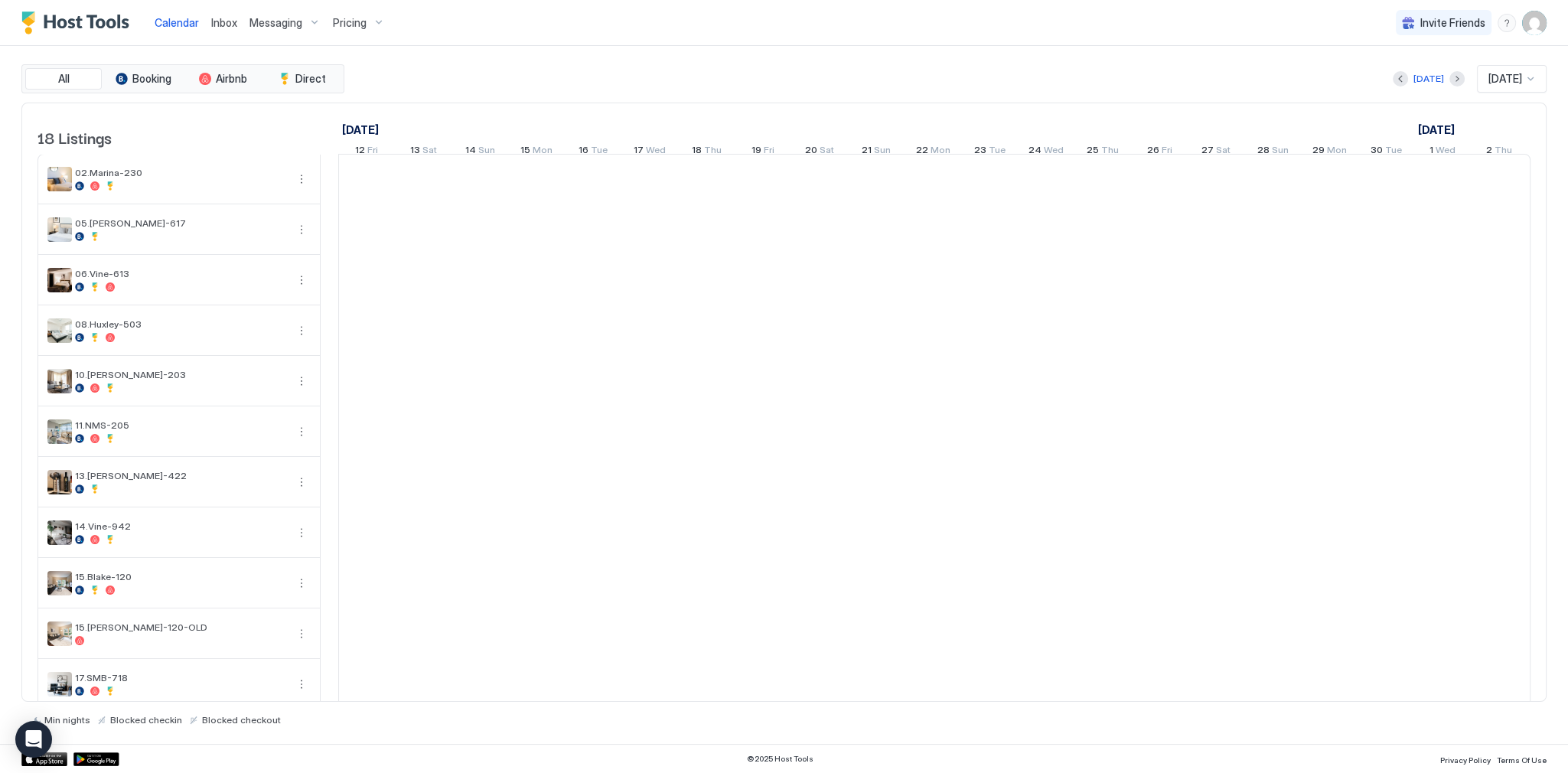
scroll to position [0, 850]
click at [495, 48] on div "All Booking Airbnb Direct [DATE] [DATE] 18 Listings [DATE] [DATE] [DATE] 12 Fri…" at bounding box center [784, 395] width 1526 height 698
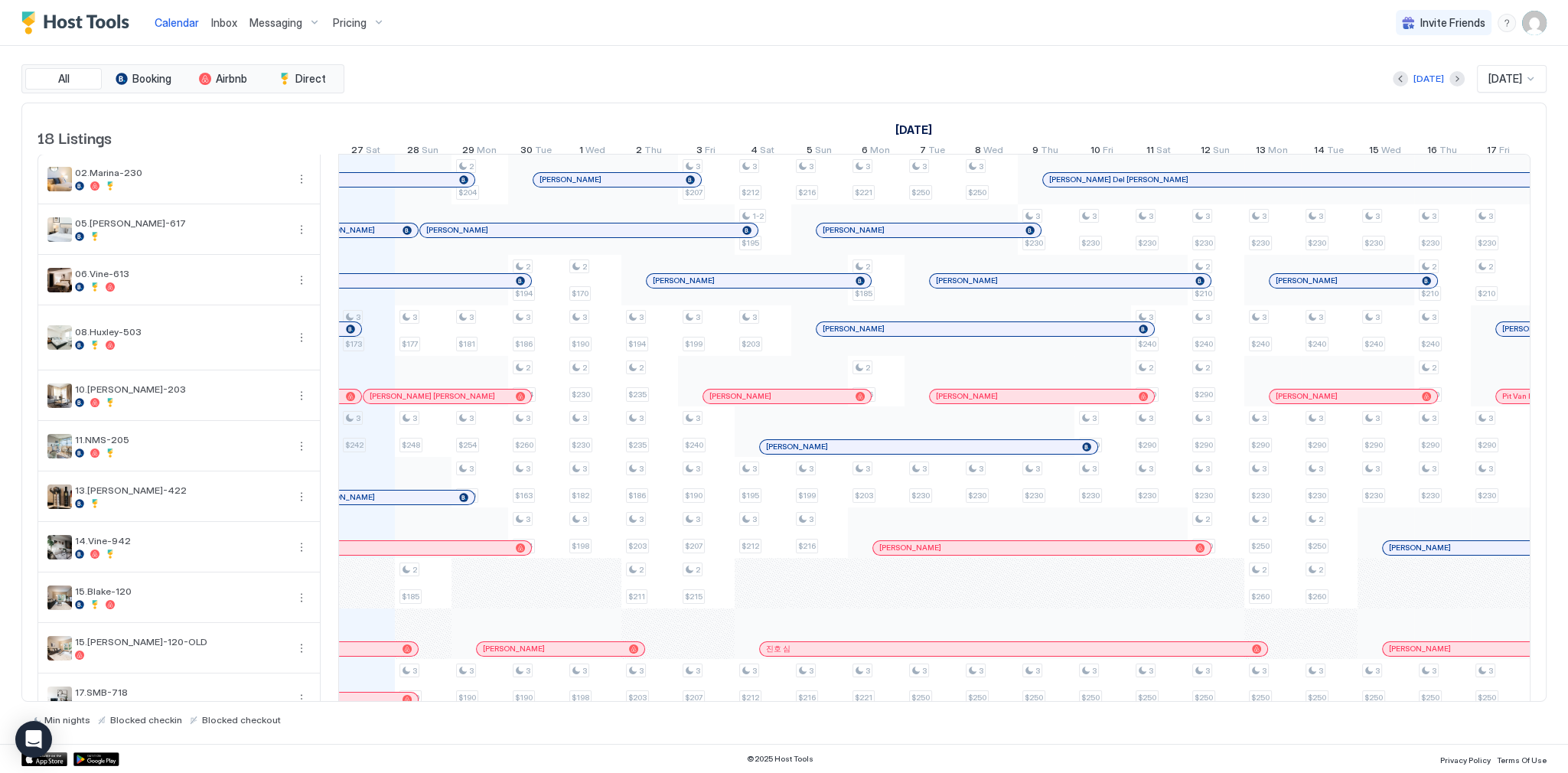
click at [223, 22] on span "Inbox" at bounding box center [224, 22] width 26 height 13
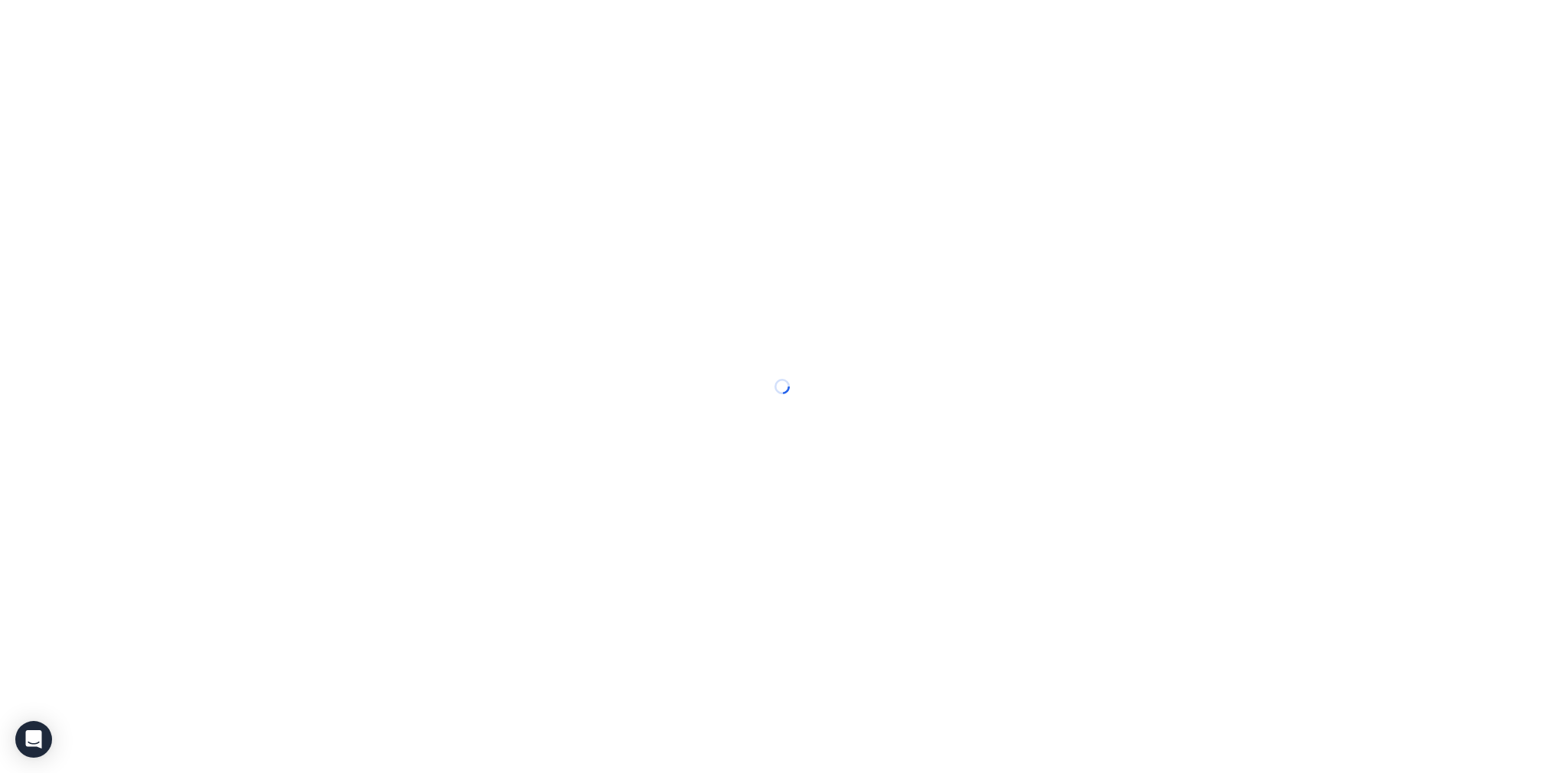
click at [223, 22] on div at bounding box center [784, 386] width 1568 height 773
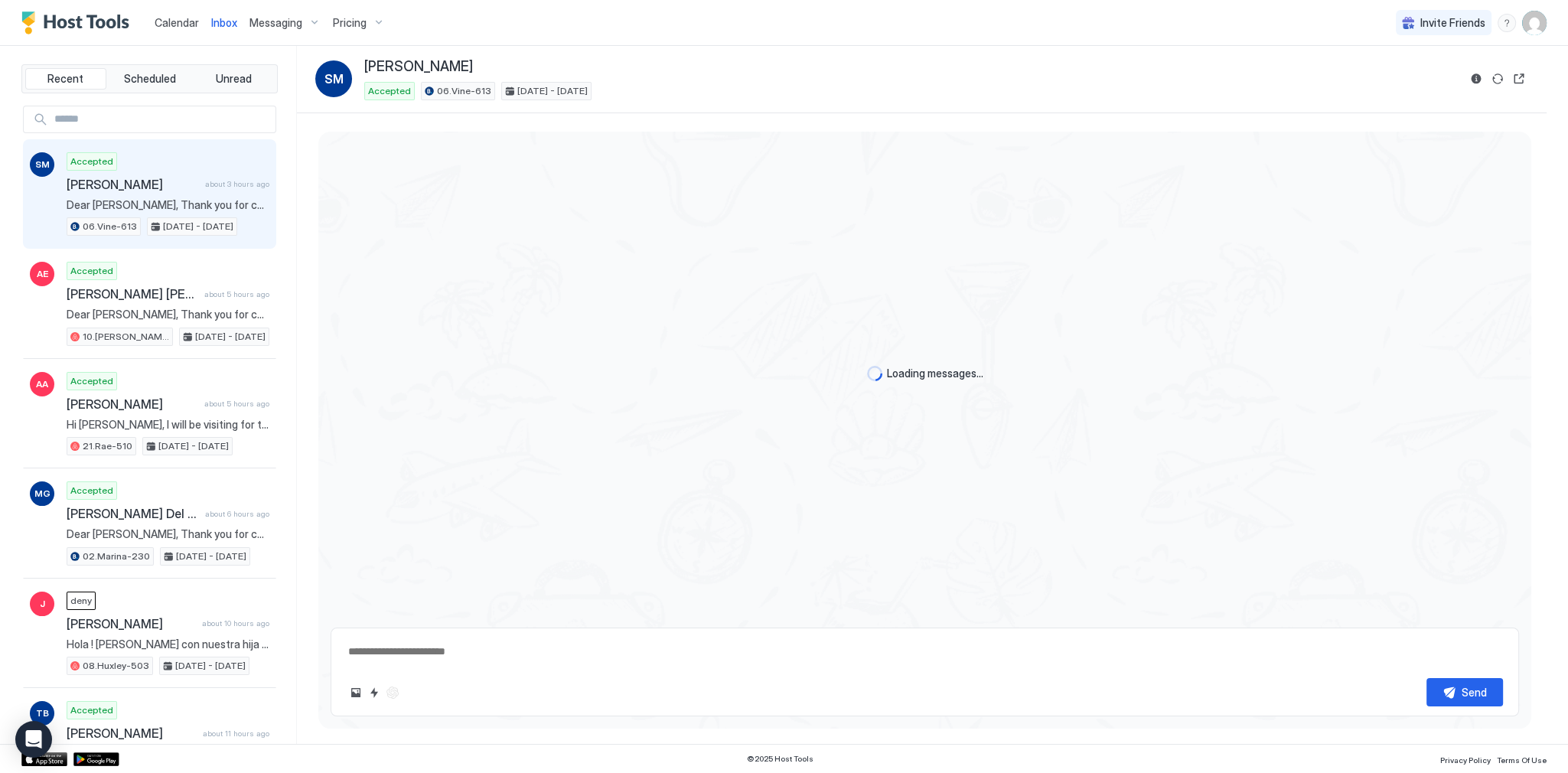
click at [119, 26] on img "Host Tools Logo" at bounding box center [79, 23] width 115 height 23
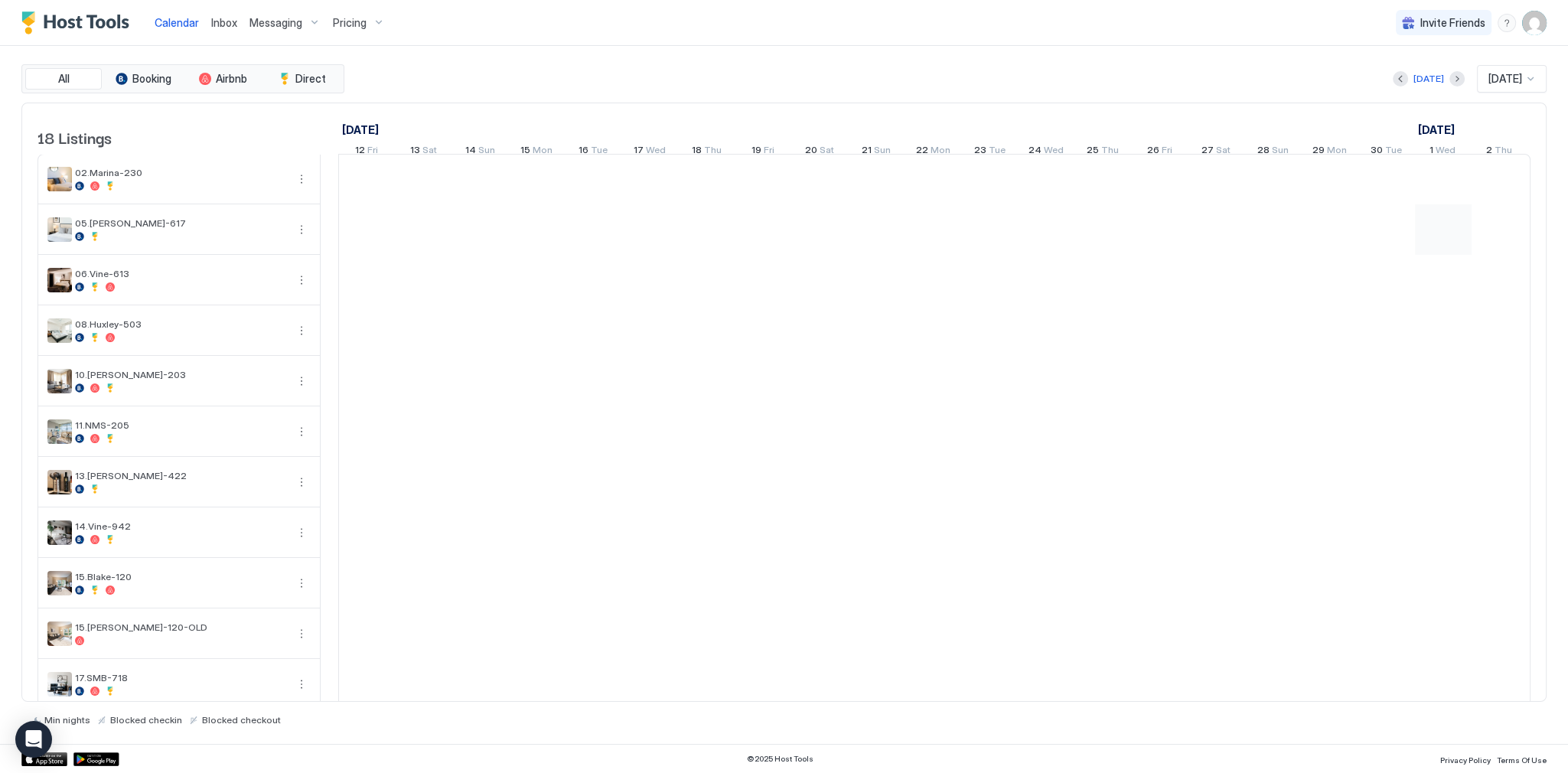
scroll to position [0, 850]
click at [571, 61] on div "All Booking Airbnb Direct [DATE] [DATE] 18 Listings [DATE] [DATE] [DATE] 12 Fri…" at bounding box center [784, 395] width 1526 height 698
click at [218, 31] on link "Inbox" at bounding box center [224, 22] width 26 height 16
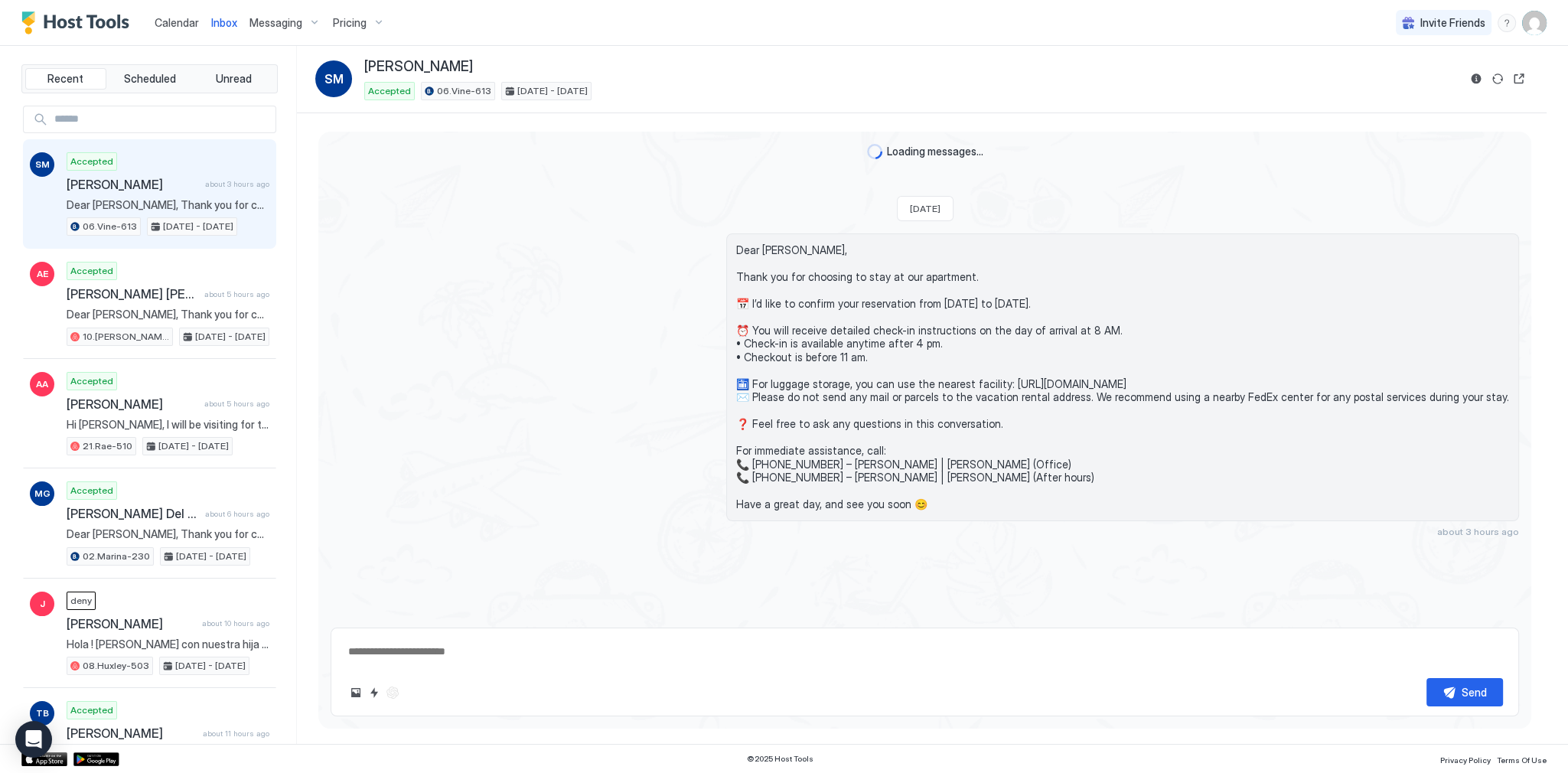
click at [218, 30] on link "Inbox" at bounding box center [224, 22] width 26 height 16
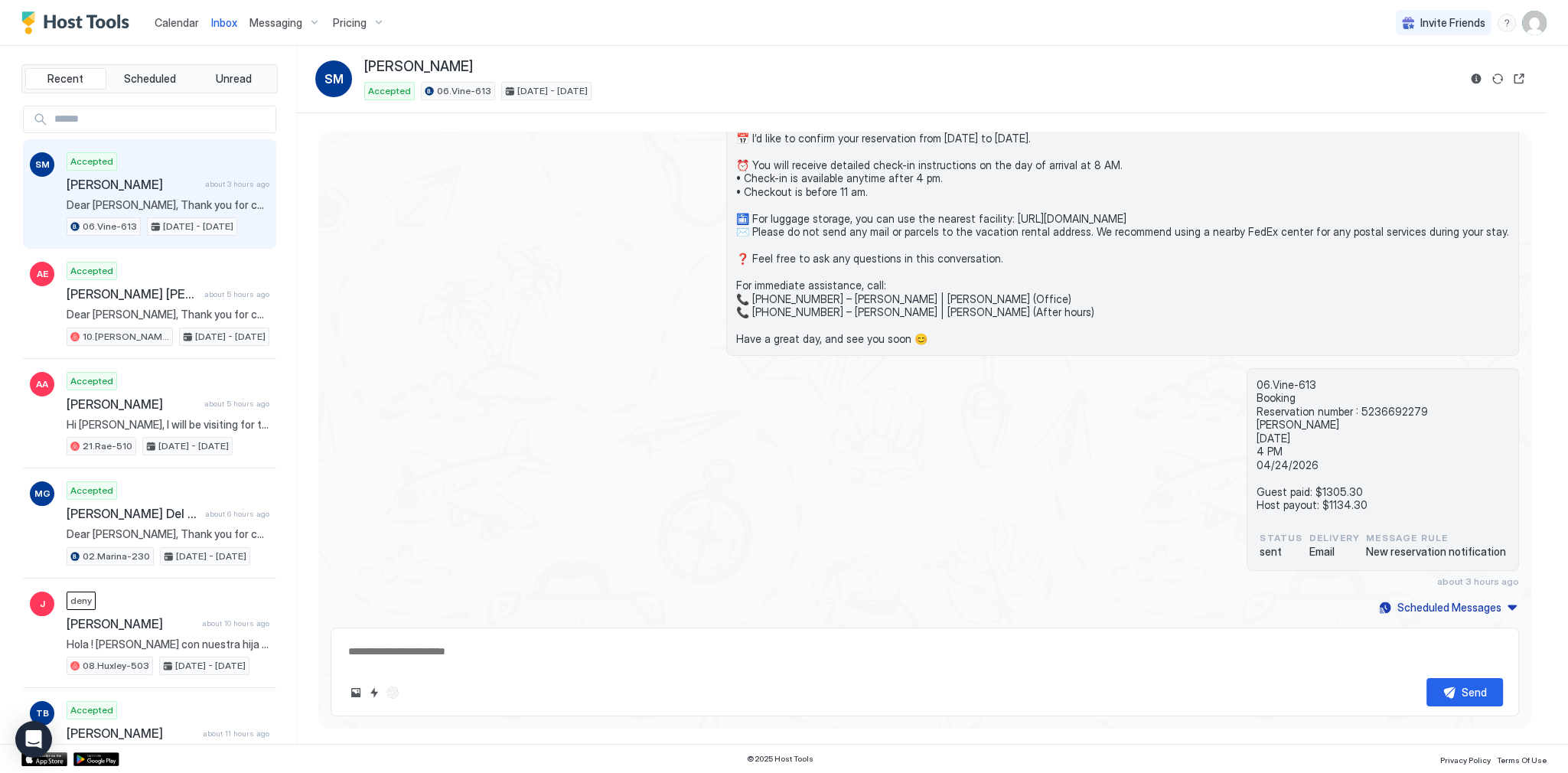
click at [165, 22] on span "Calendar" at bounding box center [176, 22] width 44 height 13
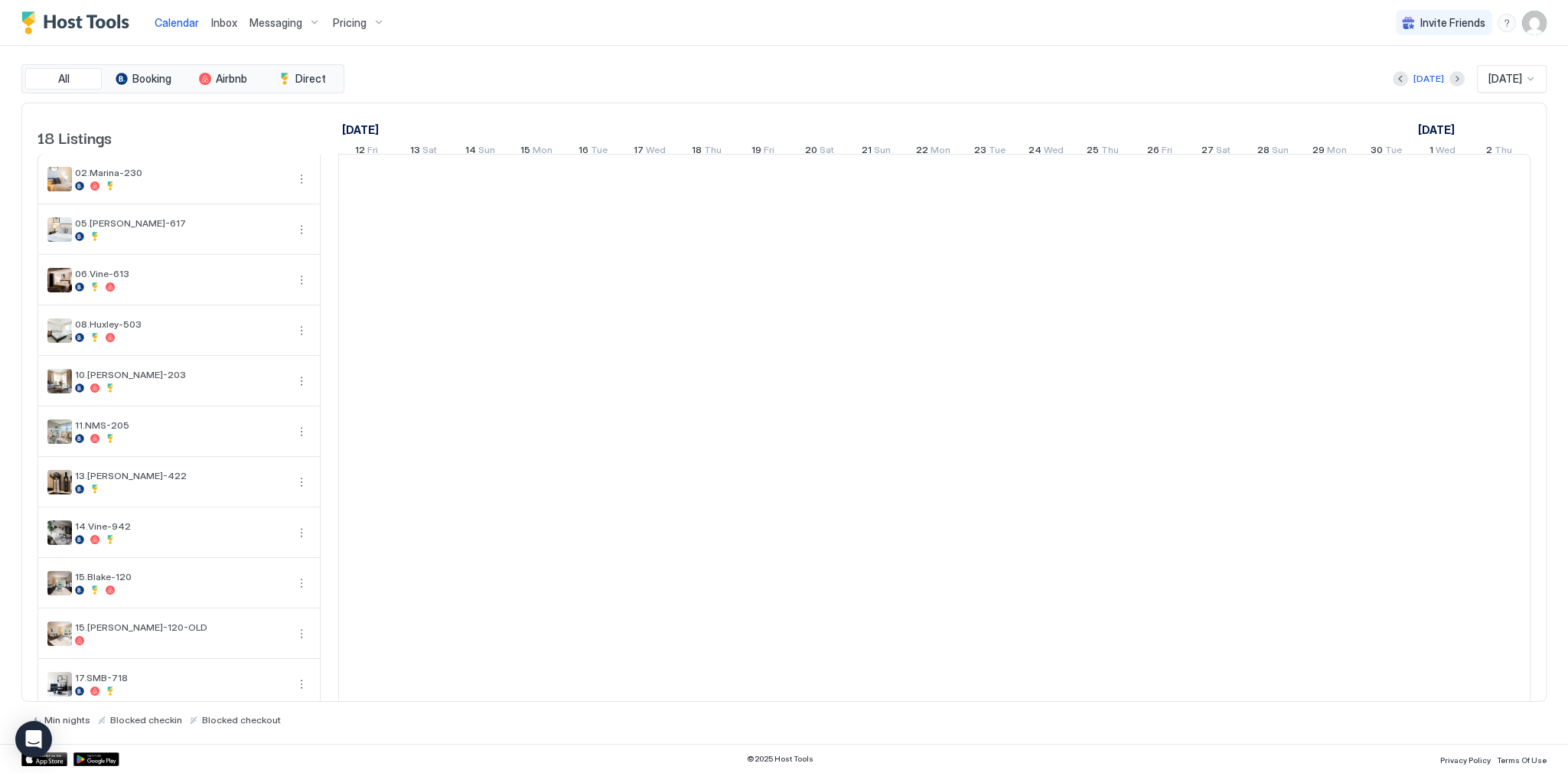
scroll to position [0, 850]
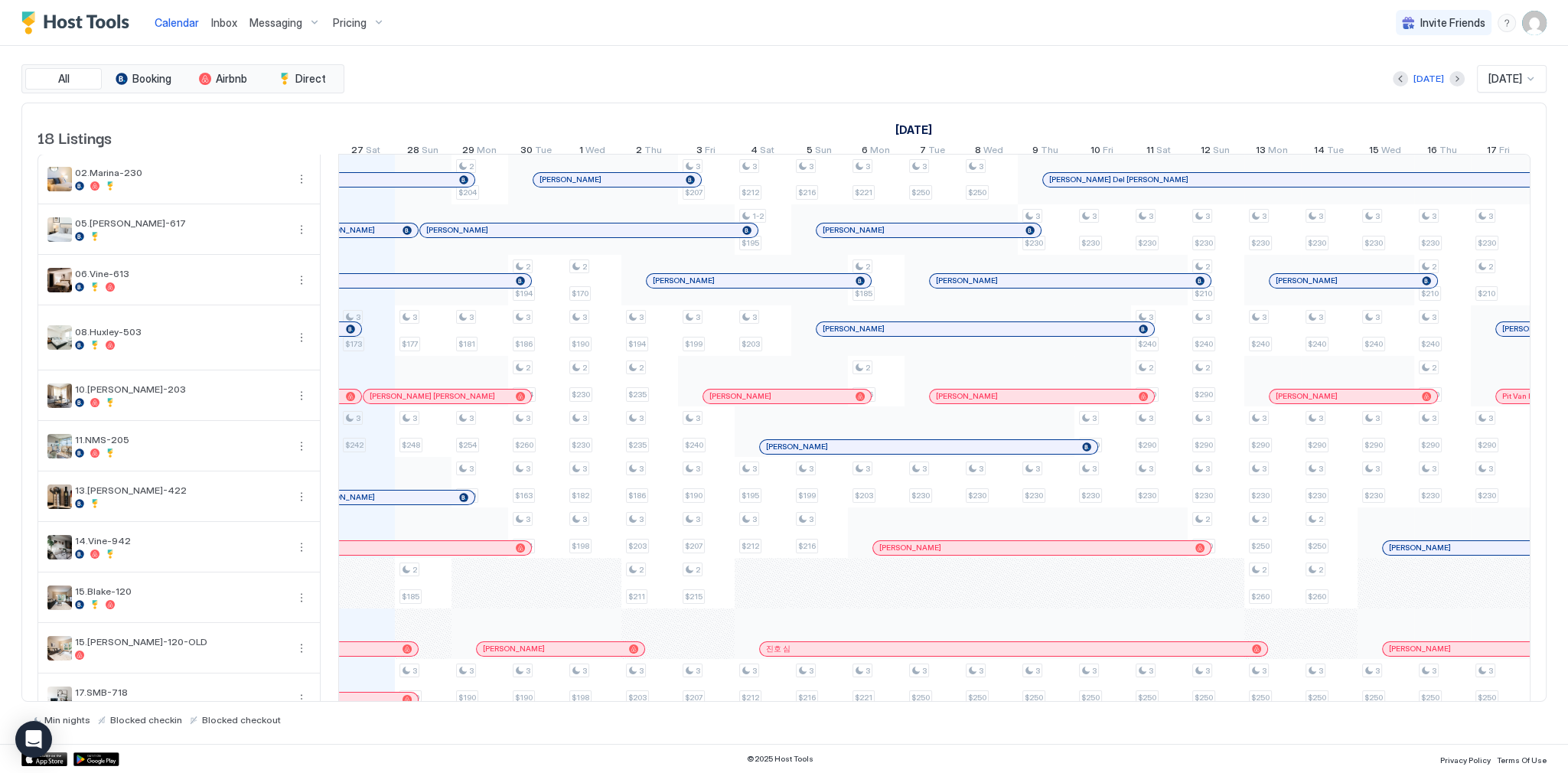
click at [548, 70] on div "[DATE] [DATE]" at bounding box center [947, 79] width 1200 height 28
click at [214, 26] on span "Inbox" at bounding box center [224, 22] width 26 height 13
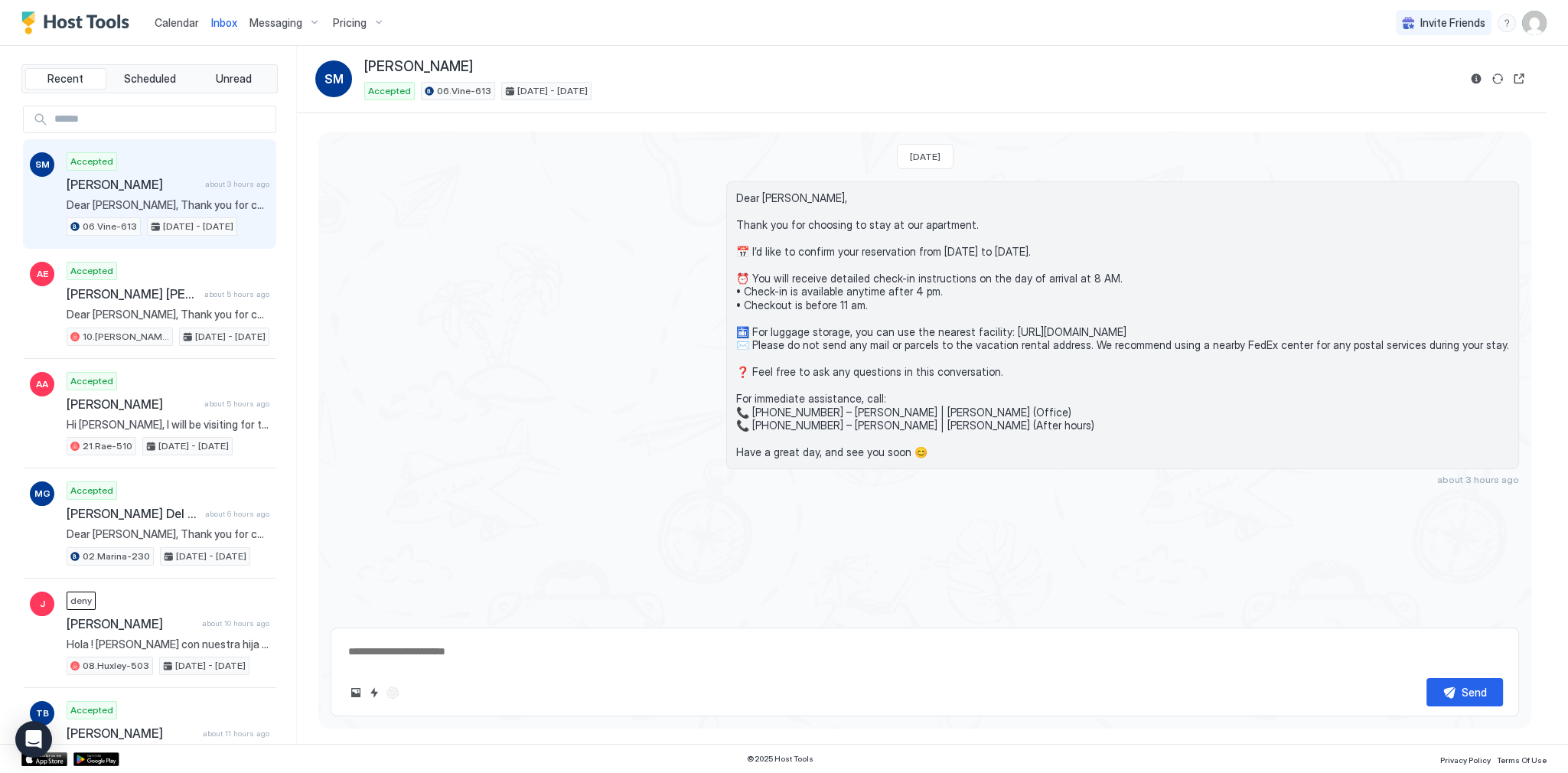
click at [214, 26] on span "Inbox" at bounding box center [224, 22] width 26 height 13
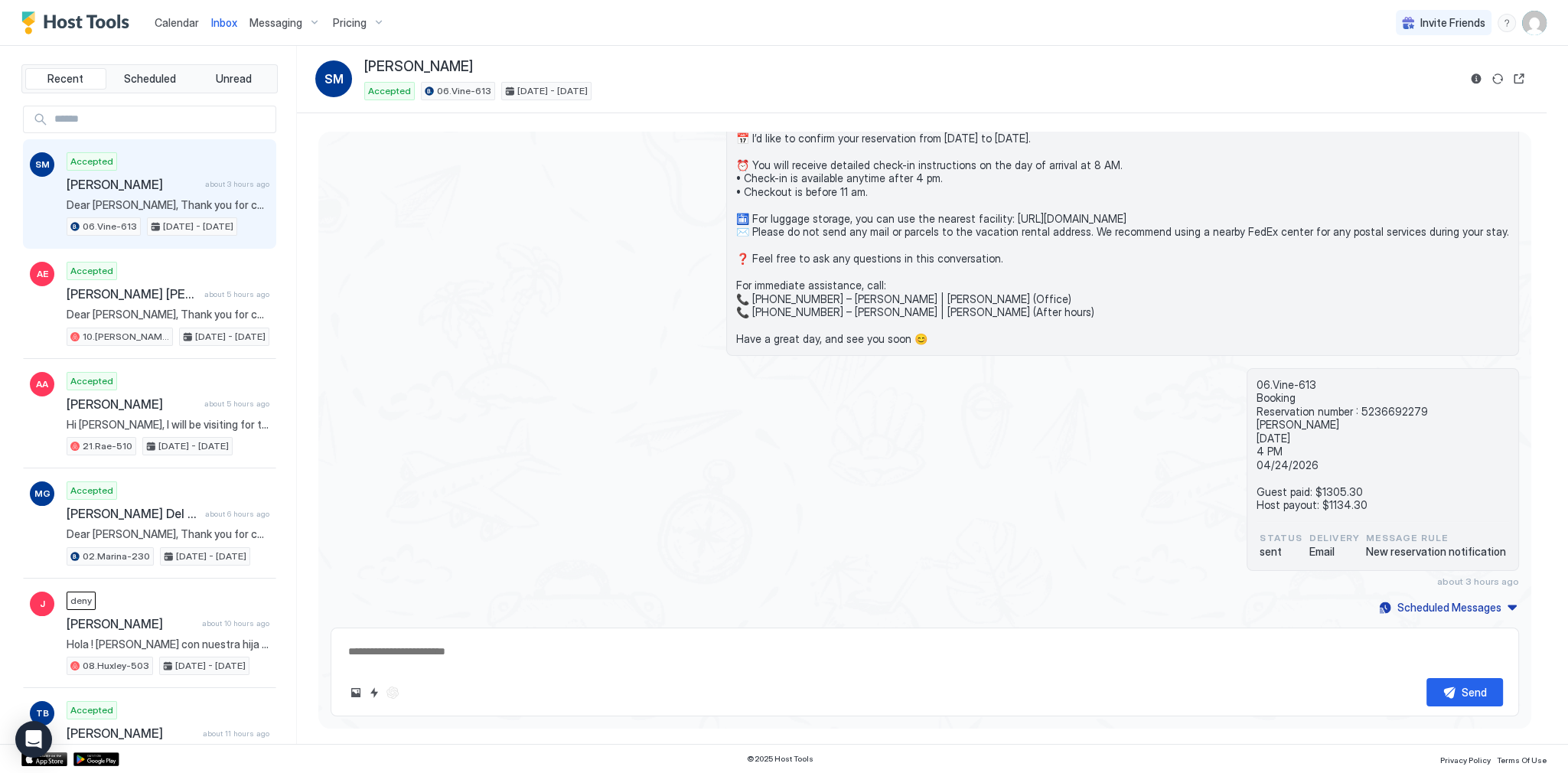
click at [721, 128] on div "Today Dear Sophie, Thank you for choosing to stay at our apartment. 📅 I’d like …" at bounding box center [921, 429] width 1250 height 631
click at [678, 245] on div "Dear [PERSON_NAME], Thank you for choosing to stay at our apartment. 📅 I’d like…" at bounding box center [925, 212] width 1189 height 288
click at [844, 251] on span "Dear [PERSON_NAME], Thank you for choosing to stay at our apartment. 📅 I’d like…" at bounding box center [1122, 212] width 773 height 268
drag, startPoint x: 844, startPoint y: 251, endPoint x: 839, endPoint y: 260, distance: 10.3
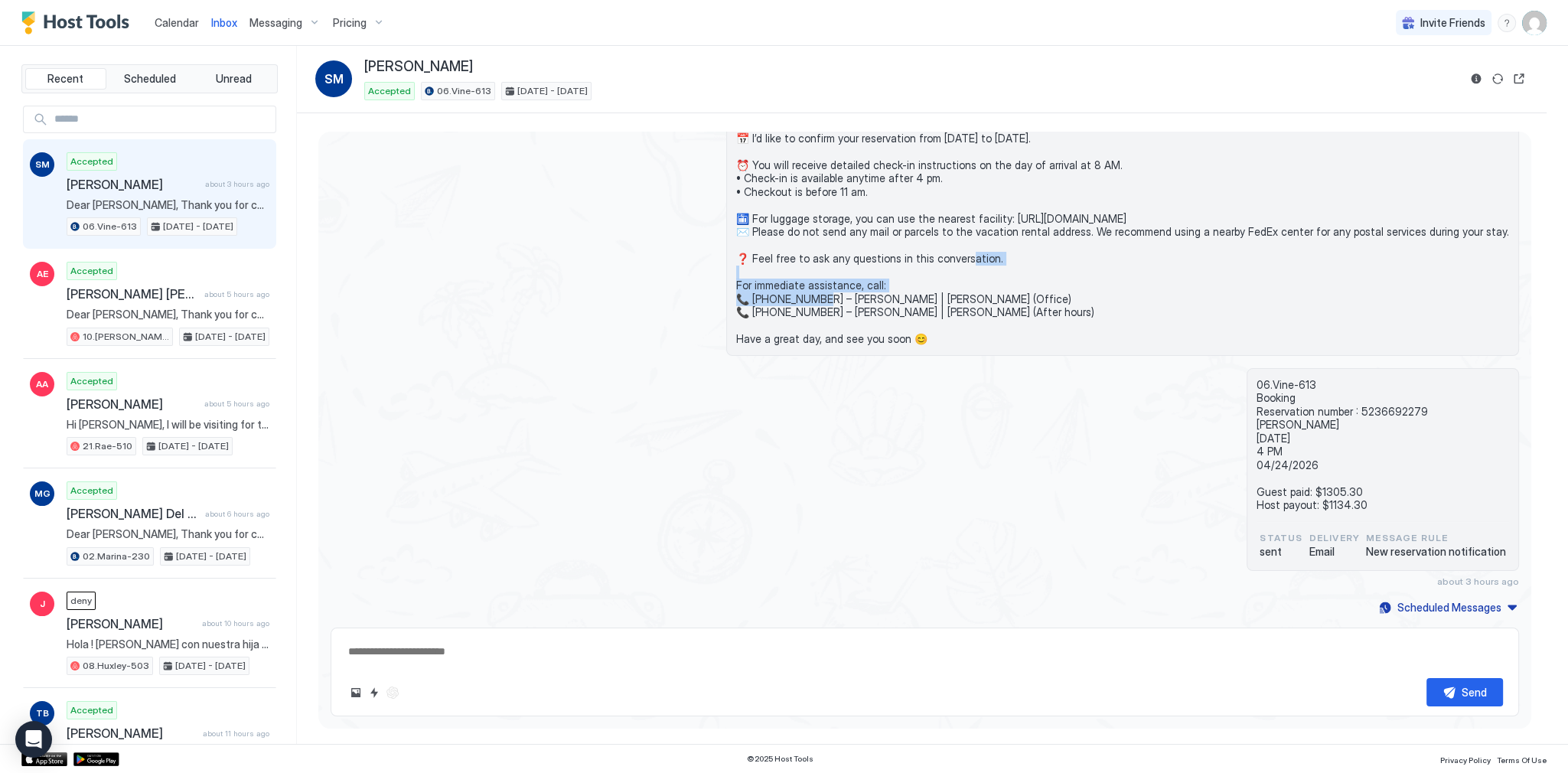
click at [839, 260] on span "Dear [PERSON_NAME], Thank you for choosing to stay at our apartment. 📅 I’d like…" at bounding box center [1122, 212] width 773 height 268
click at [851, 270] on span "Dear [PERSON_NAME], Thank you for choosing to stay at our apartment. 📅 I’d like…" at bounding box center [1122, 212] width 773 height 268
click at [857, 287] on span "Dear [PERSON_NAME], Thank you for choosing to stay at our apartment. 📅 I’d like…" at bounding box center [1122, 212] width 773 height 268
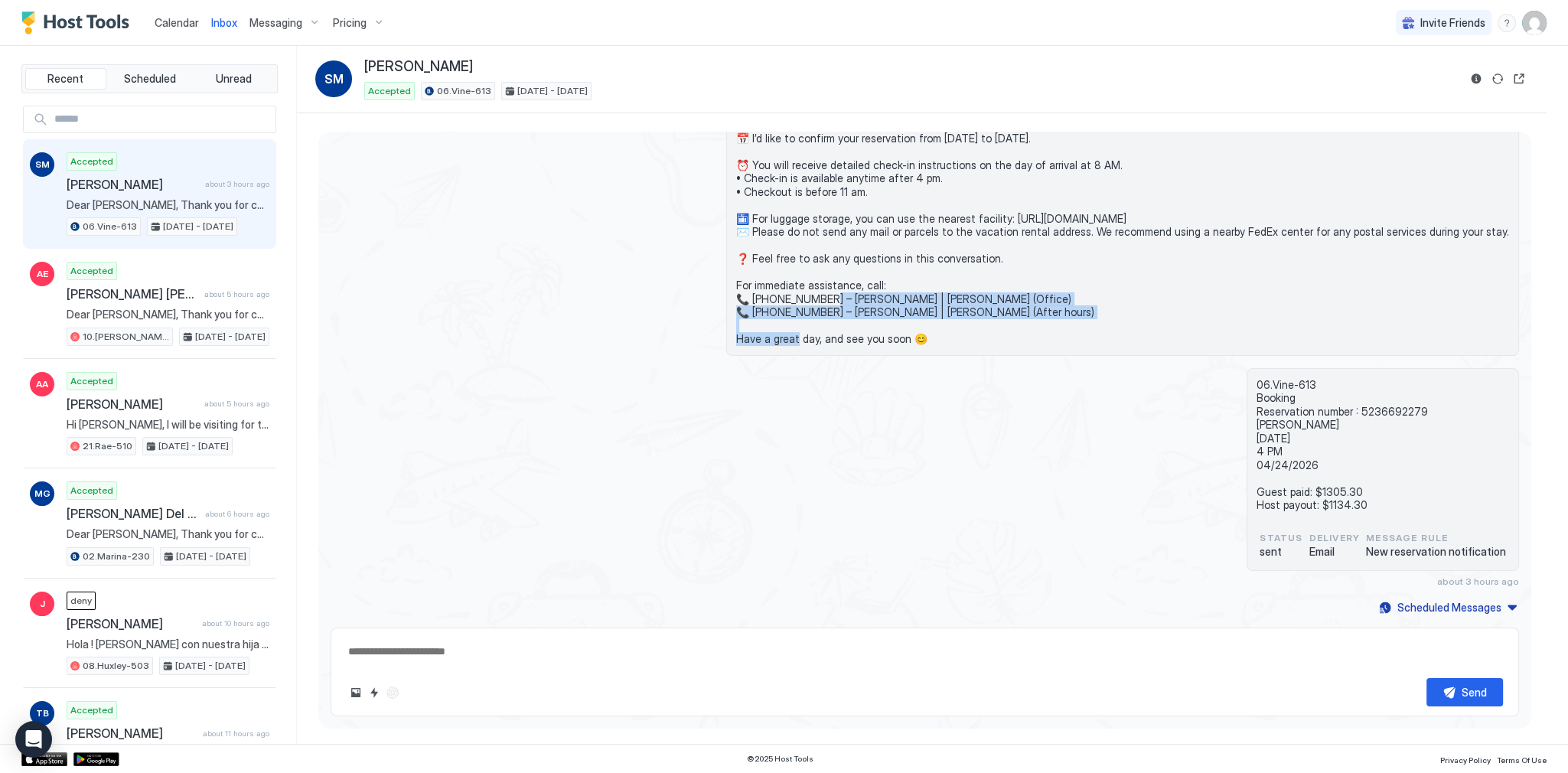
drag, startPoint x: 857, startPoint y: 287, endPoint x: 900, endPoint y: 314, distance: 50.8
click at [900, 314] on span "Dear [PERSON_NAME], Thank you for choosing to stay at our apartment. 📅 I’d like…" at bounding box center [1122, 212] width 773 height 268
click at [902, 314] on span "Dear [PERSON_NAME], Thank you for choosing to stay at our apartment. 📅 I’d like…" at bounding box center [1122, 212] width 773 height 268
drag, startPoint x: 902, startPoint y: 314, endPoint x: 874, endPoint y: 282, distance: 42.5
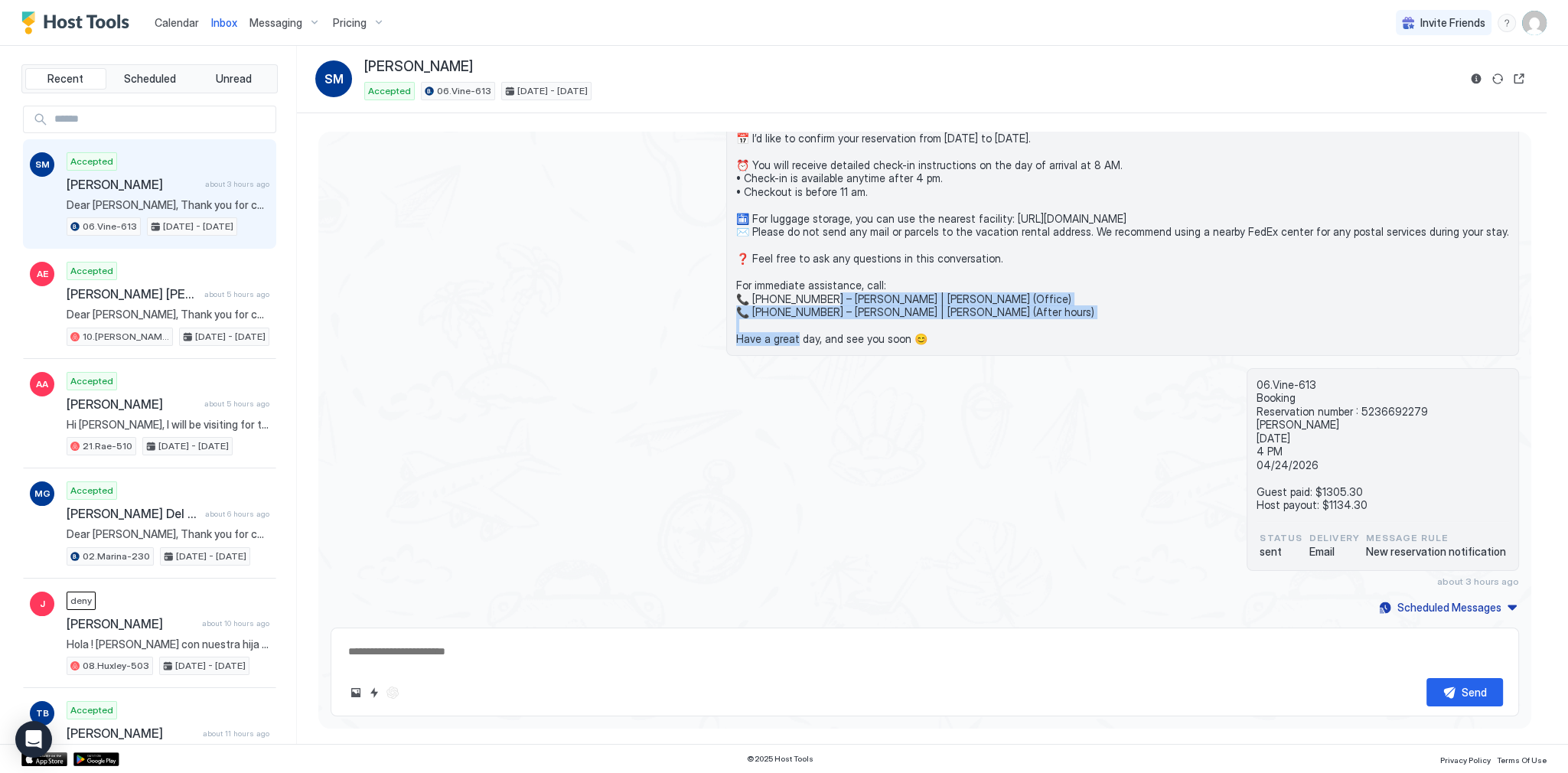
click at [874, 282] on span "Dear [PERSON_NAME], Thank you for choosing to stay at our apartment. 📅 I’d like…" at bounding box center [1122, 212] width 773 height 268
click at [867, 279] on span "Dear [PERSON_NAME], Thank you for choosing to stay at our apartment. 📅 I’d like…" at bounding box center [1122, 212] width 773 height 268
drag, startPoint x: 867, startPoint y: 279, endPoint x: 908, endPoint y: 343, distance: 76.0
click at [908, 343] on span "Dear [PERSON_NAME], Thank you for choosing to stay at our apartment. 📅 I’d like…" at bounding box center [1122, 212] width 773 height 268
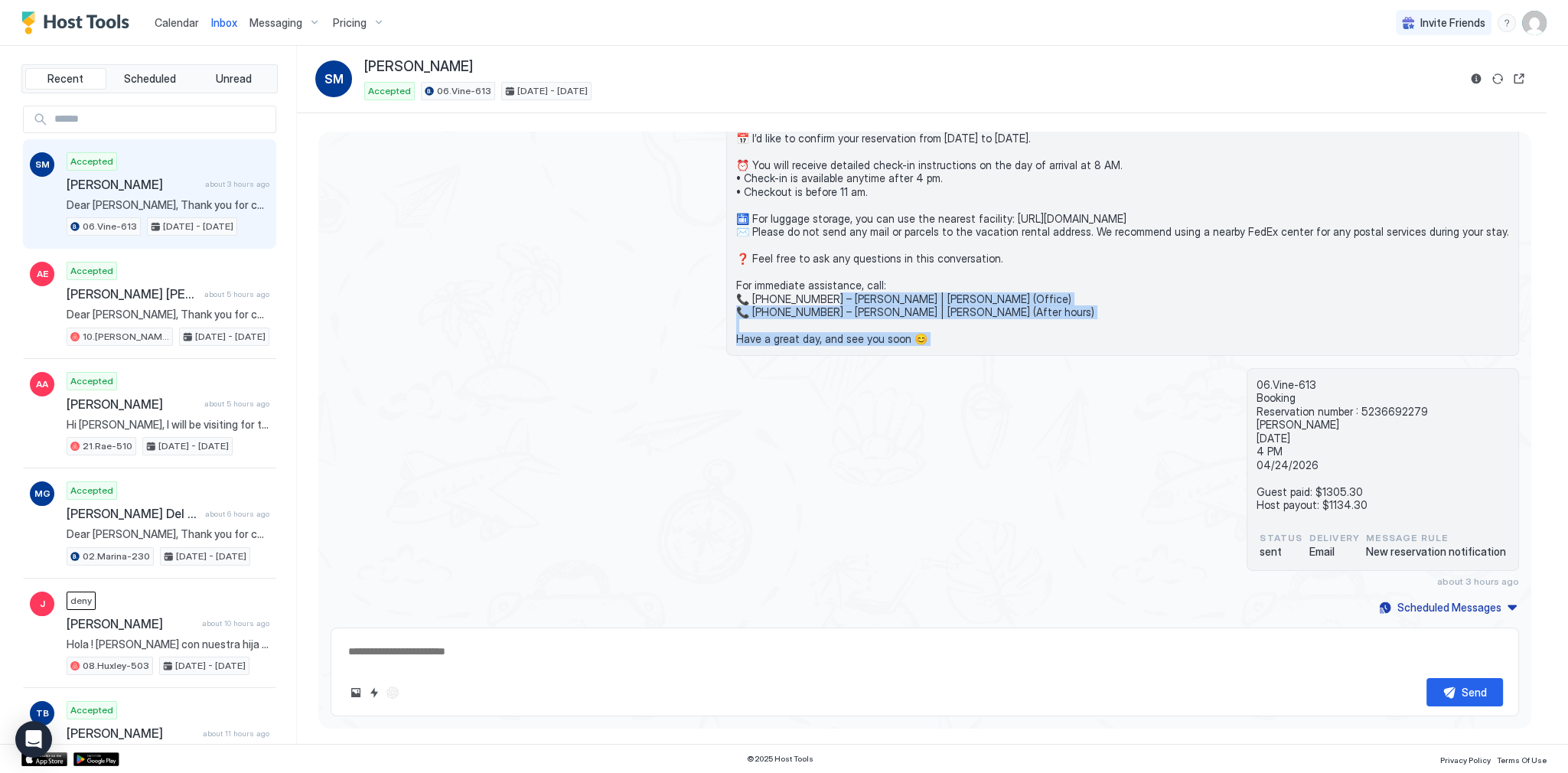
click at [908, 340] on span "Dear [PERSON_NAME], Thank you for choosing to stay at our apartment. 📅 I’d like…" at bounding box center [1122, 212] width 773 height 268
drag, startPoint x: 908, startPoint y: 340, endPoint x: 860, endPoint y: 291, distance: 68.6
click at [860, 291] on span "Dear [PERSON_NAME], Thank you for choosing to stay at our apartment. 📅 I’d like…" at bounding box center [1122, 212] width 773 height 268
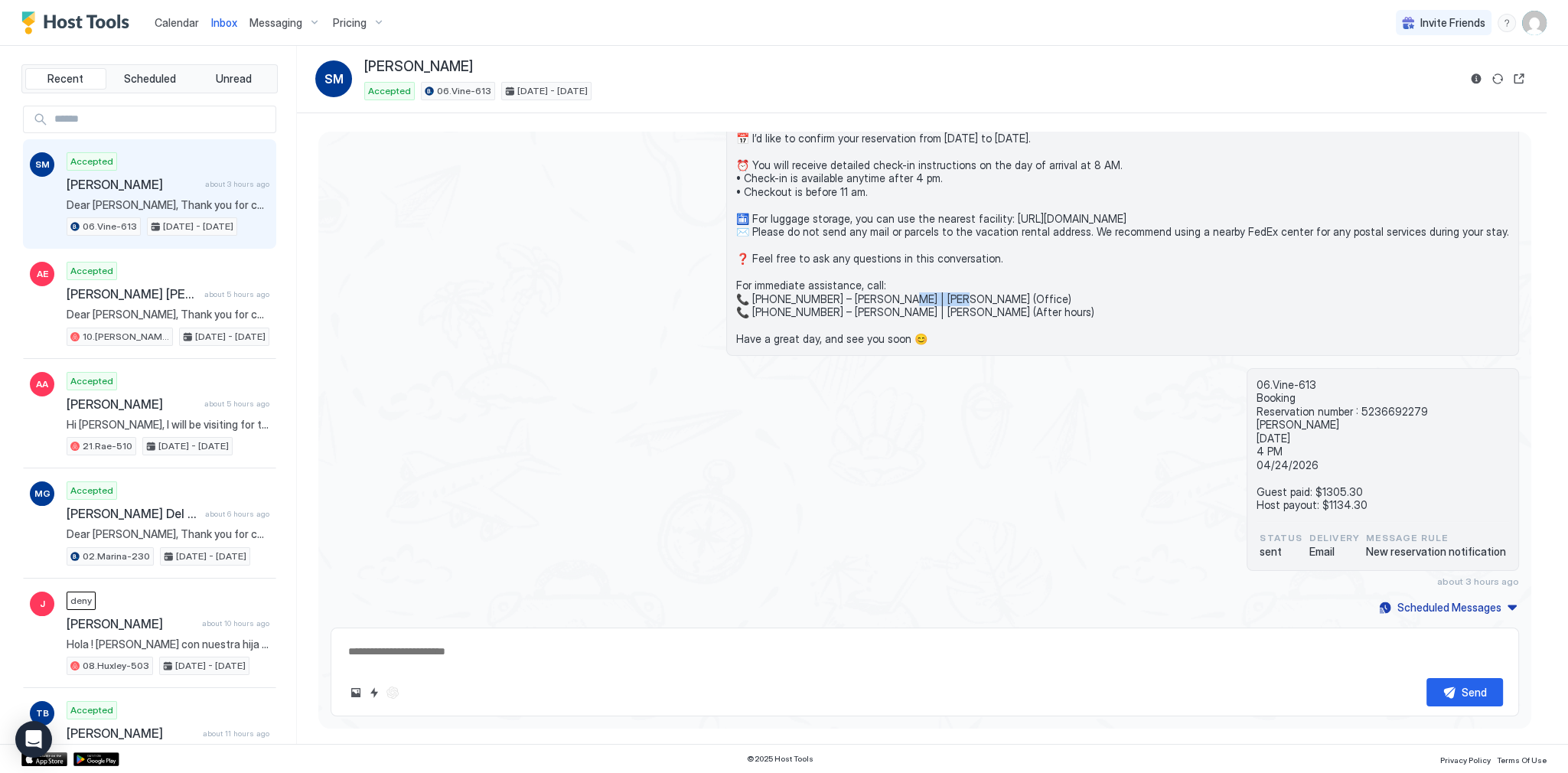
click at [860, 291] on span "Dear [PERSON_NAME], Thank you for choosing to stay at our apartment. 📅 I’d like…" at bounding box center [1122, 212] width 773 height 268
drag, startPoint x: 860, startPoint y: 291, endPoint x: 921, endPoint y: 346, distance: 82.1
click at [902, 337] on span "Dear [PERSON_NAME], Thank you for choosing to stay at our apartment. 📅 I’d like…" at bounding box center [1122, 212] width 773 height 268
click at [1037, 313] on span "Dear [PERSON_NAME], Thank you for choosing to stay at our apartment. 📅 I’d like…" at bounding box center [1122, 212] width 773 height 268
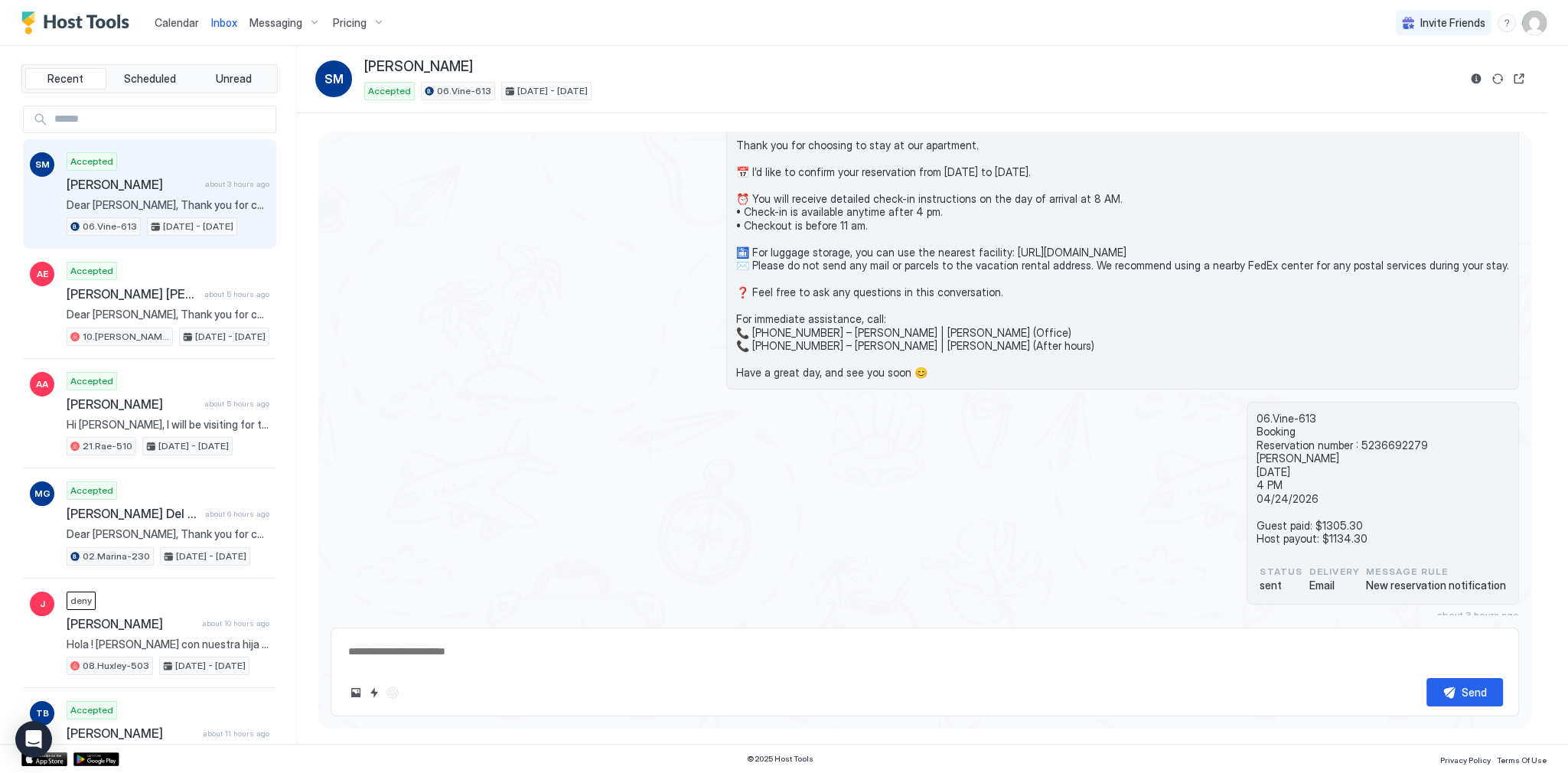
scroll to position [0, 0]
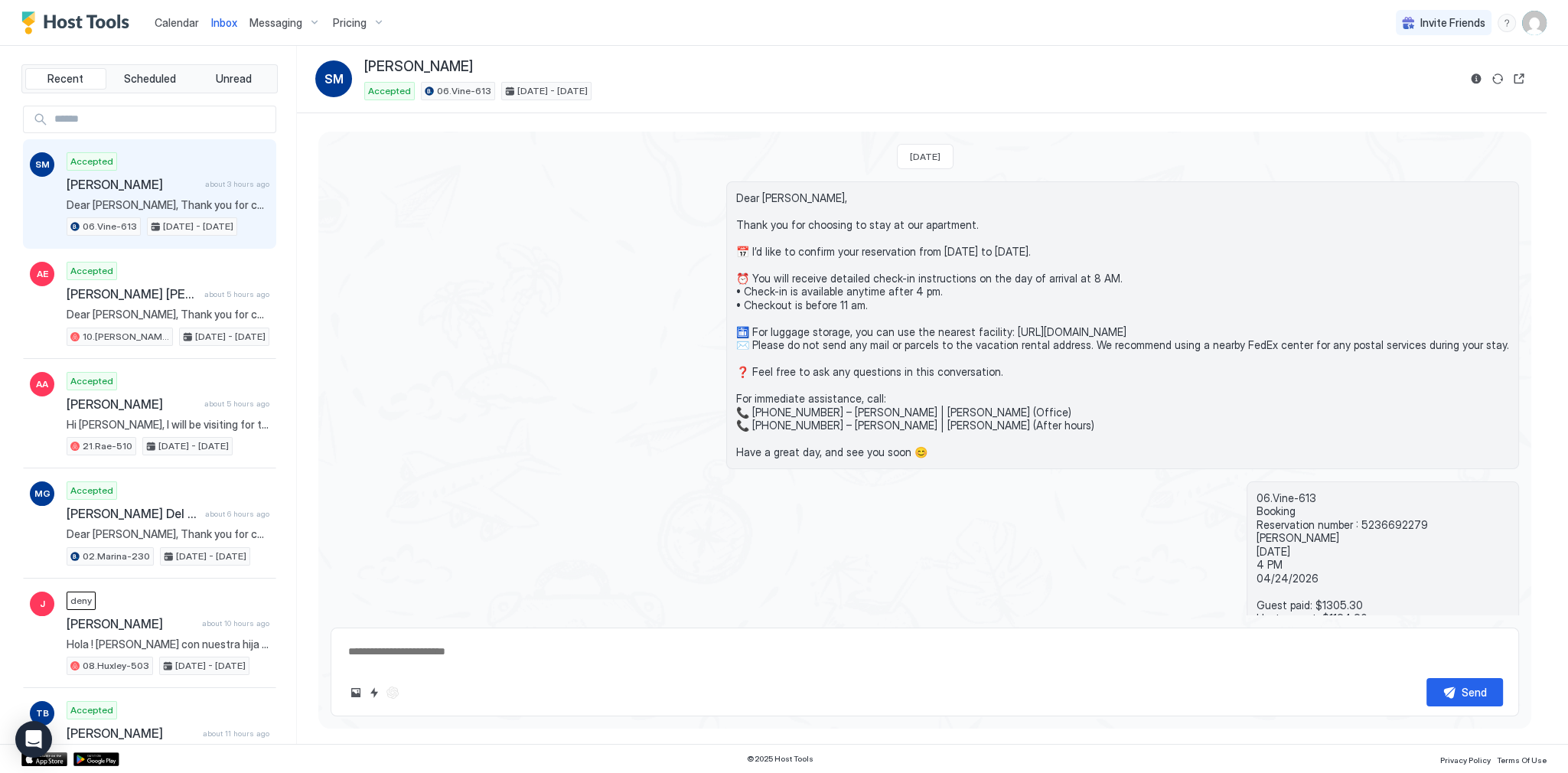
click at [804, 199] on span "Dear [PERSON_NAME], Thank you for choosing to stay at our apartment. 📅 I’d like…" at bounding box center [1122, 325] width 773 height 268
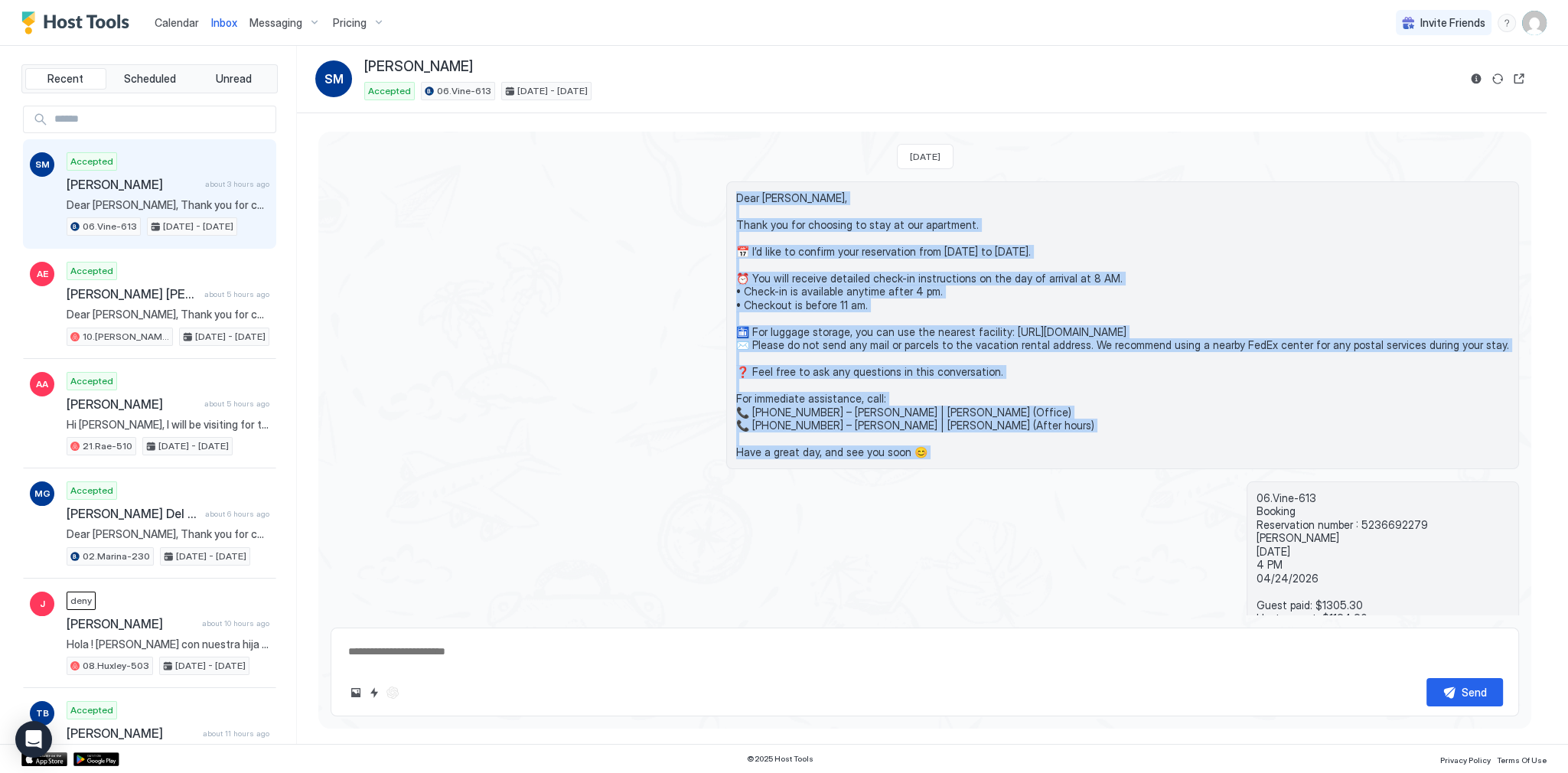
drag, startPoint x: 804, startPoint y: 199, endPoint x: 995, endPoint y: 457, distance: 321.0
click at [995, 460] on div "Dear [PERSON_NAME], Thank you for choosing to stay at our apartment. 📅 I’d like…" at bounding box center [1122, 325] width 792 height 288
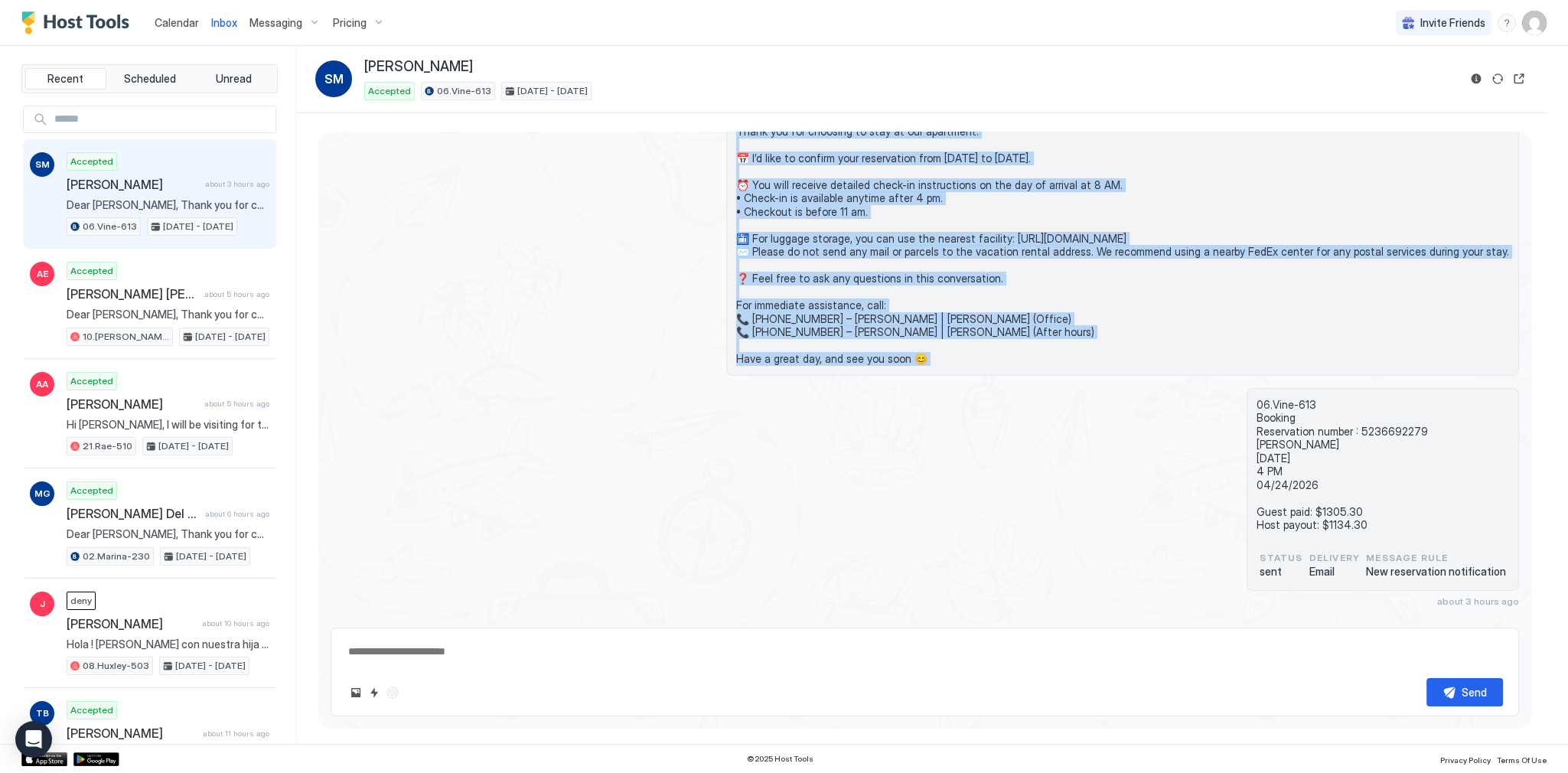
scroll to position [114, 0]
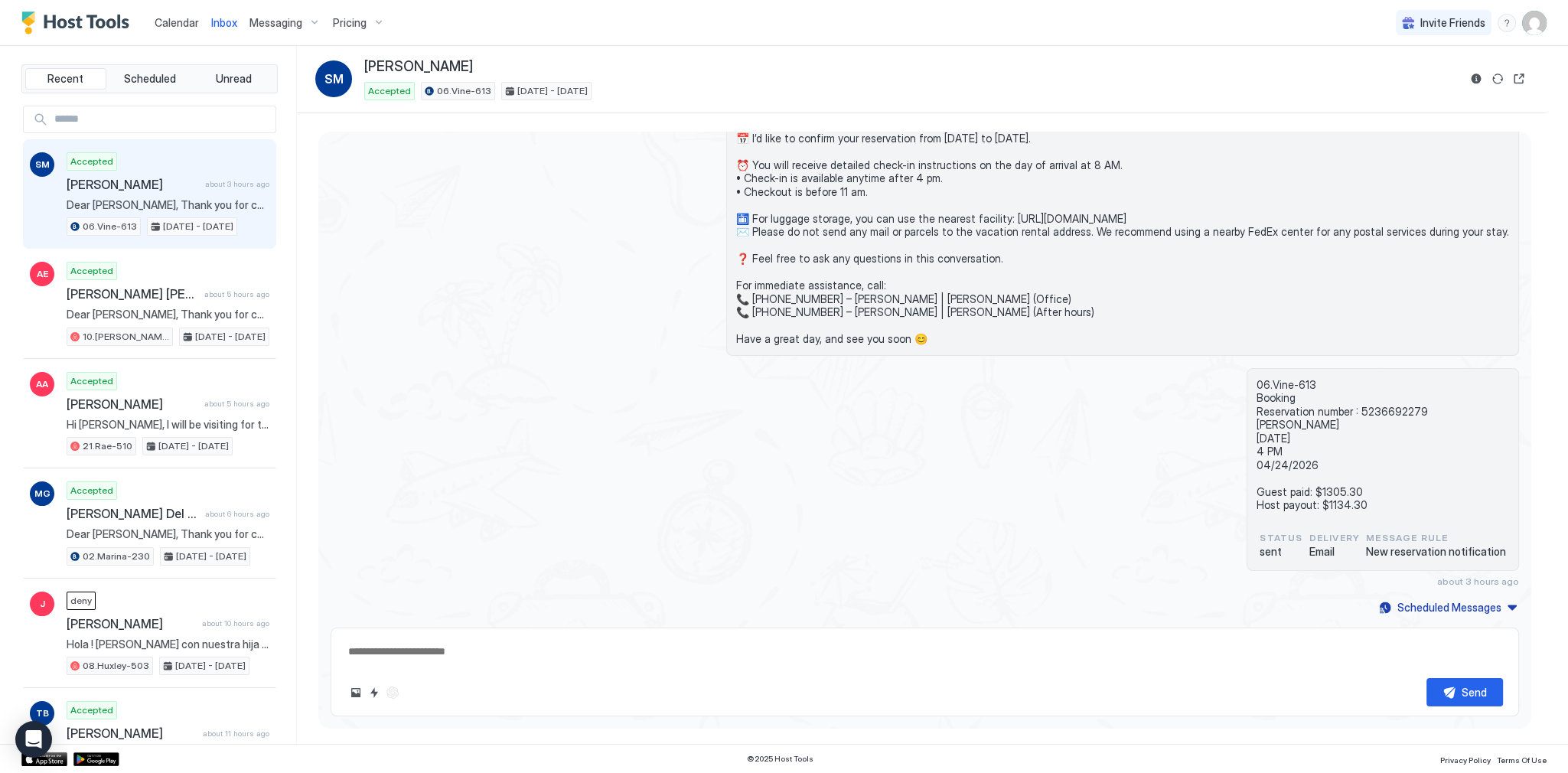
click at [1277, 385] on span "06.Vine-613 Booking Reservation number : 5236692279 [PERSON_NAME] [DATE] 4 PM 0…" at bounding box center [1383, 444] width 253 height 134
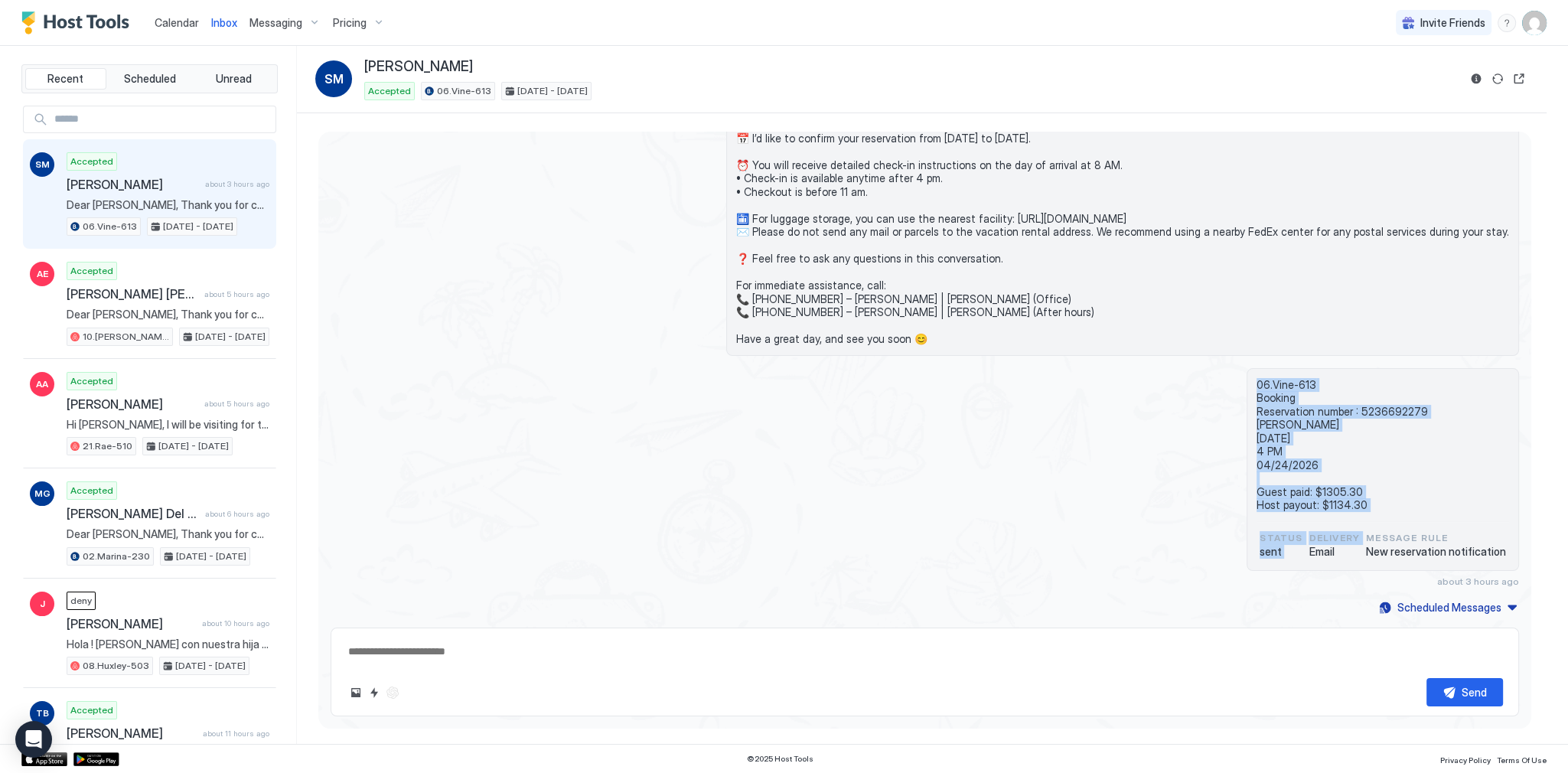
drag, startPoint x: 1277, startPoint y: 385, endPoint x: 1331, endPoint y: 534, distance: 158.5
click at [1331, 534] on div "06.Vine-613 Booking Reservation number : 5236692279 Sophie Michalik 04/20/2026 …" at bounding box center [1383, 470] width 273 height 204
click at [1332, 503] on span "06.Vine-613 Booking Reservation number : 5236692279 [PERSON_NAME] [DATE] 4 PM 0…" at bounding box center [1383, 444] width 253 height 134
drag, startPoint x: 1332, startPoint y: 503, endPoint x: 1312, endPoint y: 386, distance: 118.7
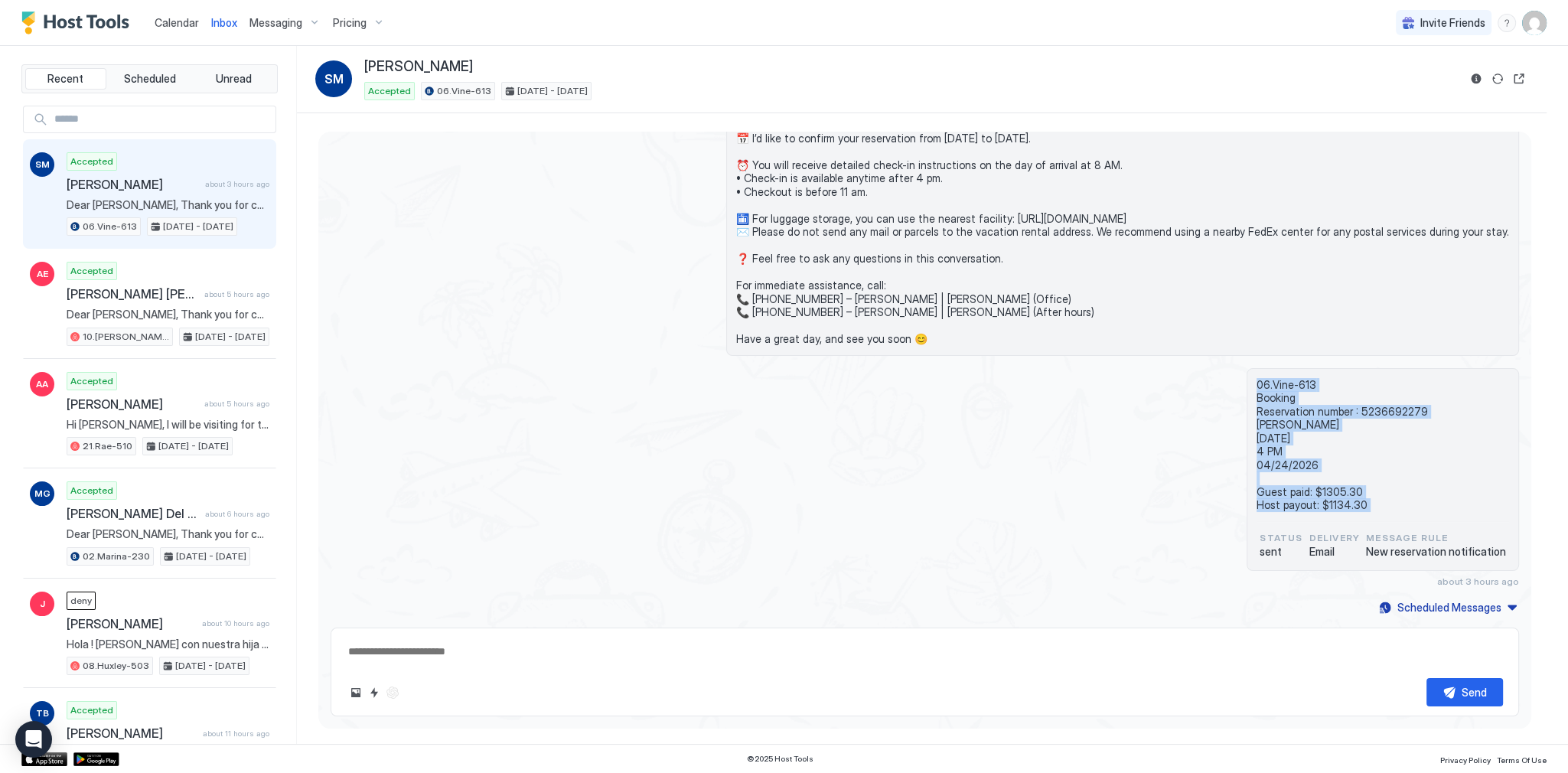
click at [1312, 386] on span "06.Vine-613 Booking Reservation number : 5236692279 [PERSON_NAME] [DATE] 4 PM 0…" at bounding box center [1383, 444] width 253 height 134
drag, startPoint x: 1312, startPoint y: 386, endPoint x: 1354, endPoint y: 507, distance: 128.1
click at [1354, 507] on span "06.Vine-613 Booking Reservation number : 5236692279 [PERSON_NAME] [DATE] 4 PM 0…" at bounding box center [1383, 444] width 253 height 134
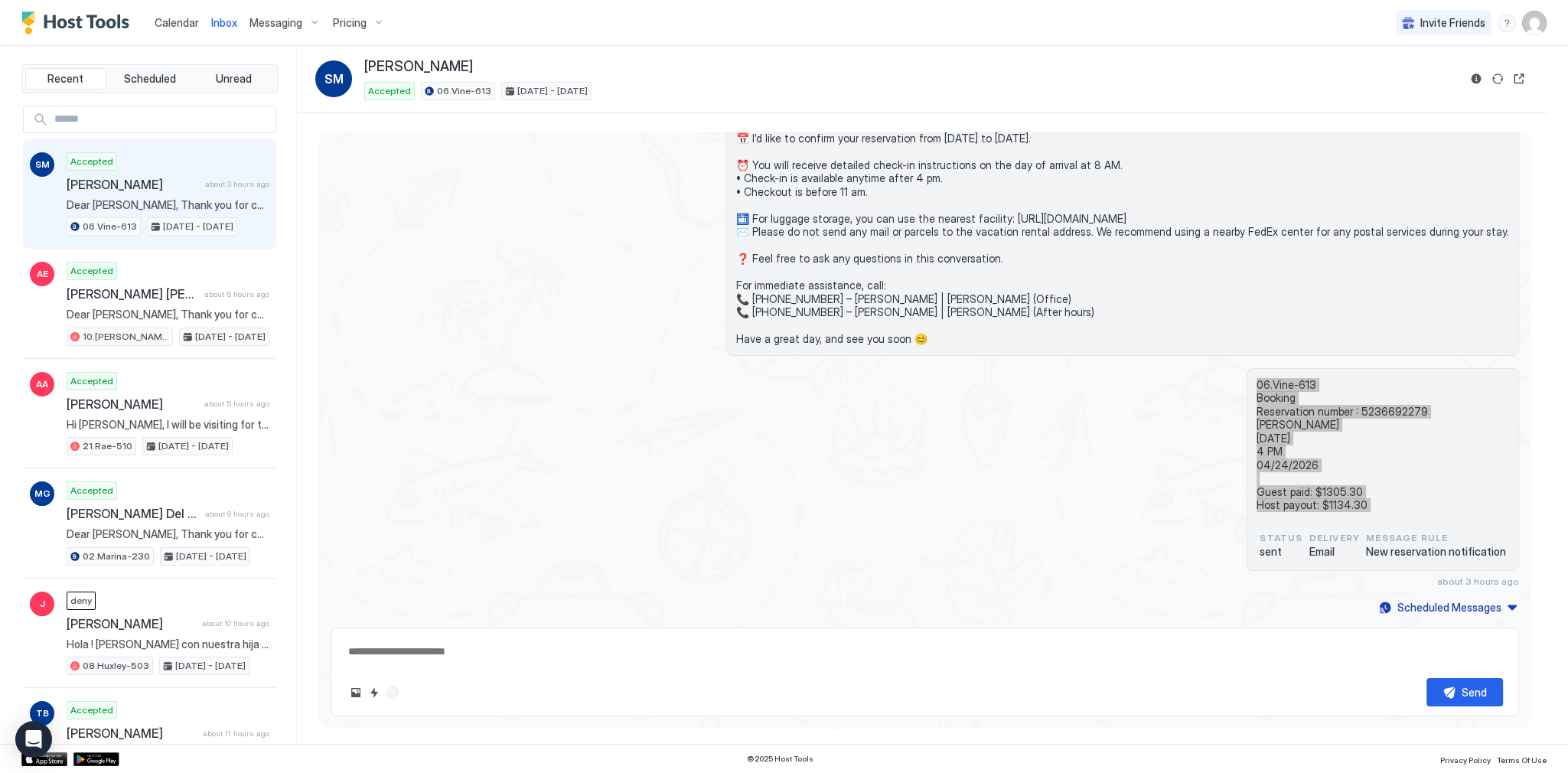
type textarea "*"
click at [1057, 55] on div "Inbox SM Sophie Michalik Accepted 06.Vine-613 Apr 20 - 24, 2026" at bounding box center [921, 79] width 1250 height 67
click at [541, 168] on div "Dear [PERSON_NAME], Thank you for choosing to stay at our apartment. 📅 I’d like…" at bounding box center [925, 212] width 1189 height 288
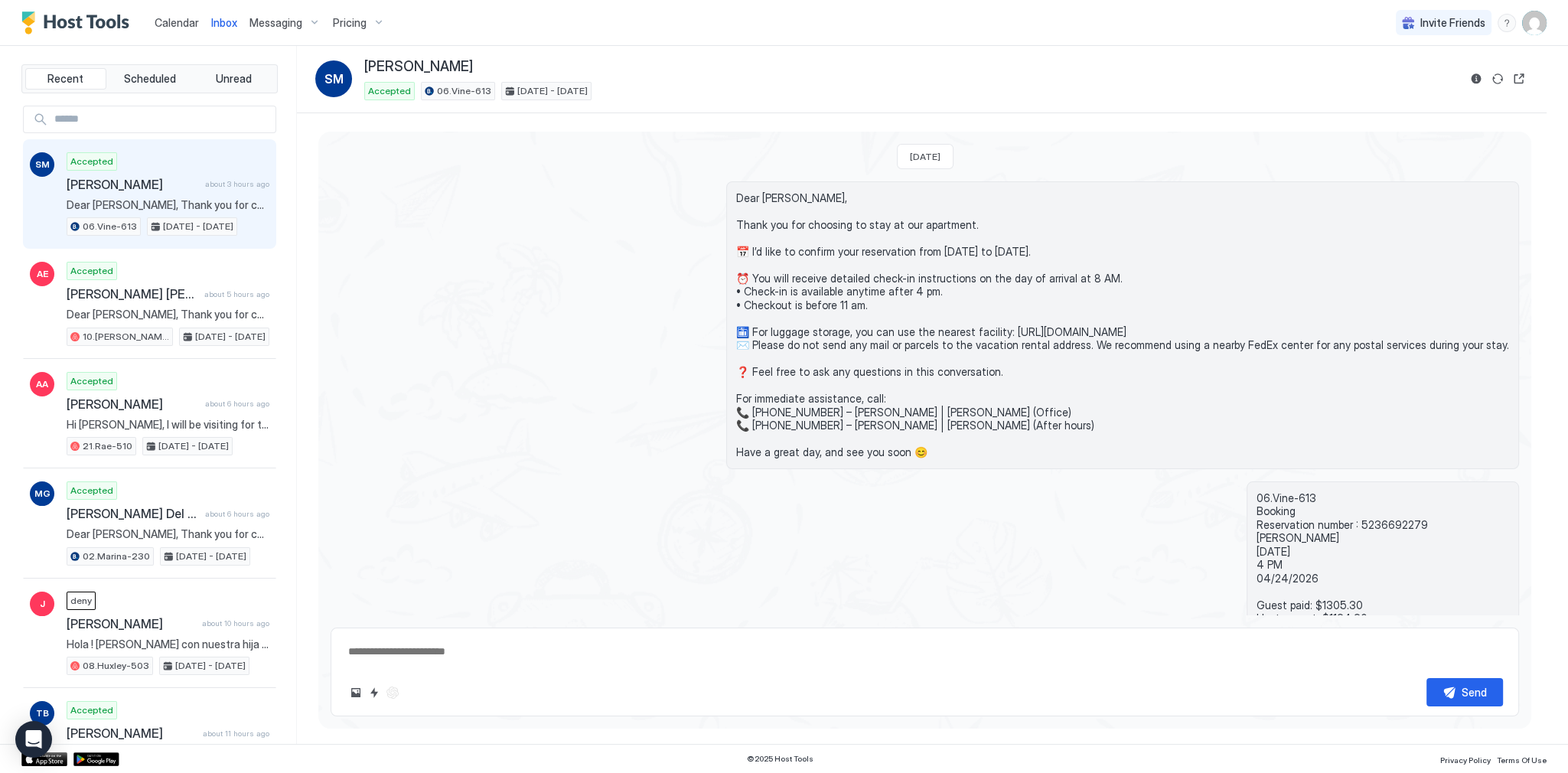
scroll to position [114, 0]
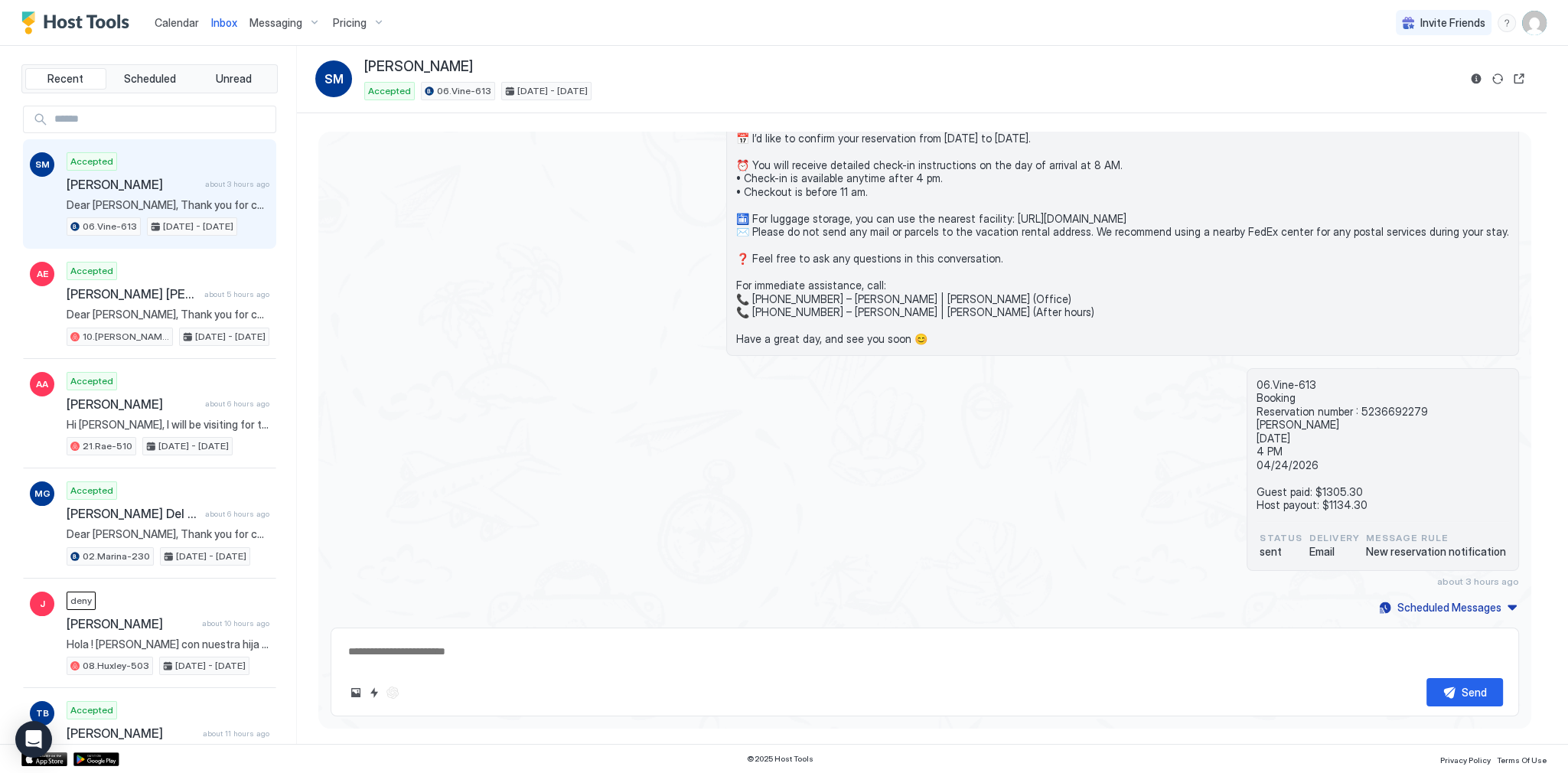
click at [378, 154] on div "Dear [PERSON_NAME], Thank you for choosing to stay at our apartment. 📅 I’d like…" at bounding box center [925, 212] width 1189 height 288
click at [168, 19] on span "Calendar" at bounding box center [176, 22] width 44 height 13
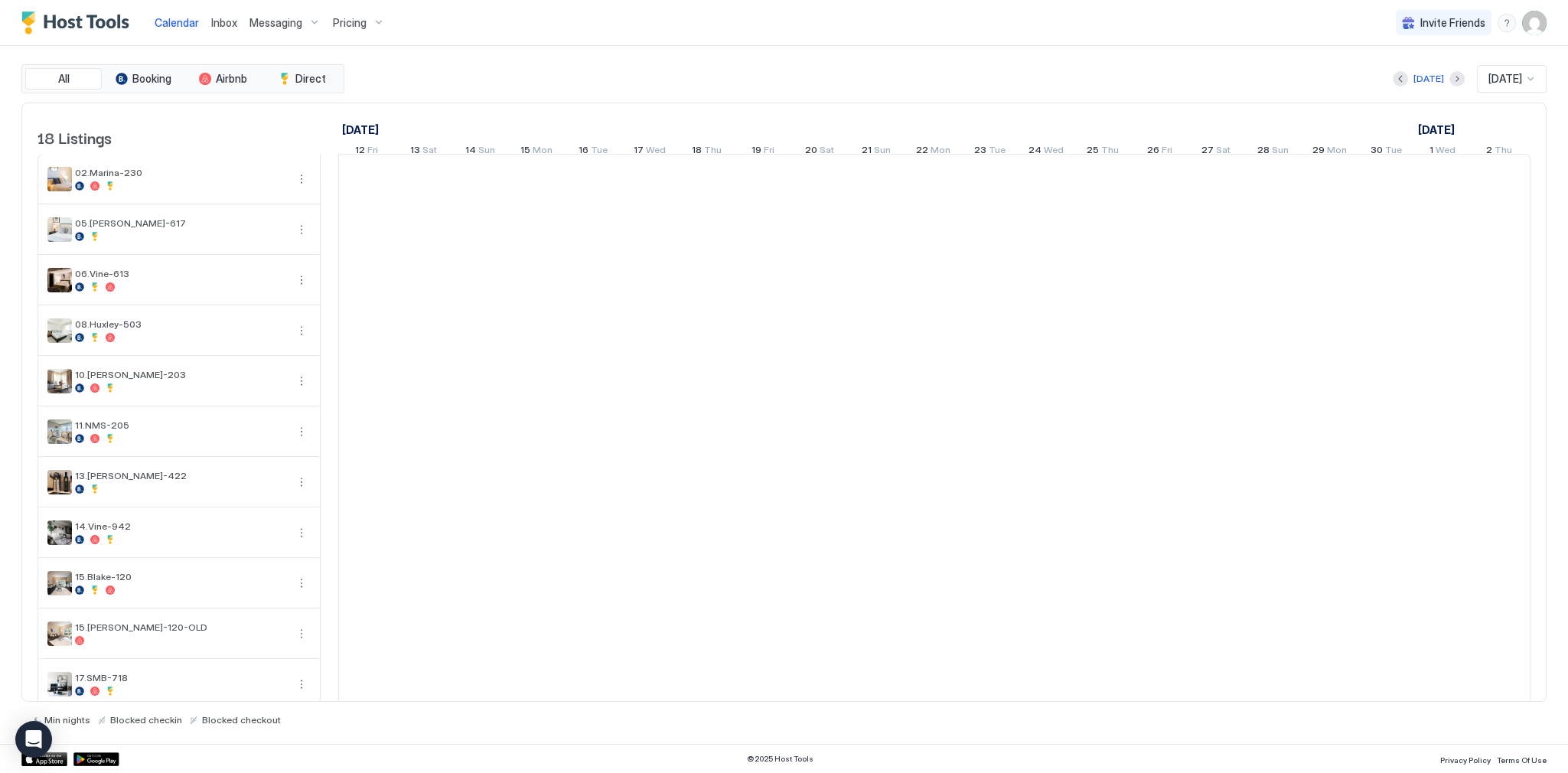
scroll to position [0, 850]
click at [221, 22] on span "Inbox" at bounding box center [224, 22] width 26 height 13
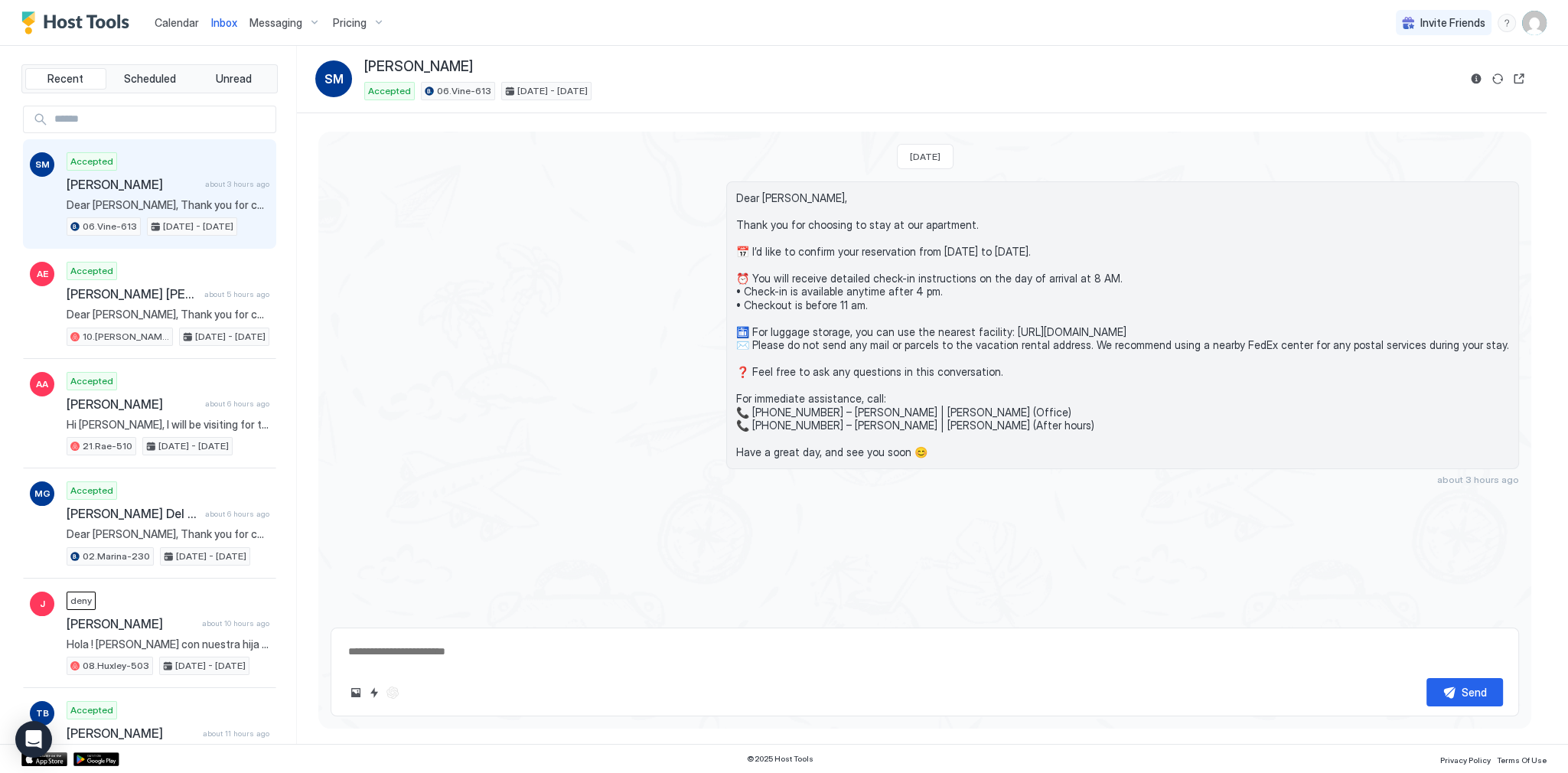
type textarea "*"
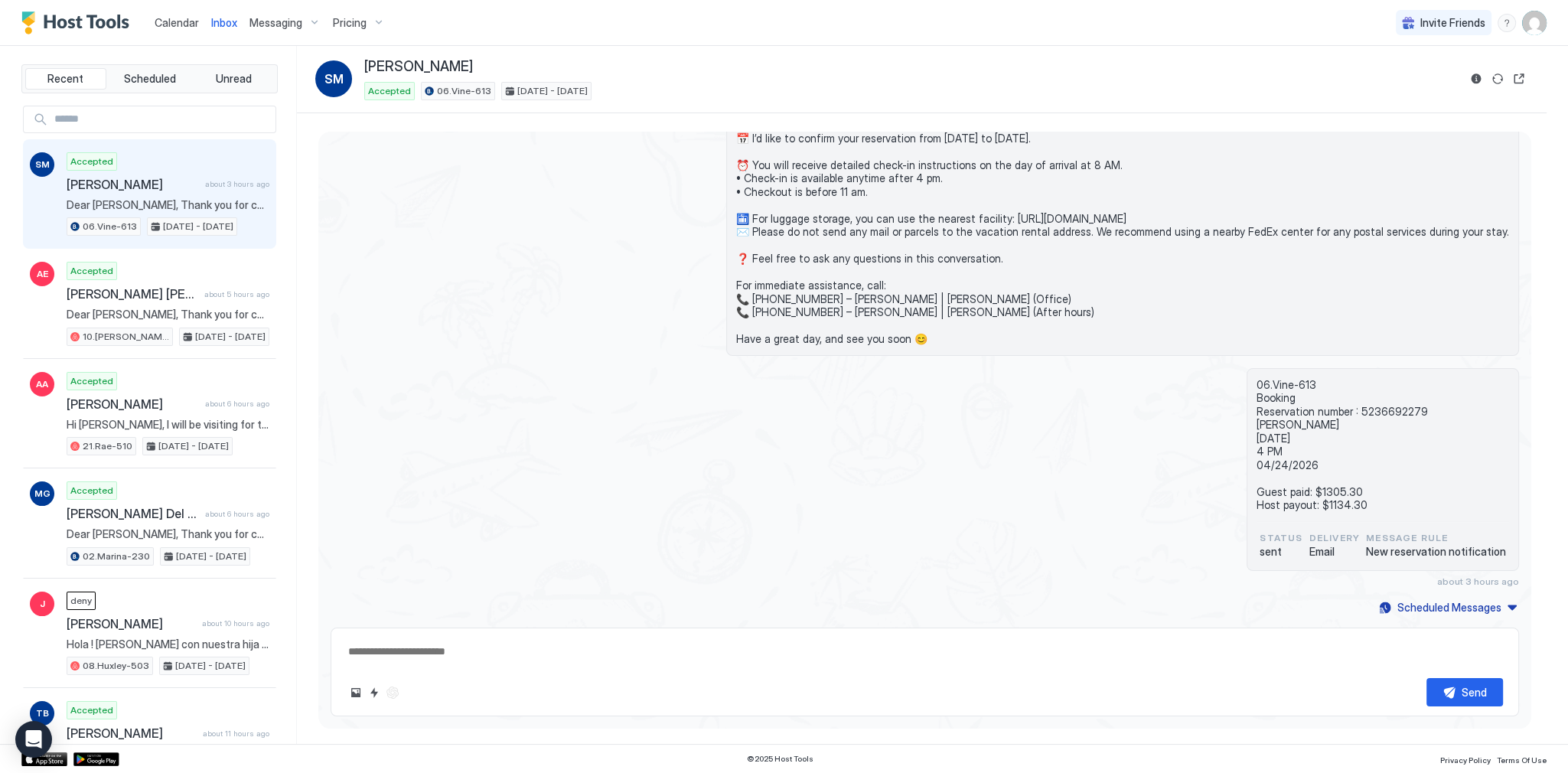
click at [193, 29] on link "Calendar" at bounding box center [176, 22] width 44 height 16
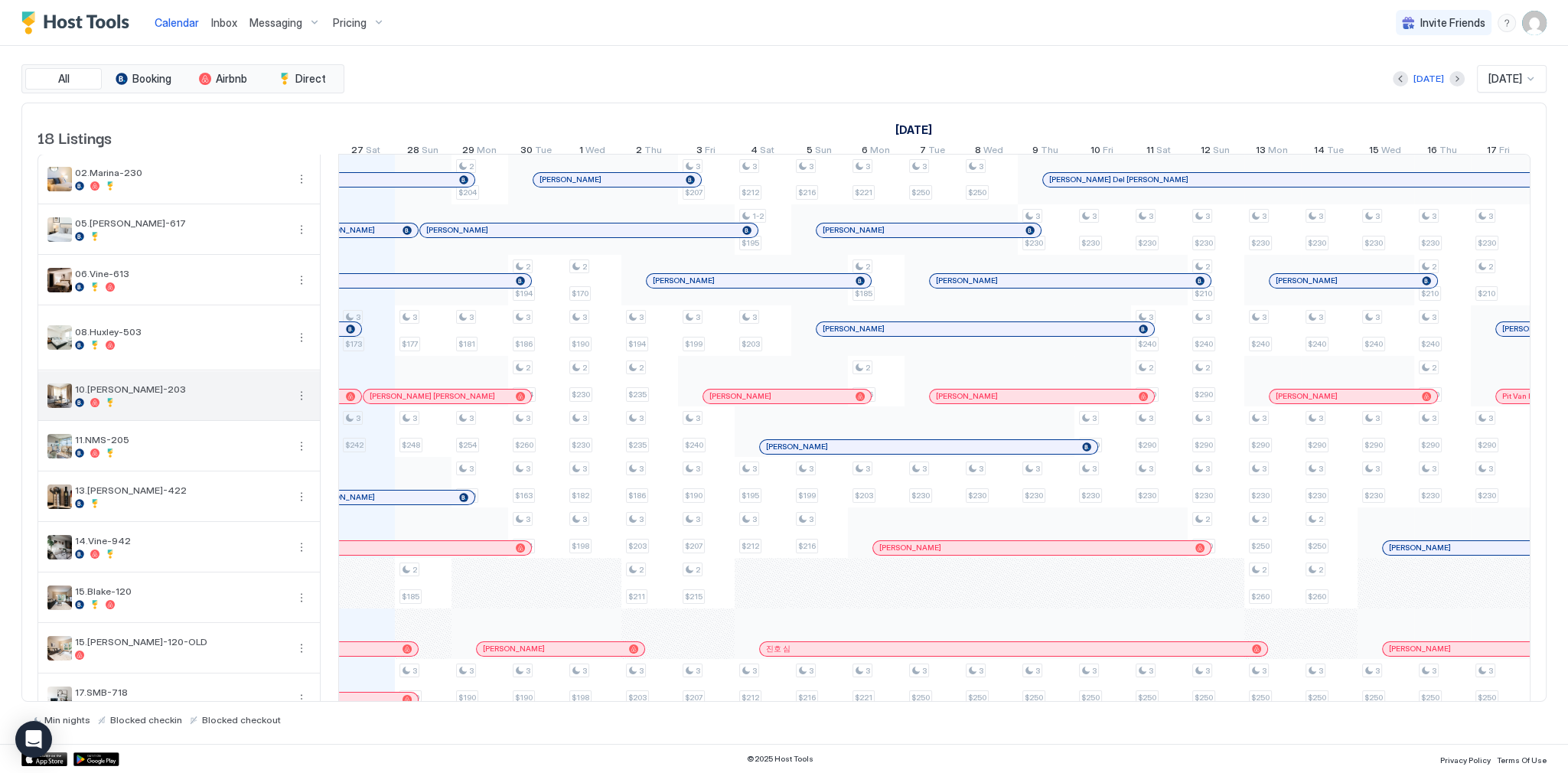
scroll to position [391, 0]
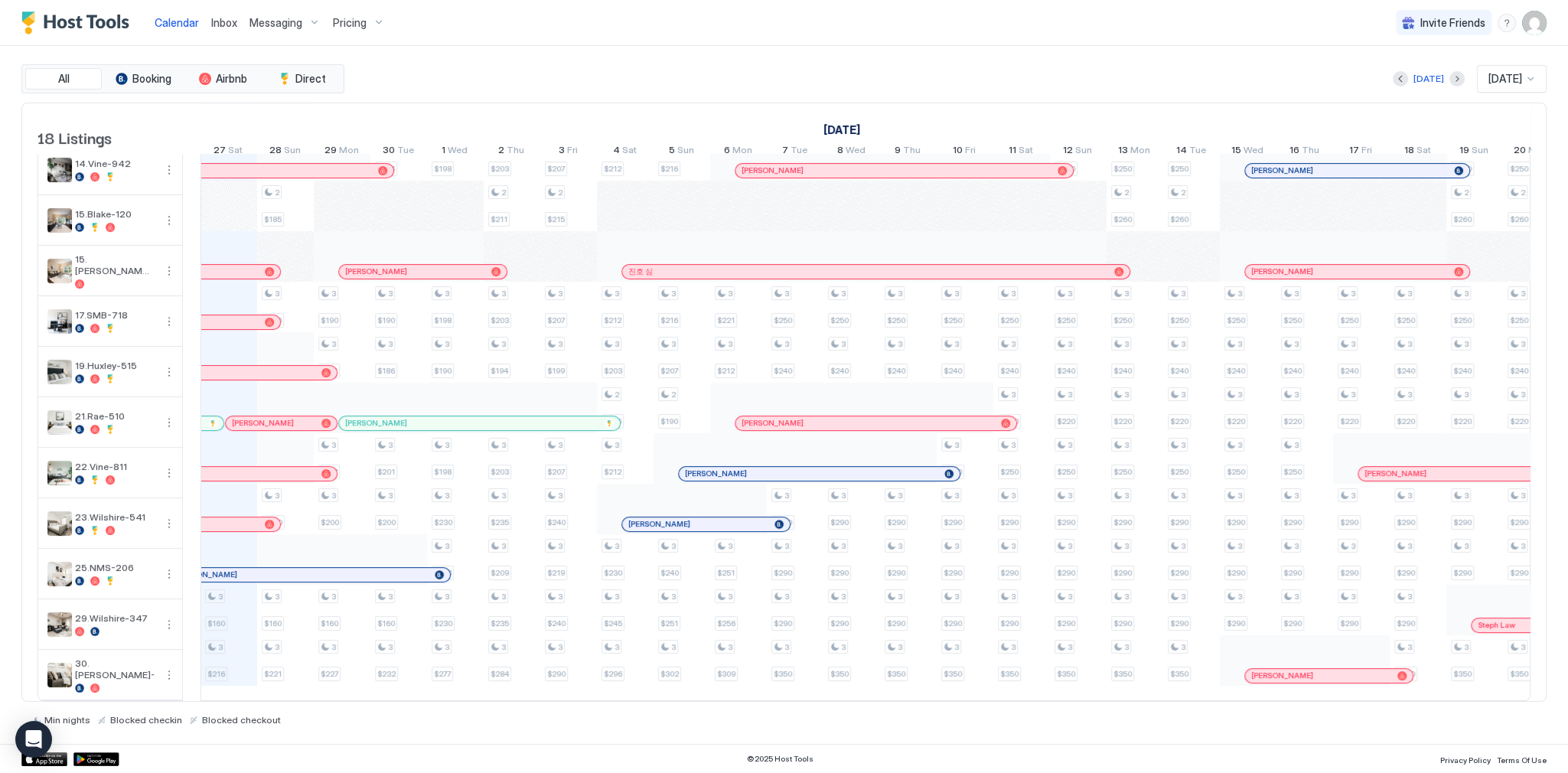
drag, startPoint x: 321, startPoint y: 364, endPoint x: 184, endPoint y: 364, distance: 137.0
click at [184, 364] on td at bounding box center [192, 239] width 18 height 924
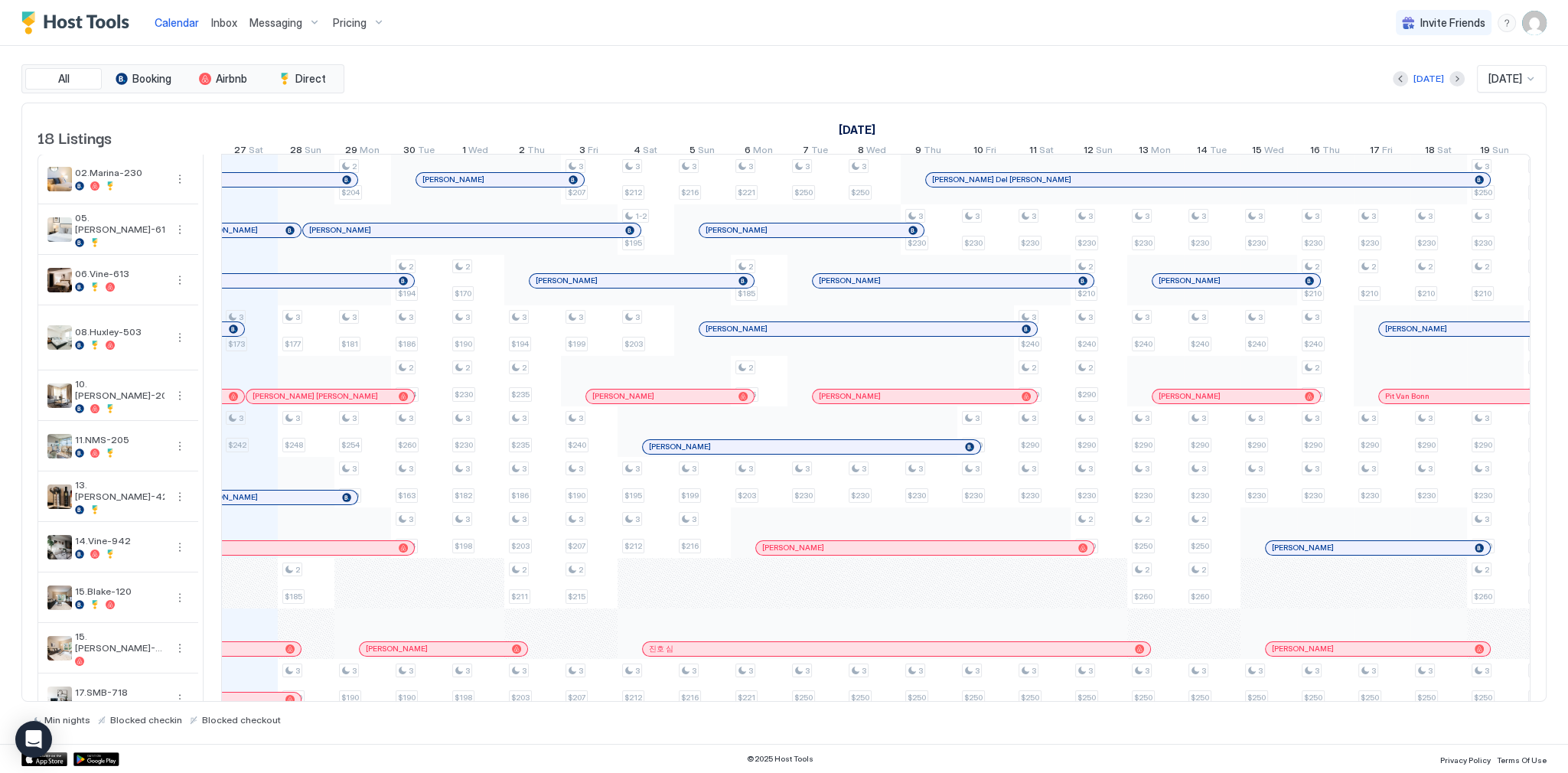
drag, startPoint x: 191, startPoint y: 381, endPoint x: 209, endPoint y: 381, distance: 18.0
click at [208, 381] on td at bounding box center [212, 615] width 18 height 924
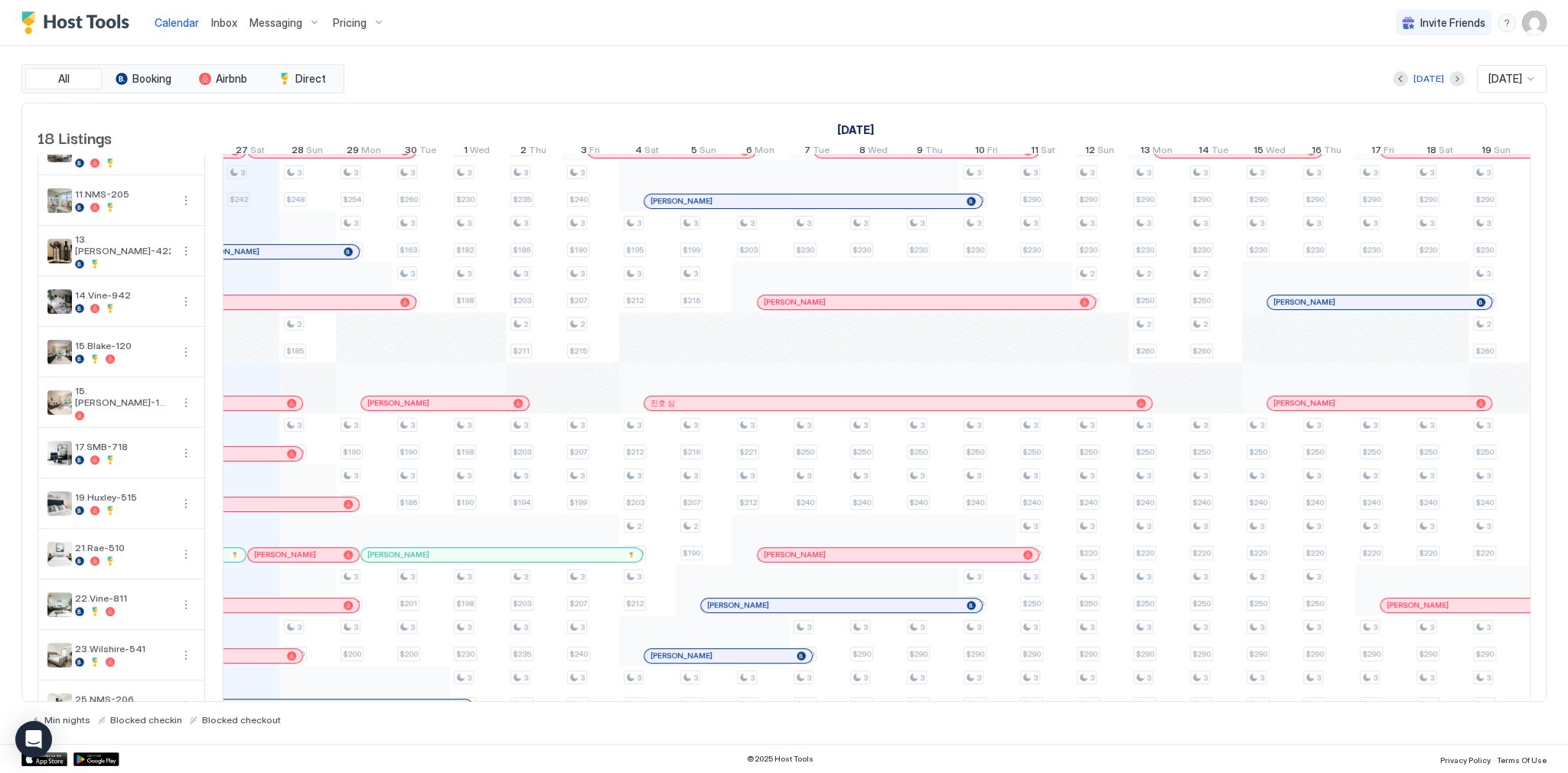
scroll to position [391, 0]
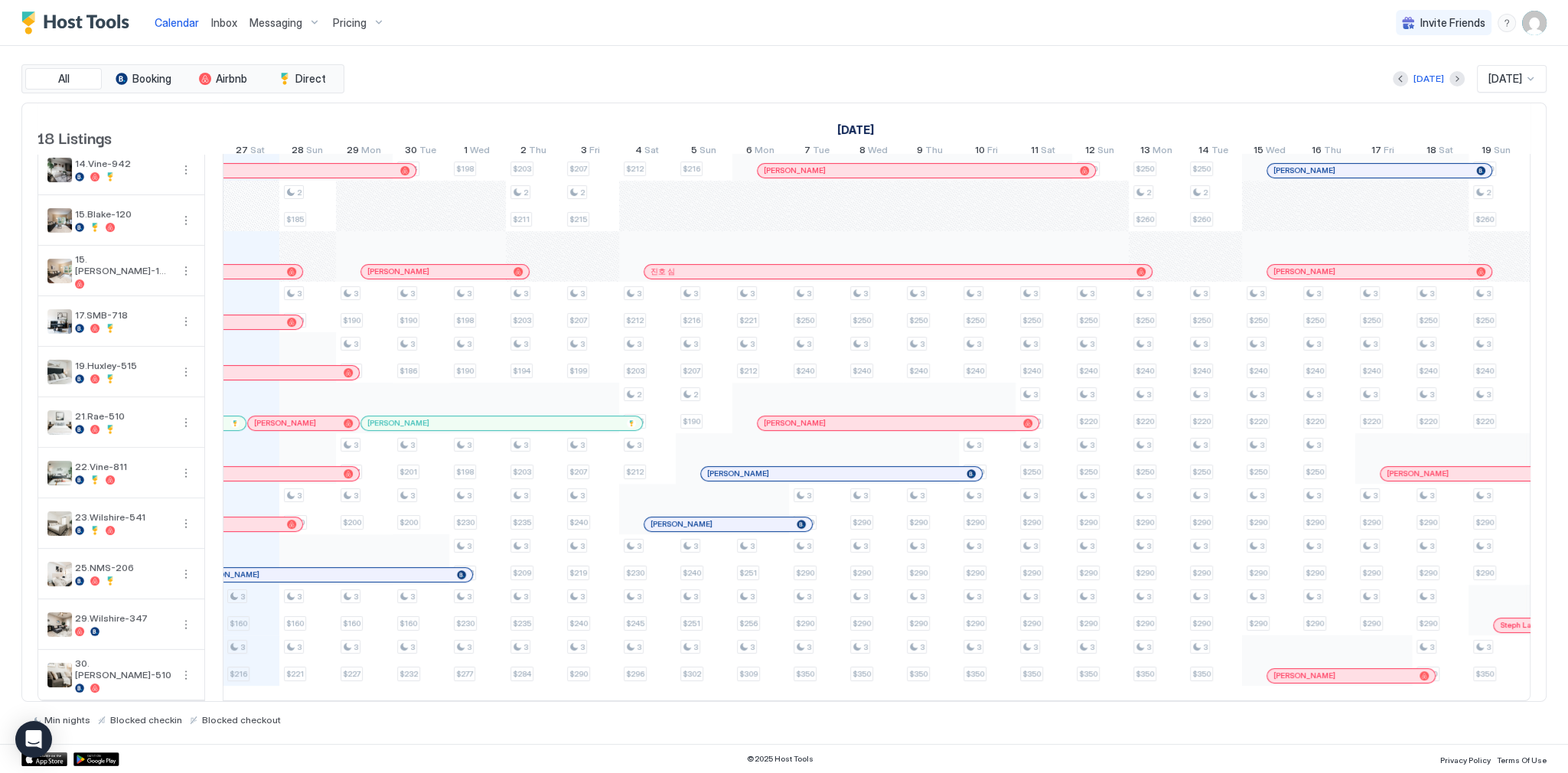
click at [602, 65] on div "Today Sep 2025" at bounding box center [947, 79] width 1200 height 28
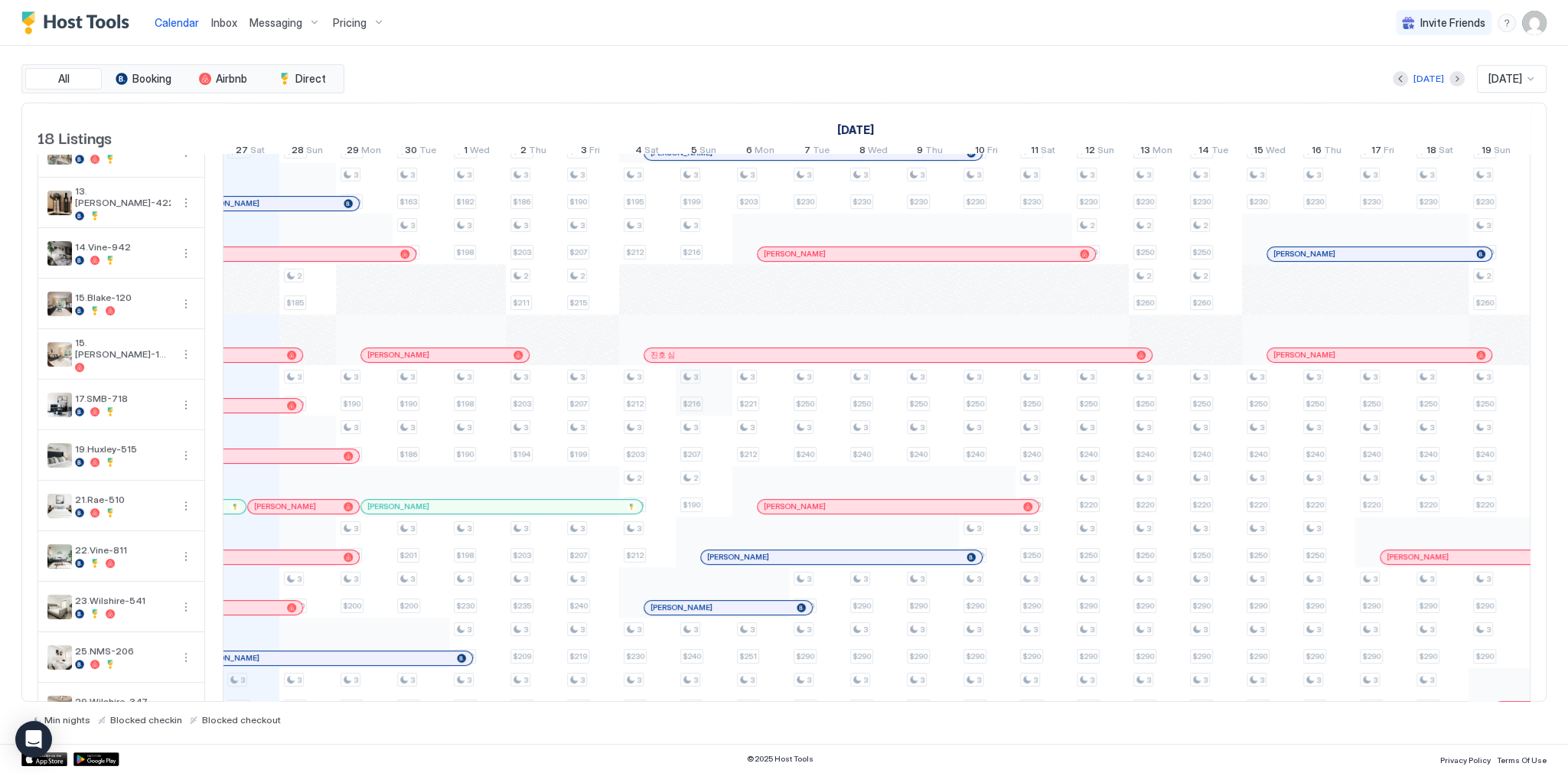
scroll to position [0, 0]
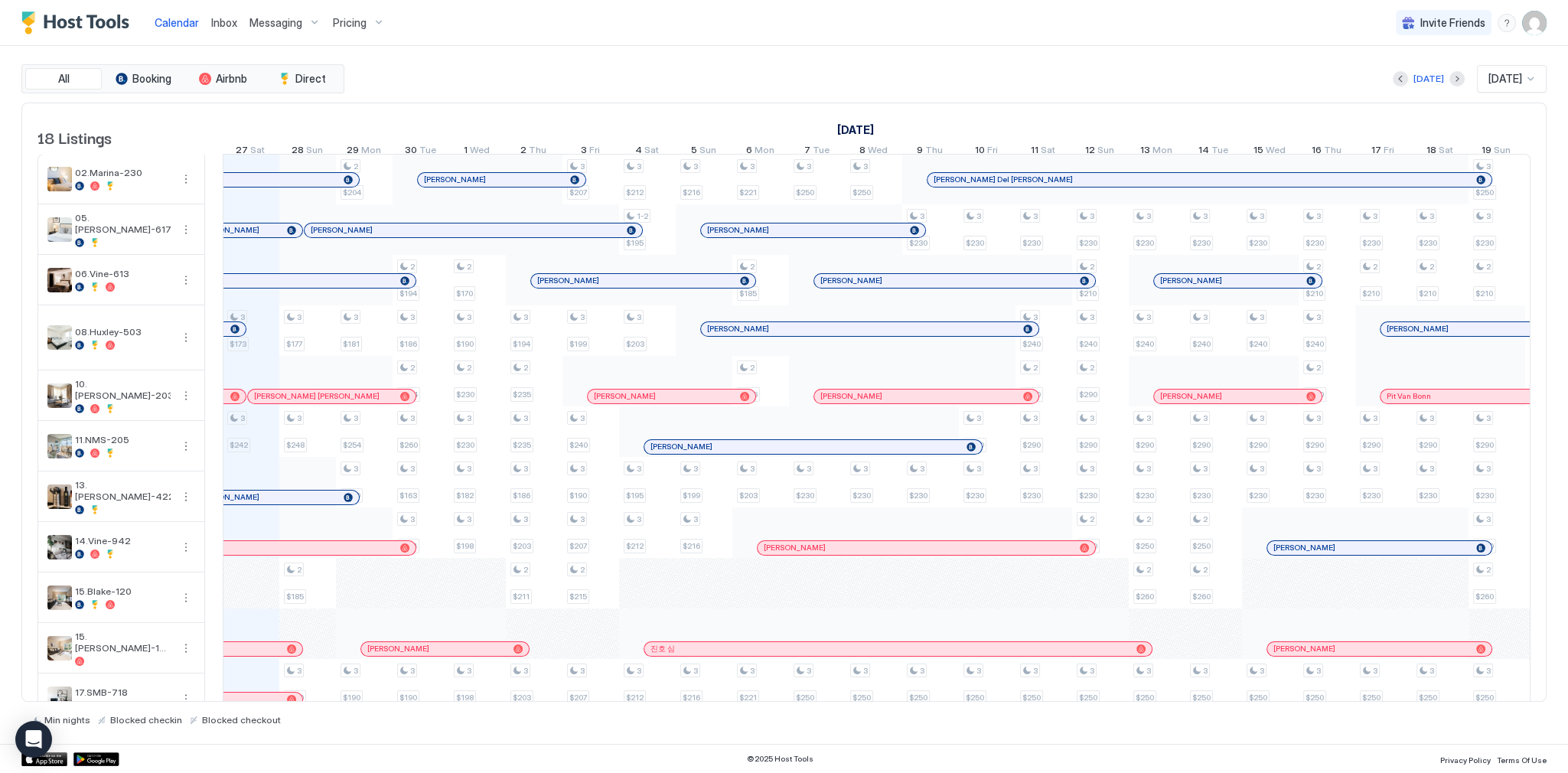
click at [747, 120] on div "[DATE]" at bounding box center [1326, 130] width 1756 height 22
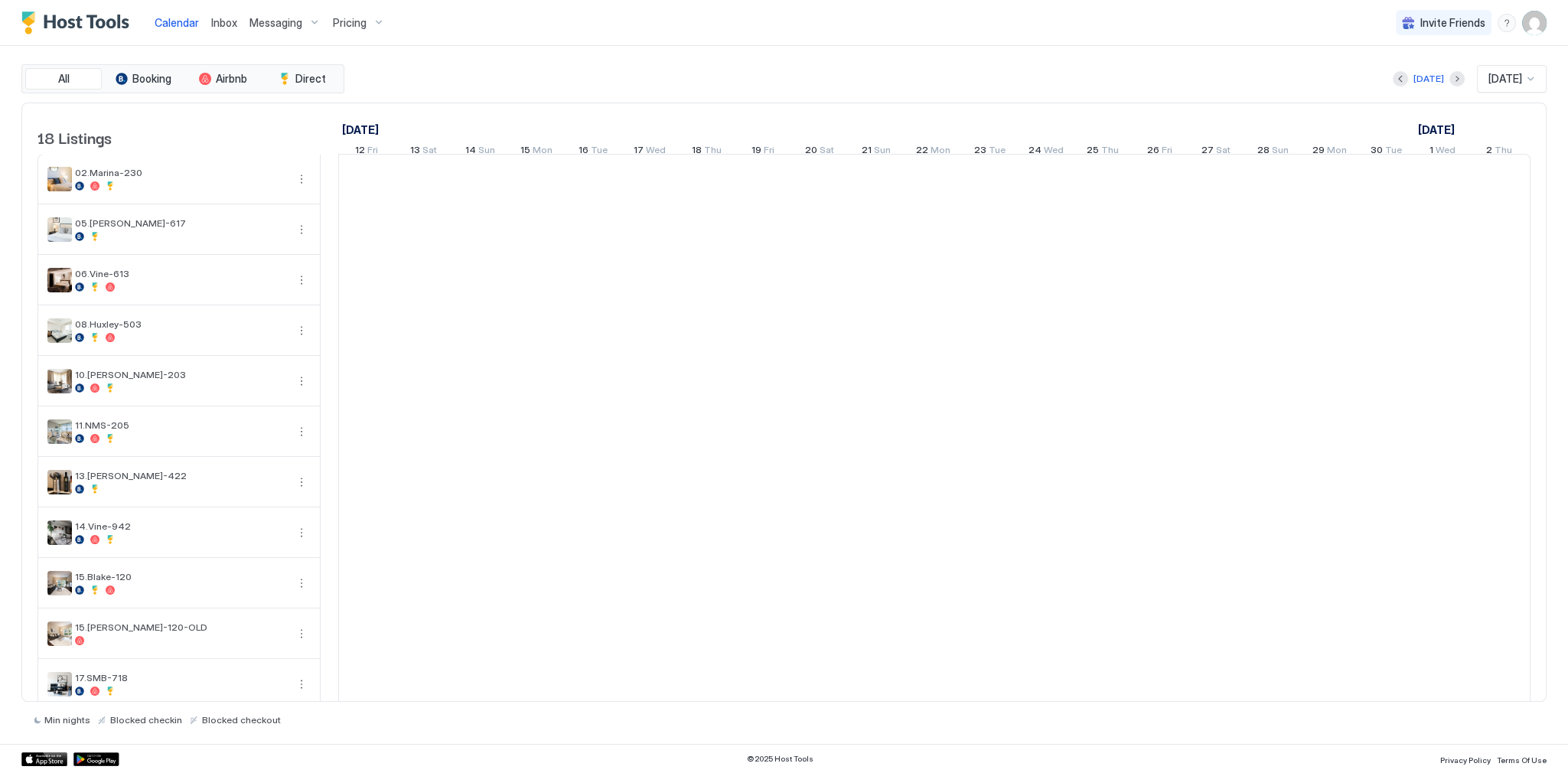
scroll to position [0, 850]
click at [475, 55] on div "All Booking Airbnb Direct [DATE] [DATE] 18 Listings [DATE] [DATE] [DATE] 12 Fri…" at bounding box center [784, 395] width 1526 height 698
